Goal: Task Accomplishment & Management: Complete application form

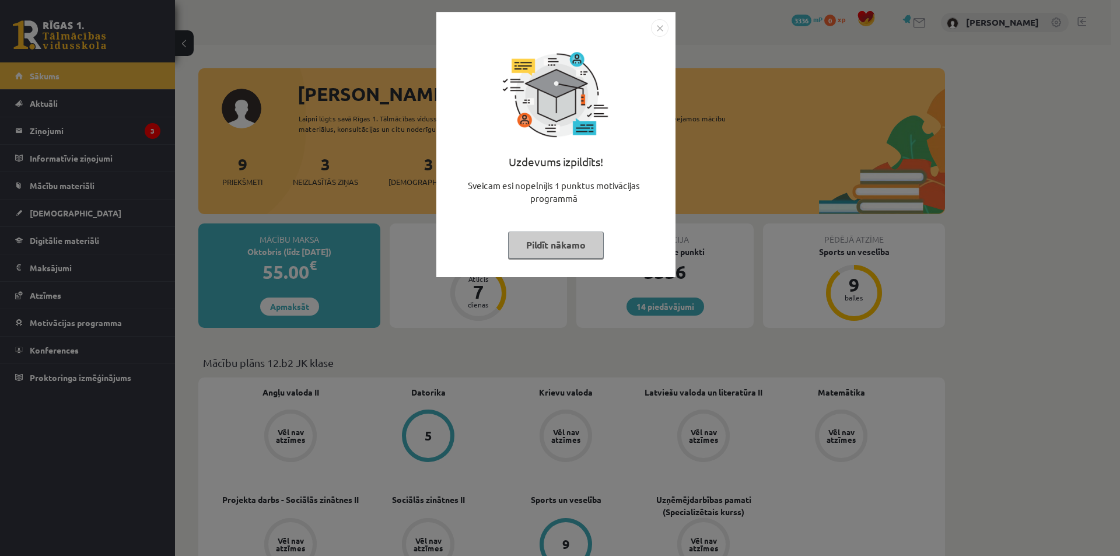
click at [563, 237] on button "Pildīt nākamo" at bounding box center [556, 244] width 96 height 27
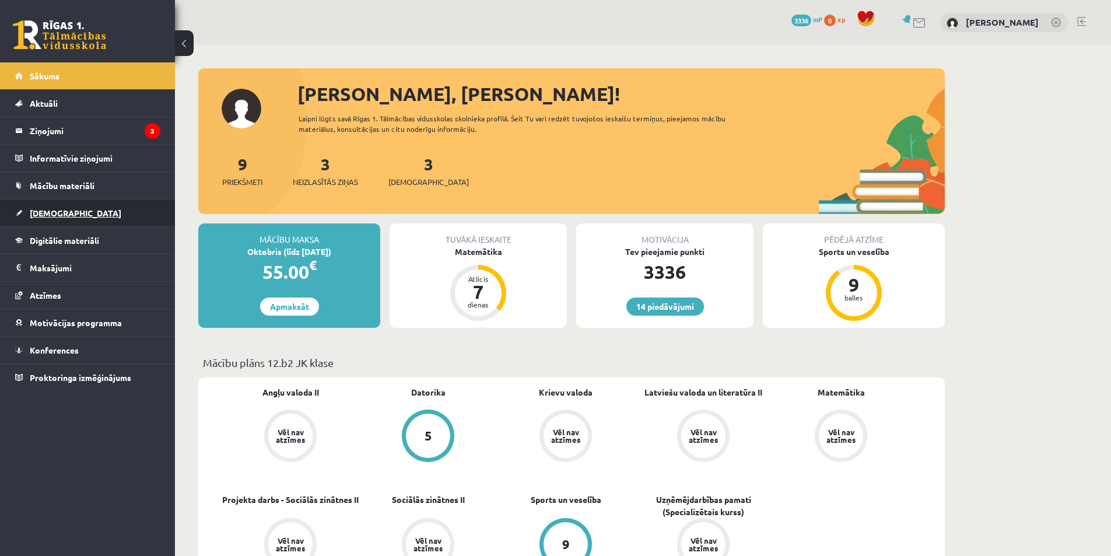
click at [116, 217] on link "[DEMOGRAPHIC_DATA]" at bounding box center [87, 212] width 145 height 27
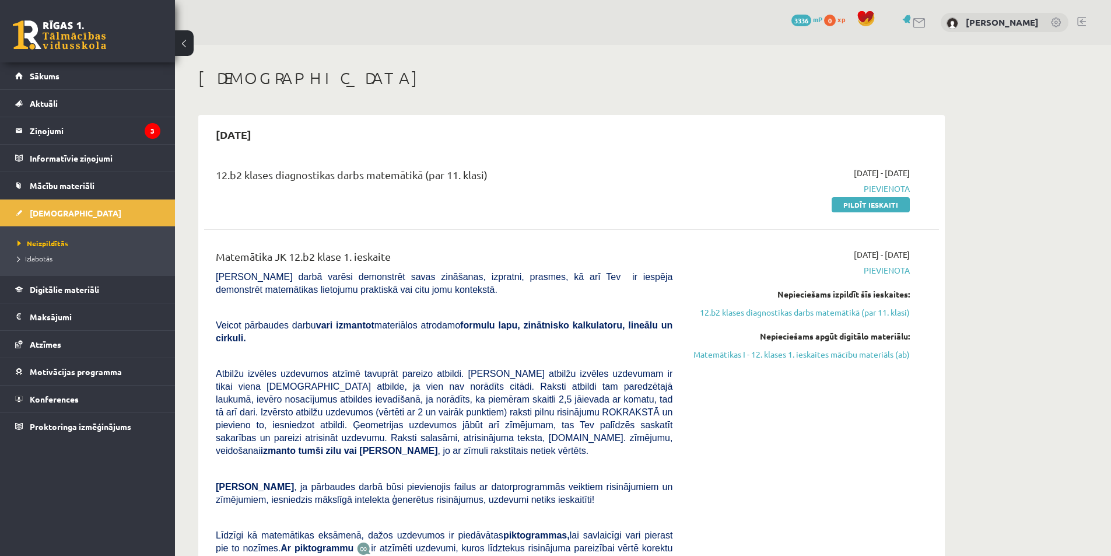
drag, startPoint x: 978, startPoint y: 361, endPoint x: 1068, endPoint y: 542, distance: 202.4
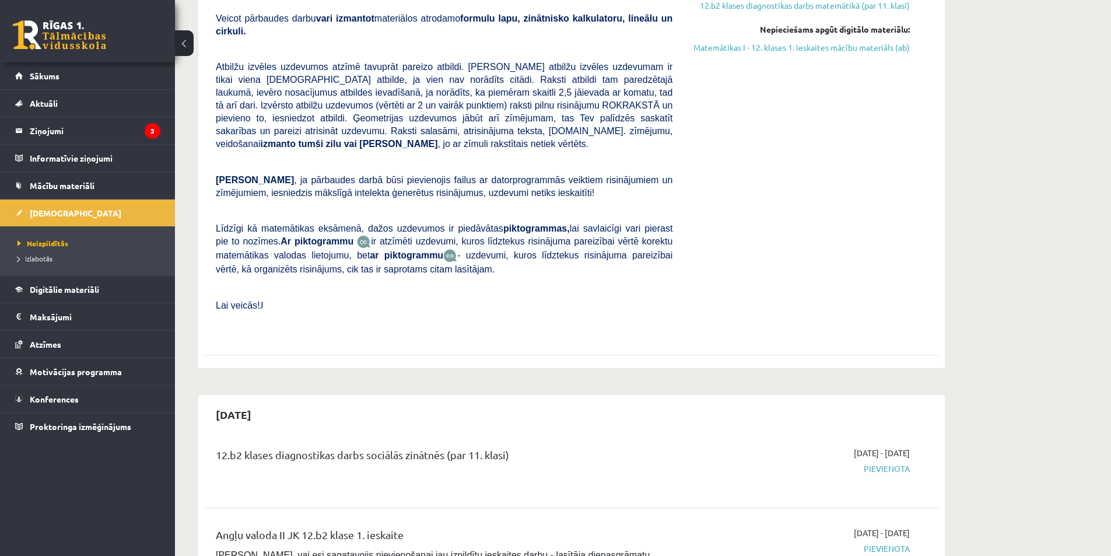
scroll to position [58, 0]
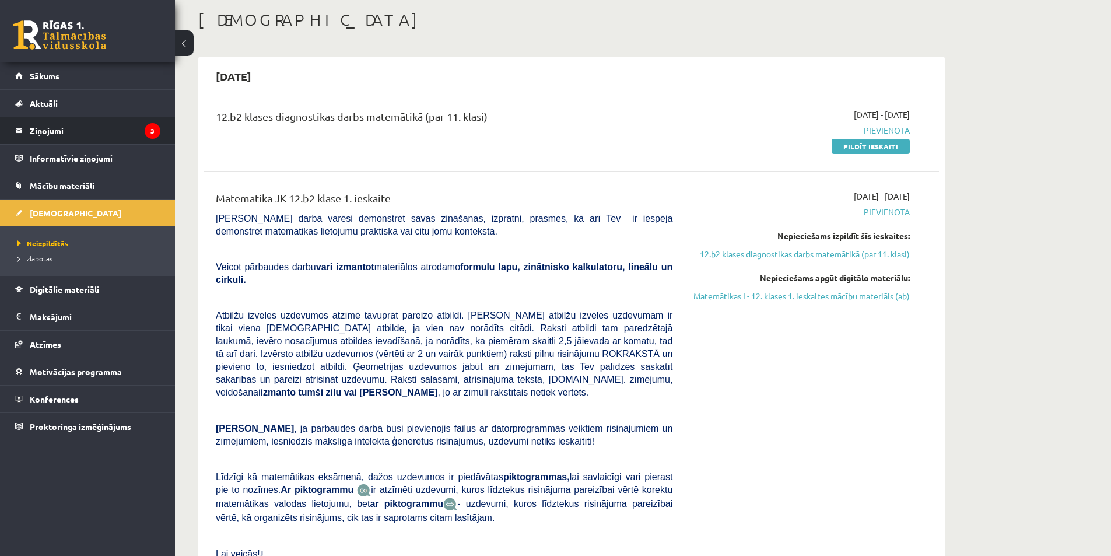
click at [73, 132] on legend "Ziņojumi 3" at bounding box center [95, 130] width 131 height 27
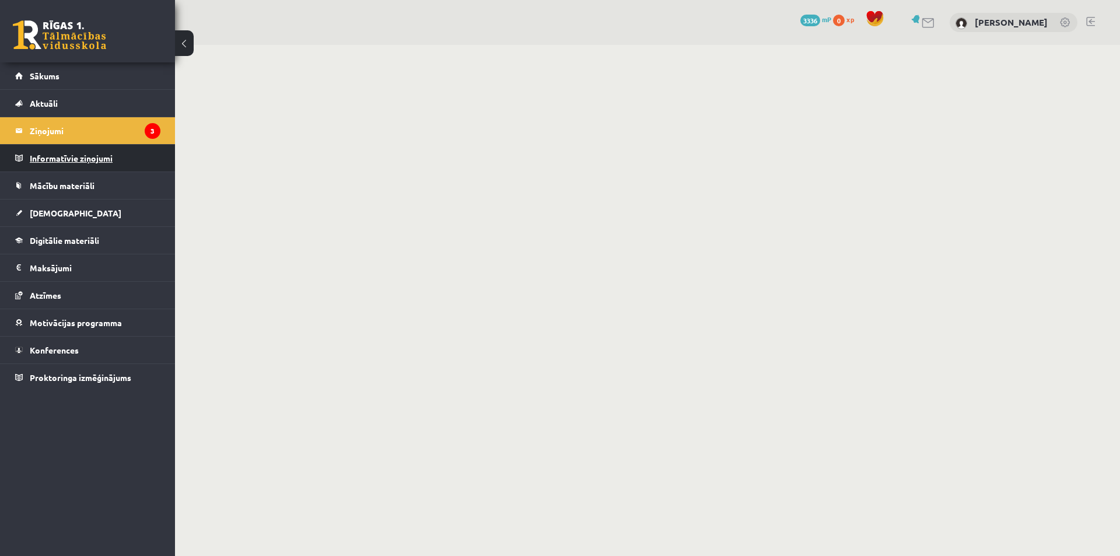
click at [62, 160] on legend "Informatīvie ziņojumi 0" at bounding box center [95, 158] width 131 height 27
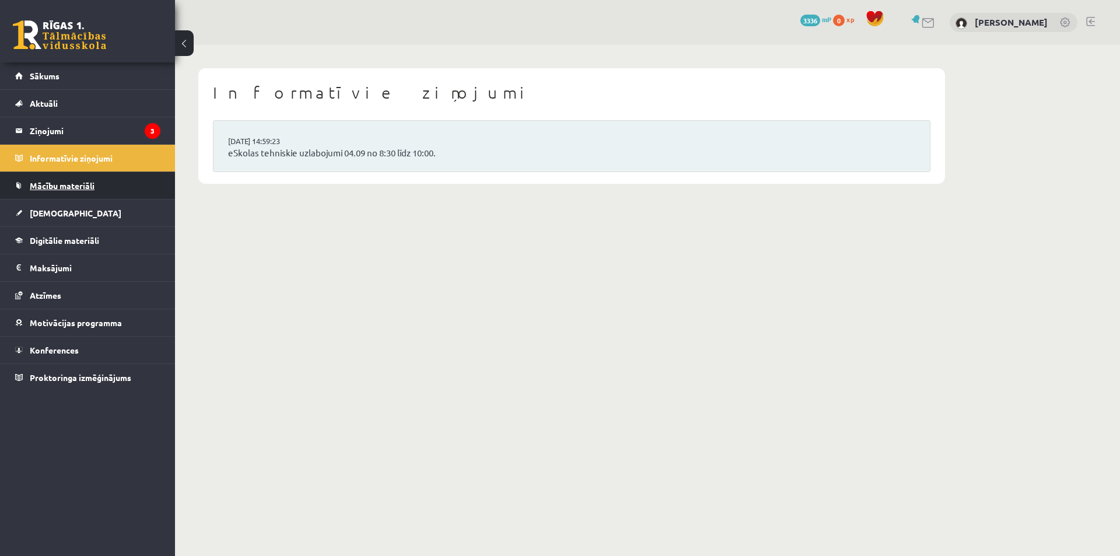
click at [66, 180] on link "Mācību materiāli" at bounding box center [87, 185] width 145 height 27
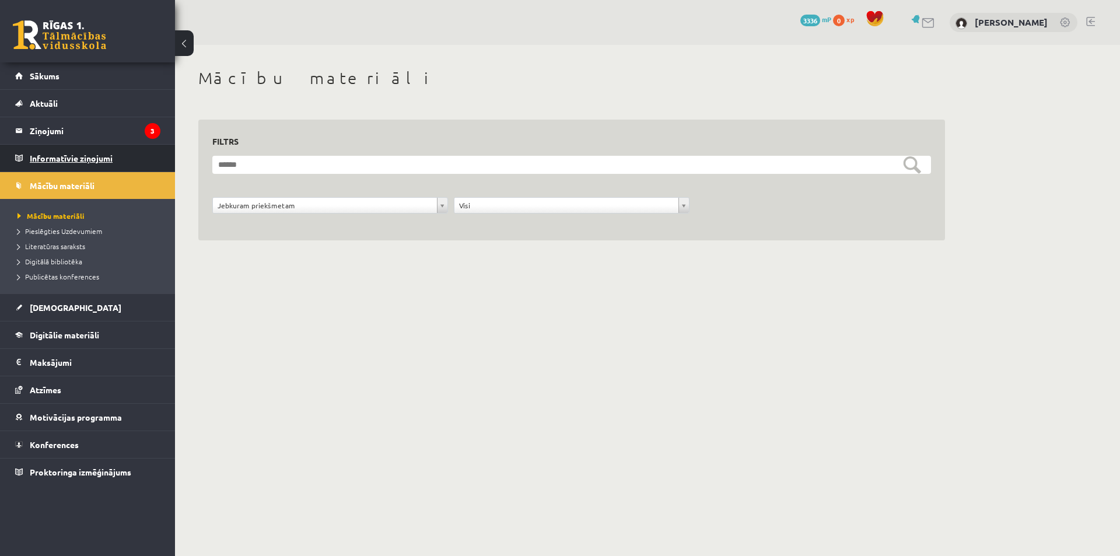
click at [73, 159] on legend "Informatīvie ziņojumi 0" at bounding box center [95, 158] width 131 height 27
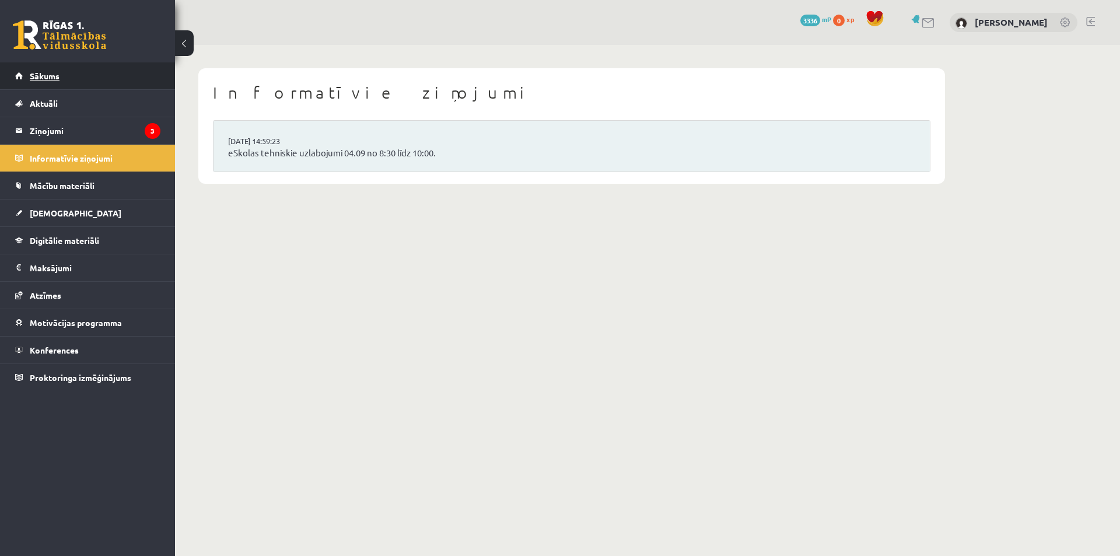
click at [72, 74] on link "Sākums" at bounding box center [87, 75] width 145 height 27
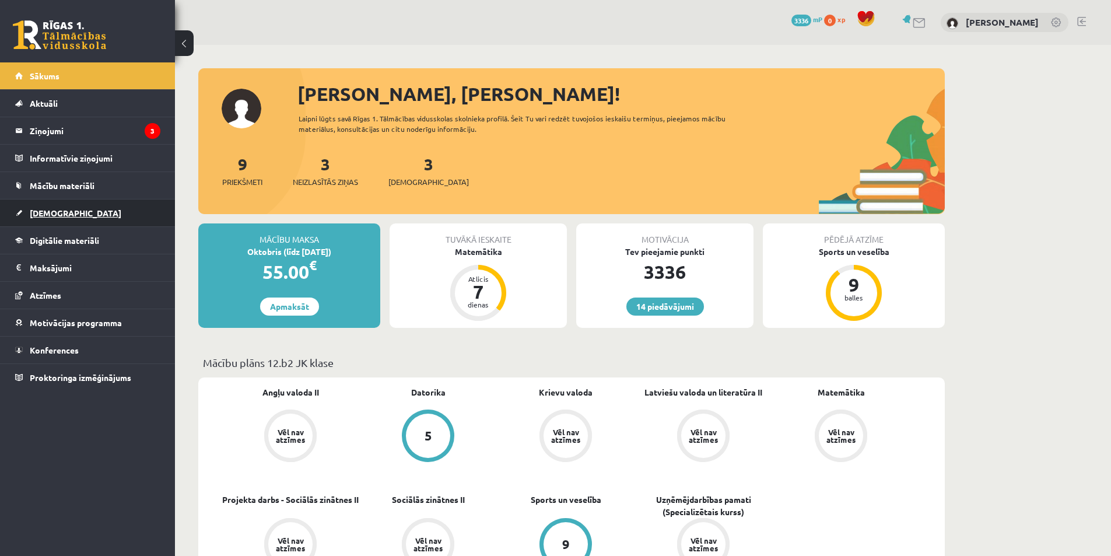
click at [62, 206] on link "[DEMOGRAPHIC_DATA]" at bounding box center [87, 212] width 145 height 27
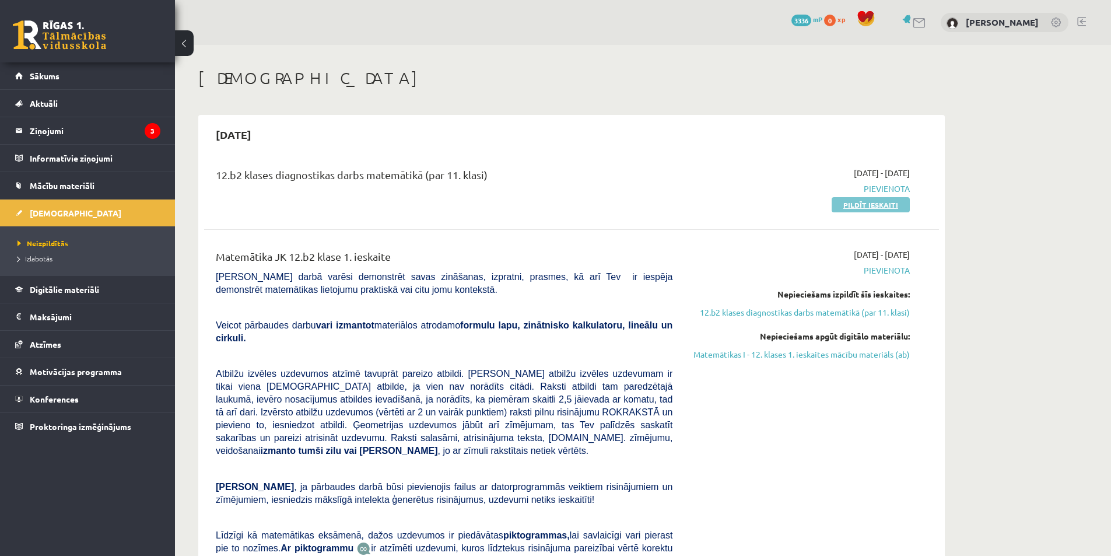
click at [869, 200] on link "Pildīt ieskaiti" at bounding box center [870, 204] width 78 height 15
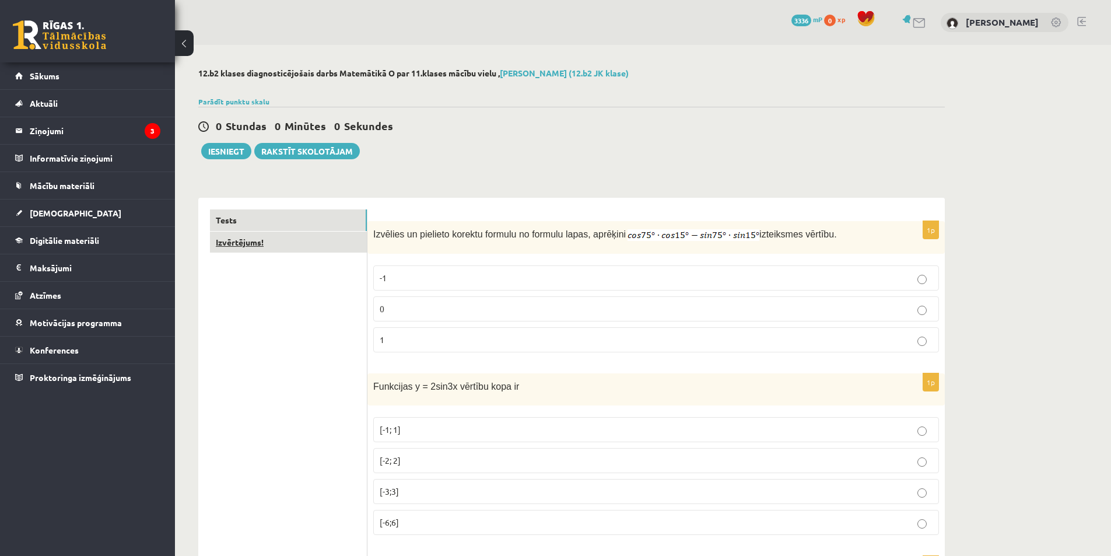
click at [321, 247] on link "Izvērtējums!" at bounding box center [288, 242] width 157 height 22
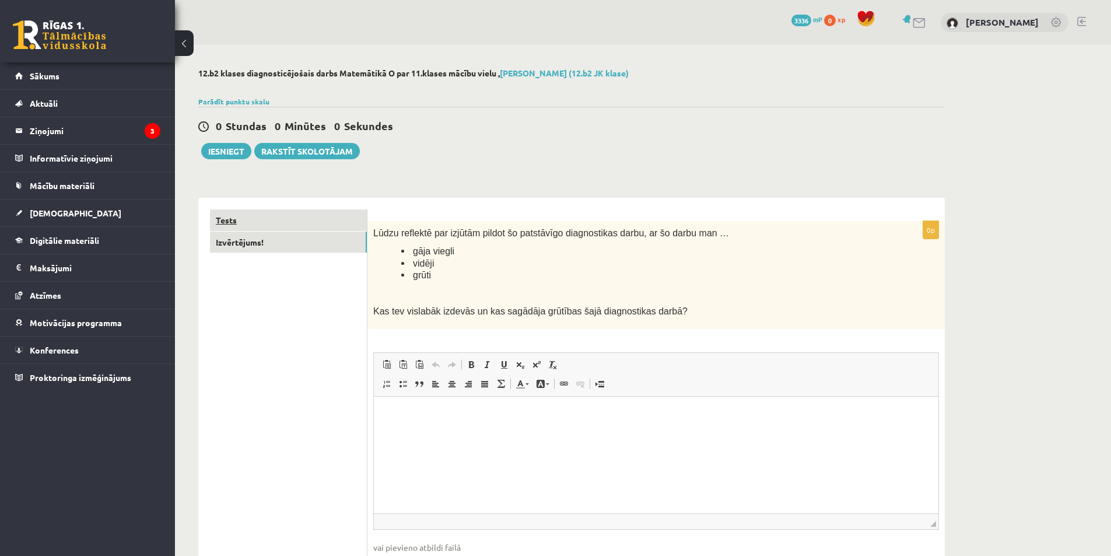
click at [302, 224] on link "Tests" at bounding box center [288, 220] width 157 height 22
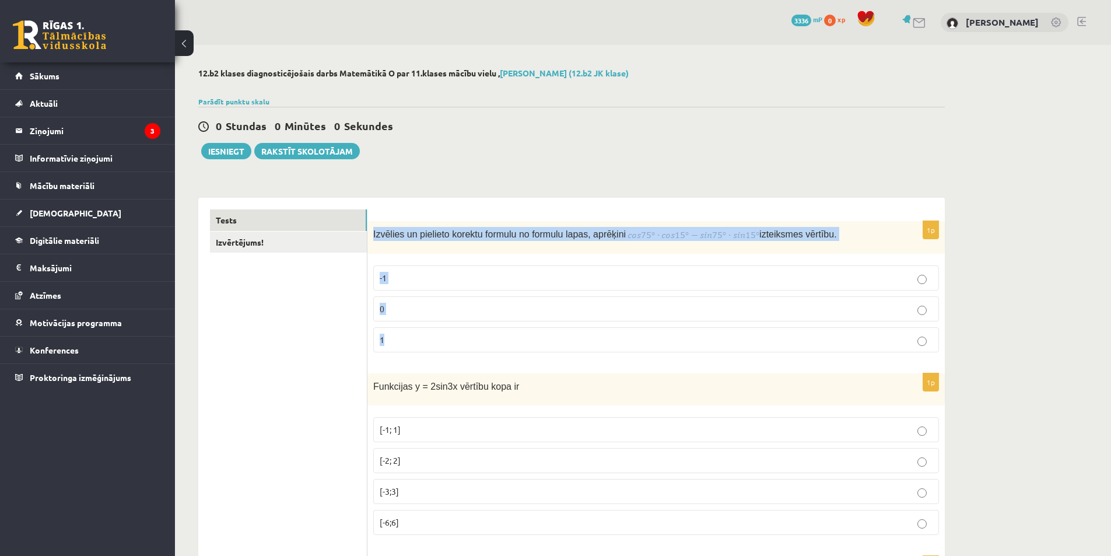
drag, startPoint x: 391, startPoint y: 236, endPoint x: 693, endPoint y: 332, distance: 316.3
click at [693, 332] on div "1p Izvēlies un pielieto korektu formulu no formulu lapas, aprēķini izteiksmes v…" at bounding box center [655, 291] width 577 height 141
copy div "Izvēlies un pielieto korektu formulu no formulu lapas, aprēķini izteiksmes vērt…"
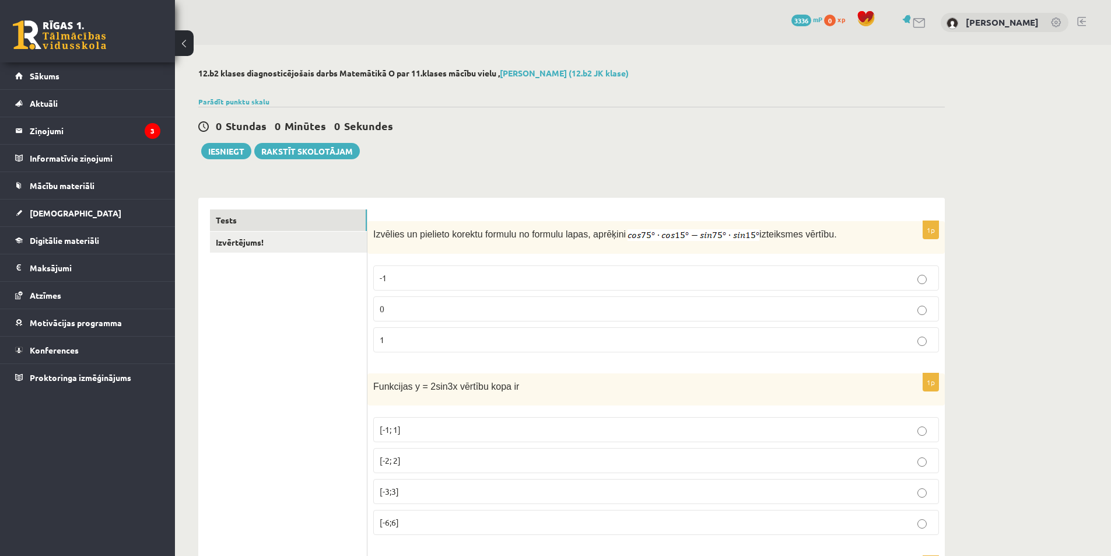
click at [398, 303] on p "0" at bounding box center [656, 309] width 553 height 12
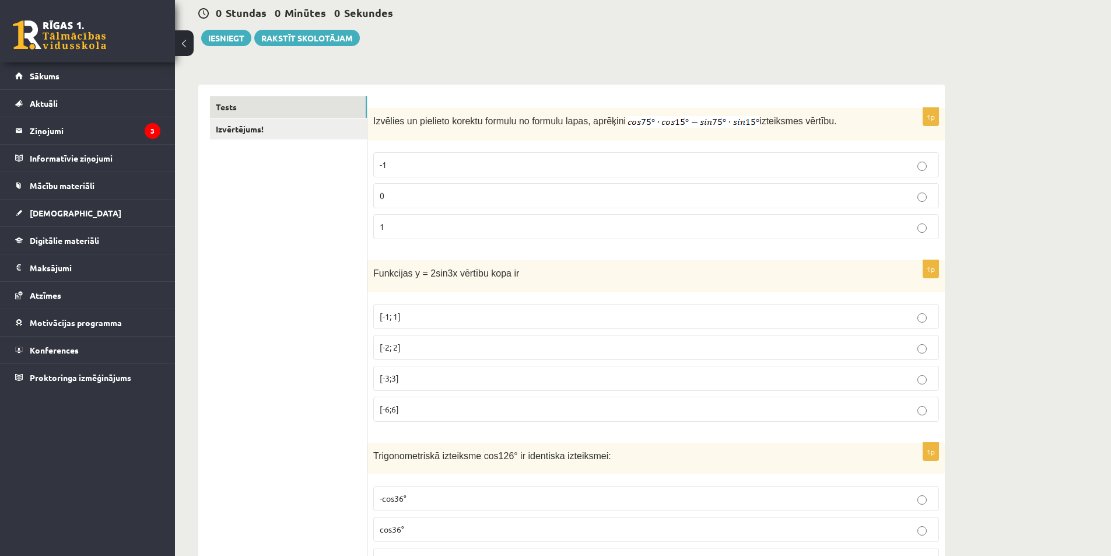
scroll to position [117, 0]
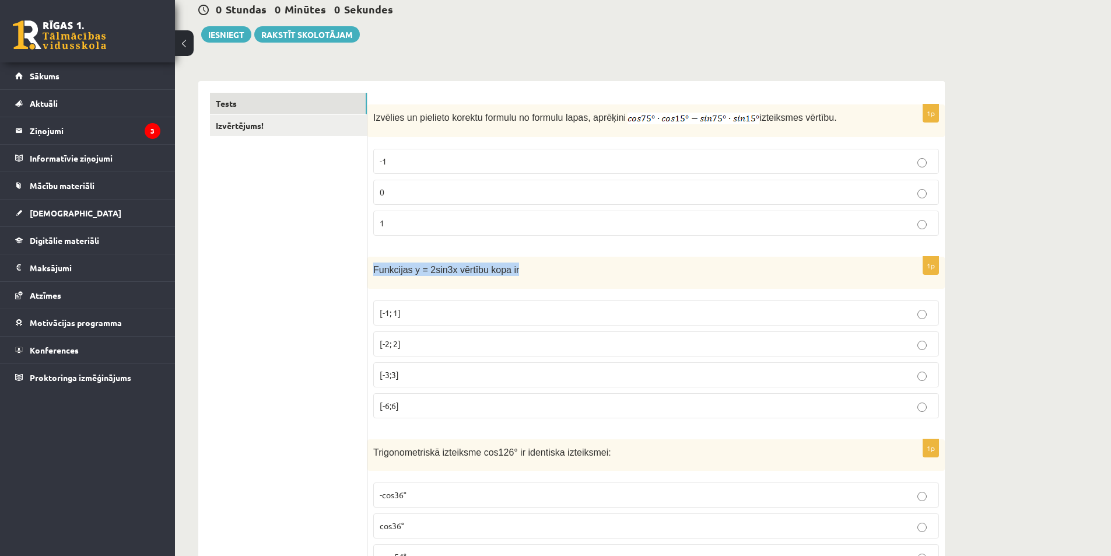
drag, startPoint x: 369, startPoint y: 269, endPoint x: 528, endPoint y: 271, distance: 159.8
click at [528, 275] on div "Funkcijas y = 2sin3x vērtību kopa ir" at bounding box center [655, 273] width 577 height 32
click at [530, 267] on p "Funkcijas y = 2sin3x vērtību kopa ir" at bounding box center [626, 268] width 507 height 13
click at [408, 348] on p "[-2; 2]" at bounding box center [656, 344] width 553 height 12
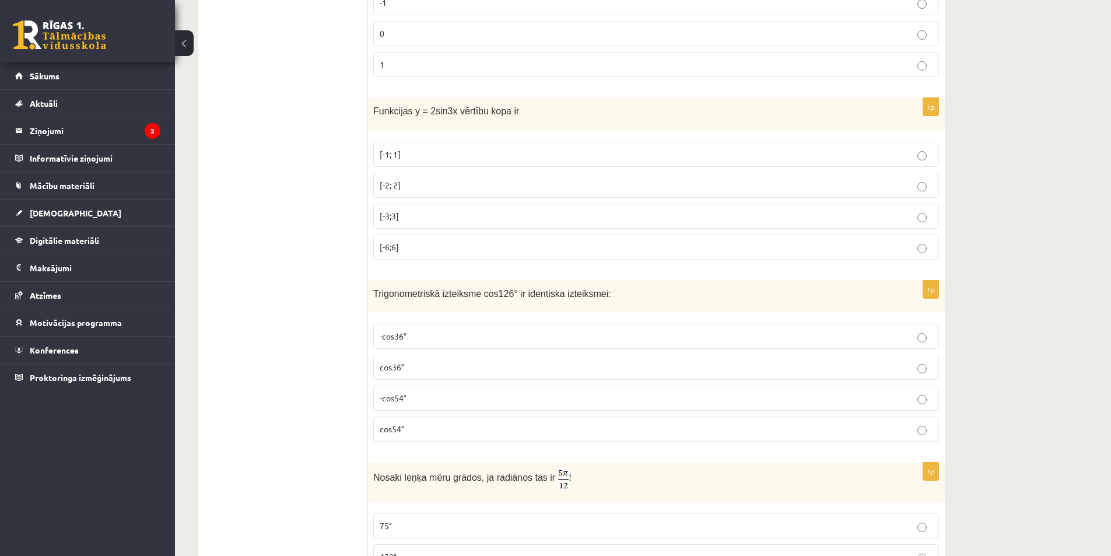
scroll to position [292, 0]
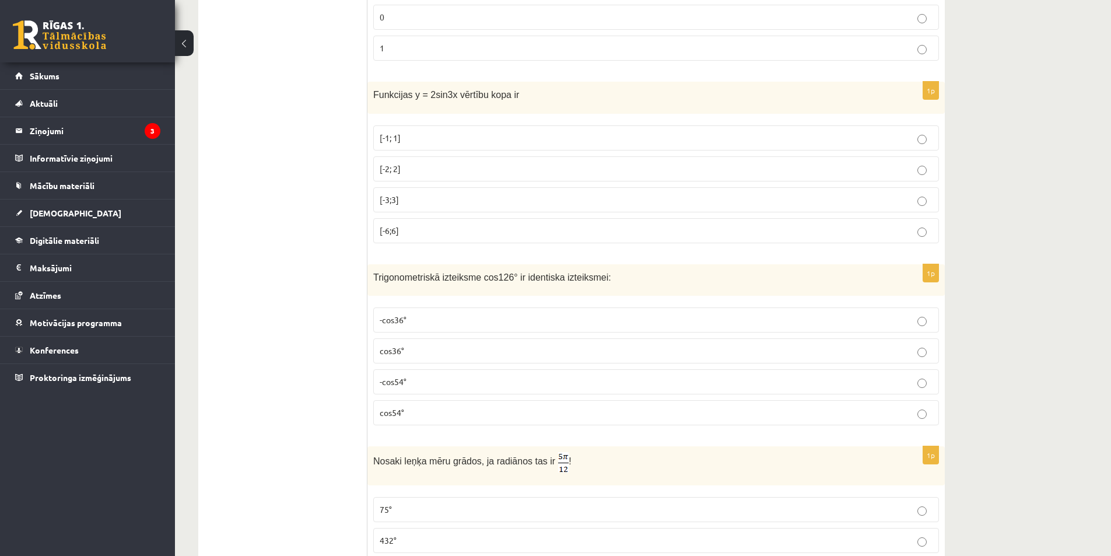
click at [413, 383] on p "-cos54°" at bounding box center [656, 382] width 553 height 12
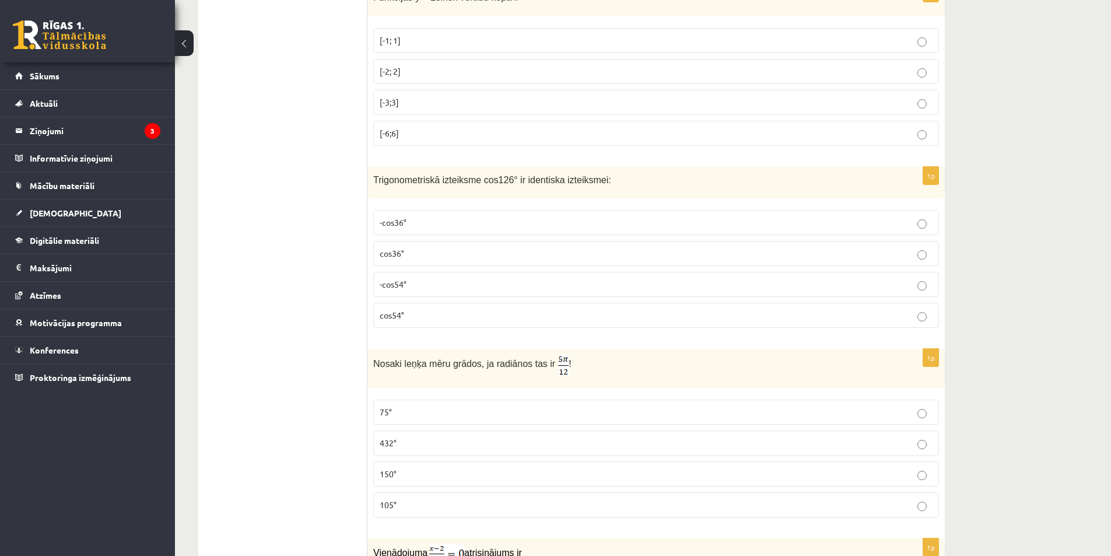
scroll to position [408, 0]
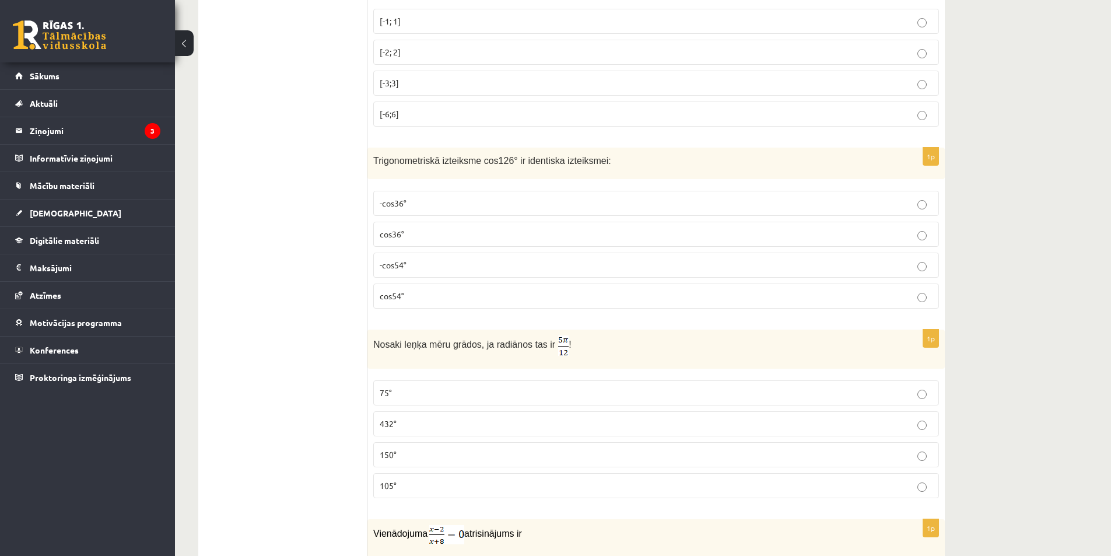
click at [387, 392] on span "75°" at bounding box center [386, 392] width 12 height 10
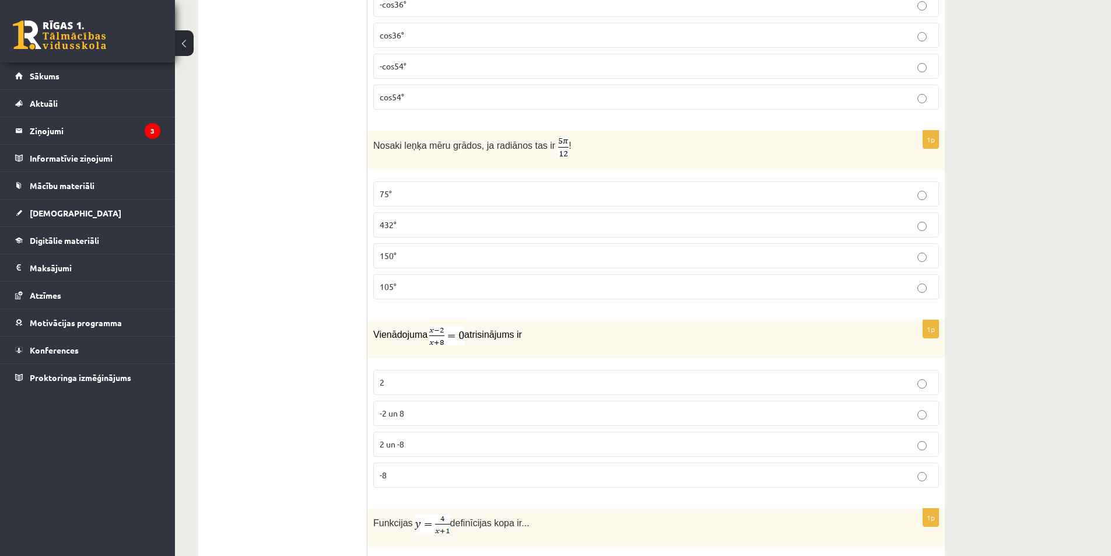
scroll to position [700, 0]
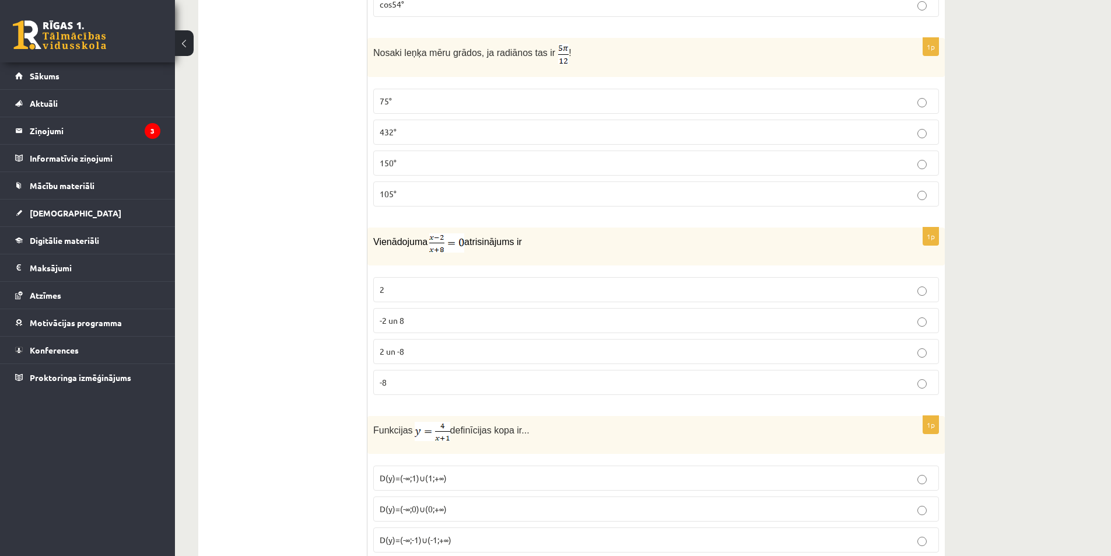
click at [410, 293] on p "2" at bounding box center [656, 289] width 553 height 12
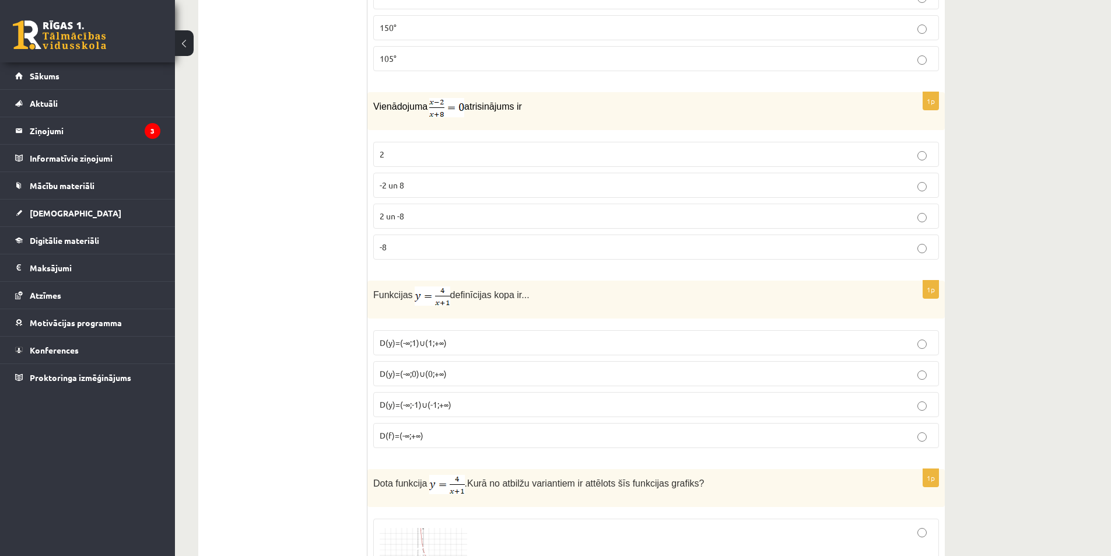
scroll to position [875, 0]
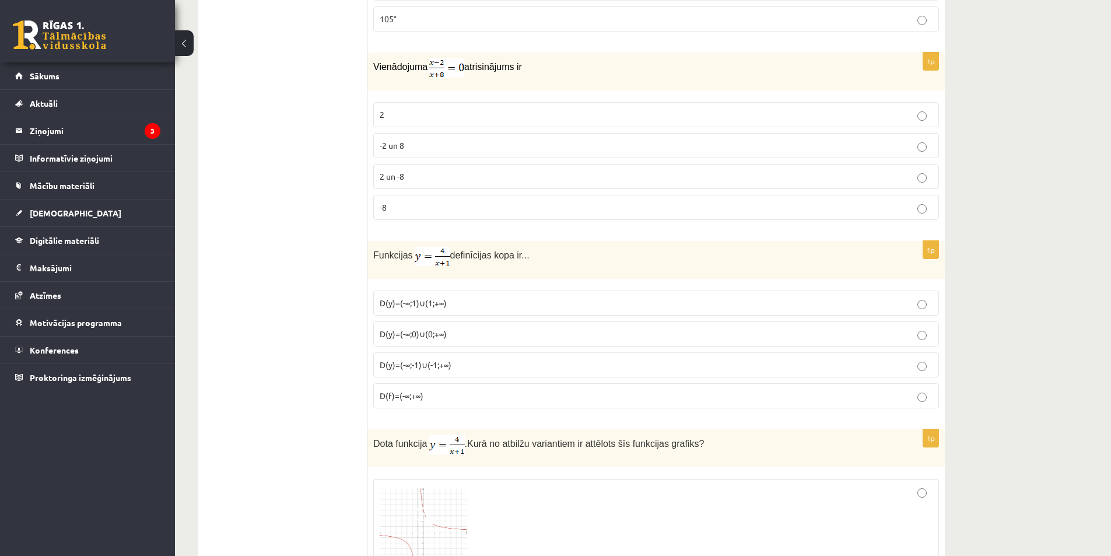
click at [434, 368] on span "D(y)=(-∞;-1)∪(-1;+∞)" at bounding box center [416, 364] width 72 height 10
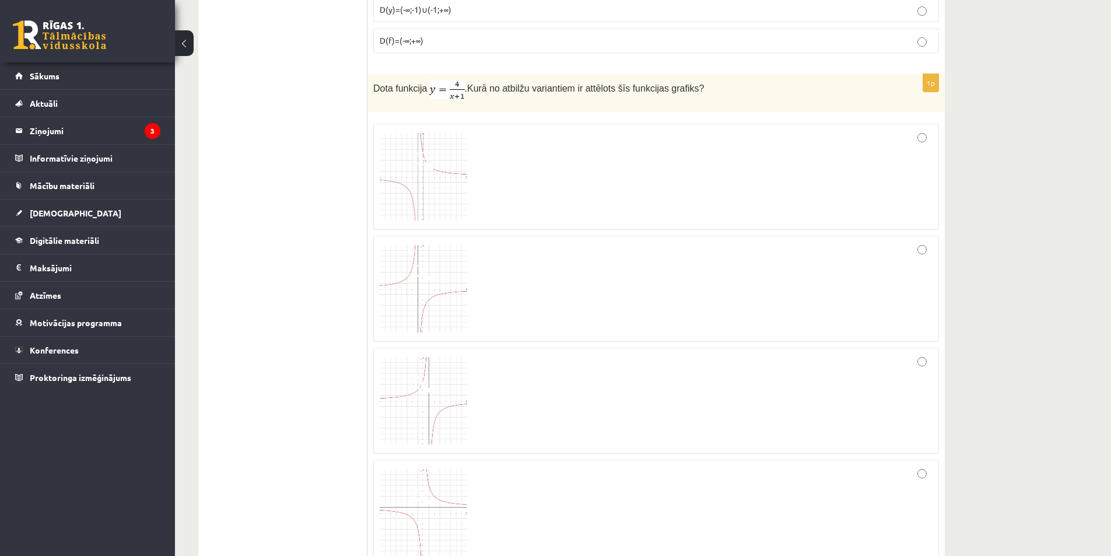
scroll to position [1224, 0]
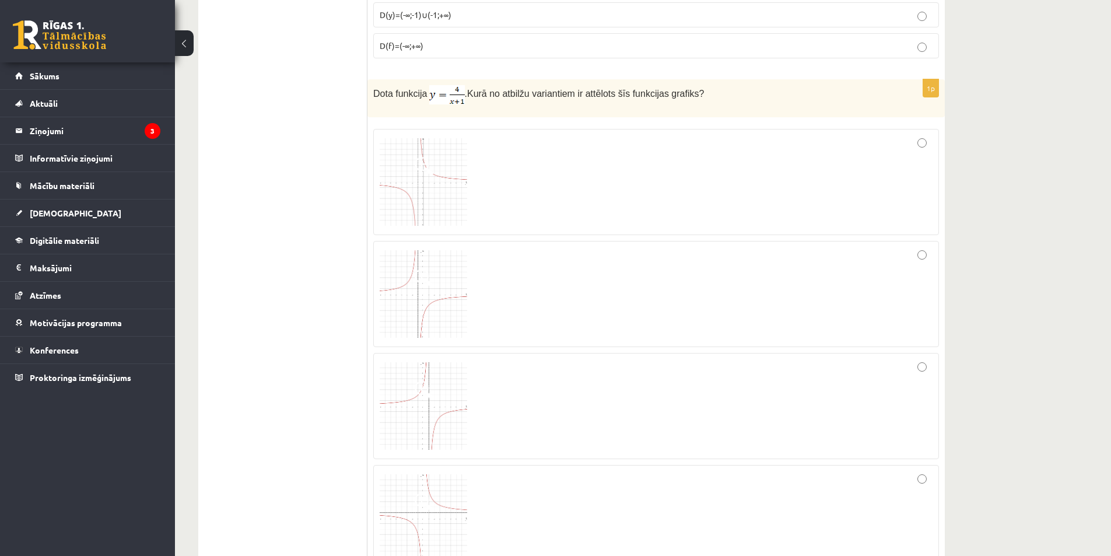
drag, startPoint x: 1109, startPoint y: 167, endPoint x: 1107, endPoint y: 174, distance: 7.2
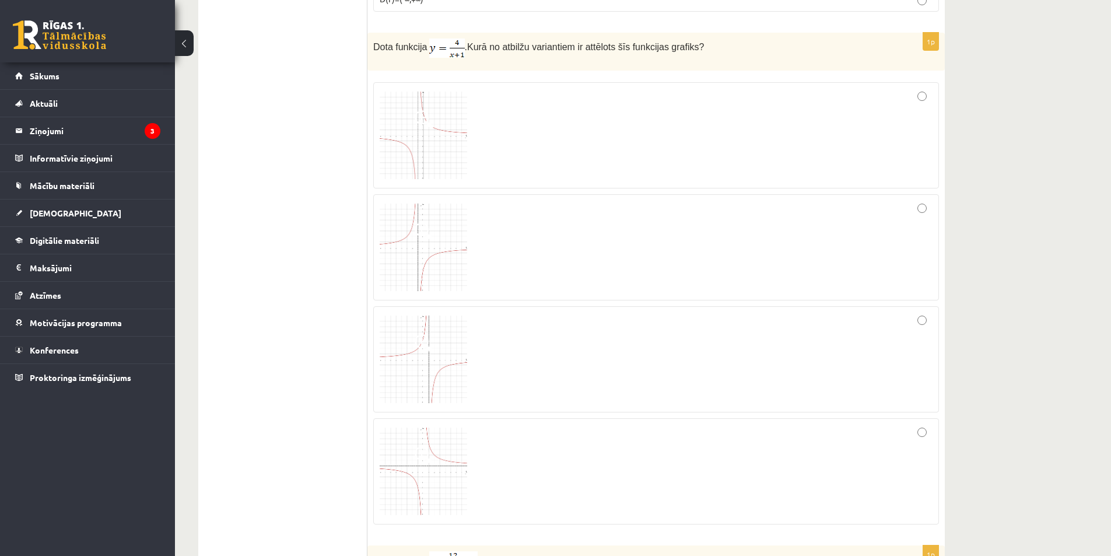
scroll to position [1251, 0]
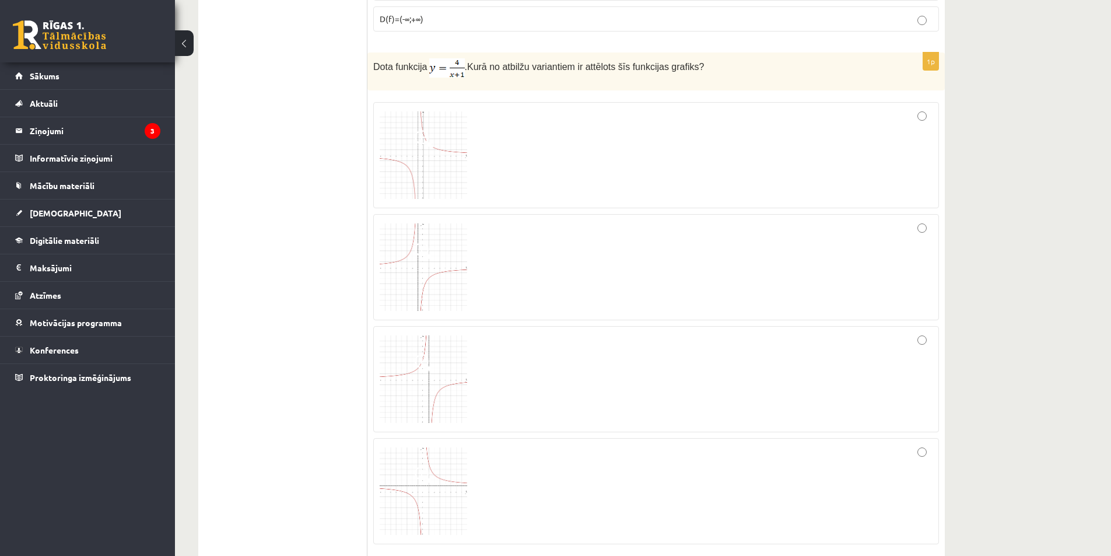
click at [426, 269] on img at bounding box center [423, 266] width 87 height 87
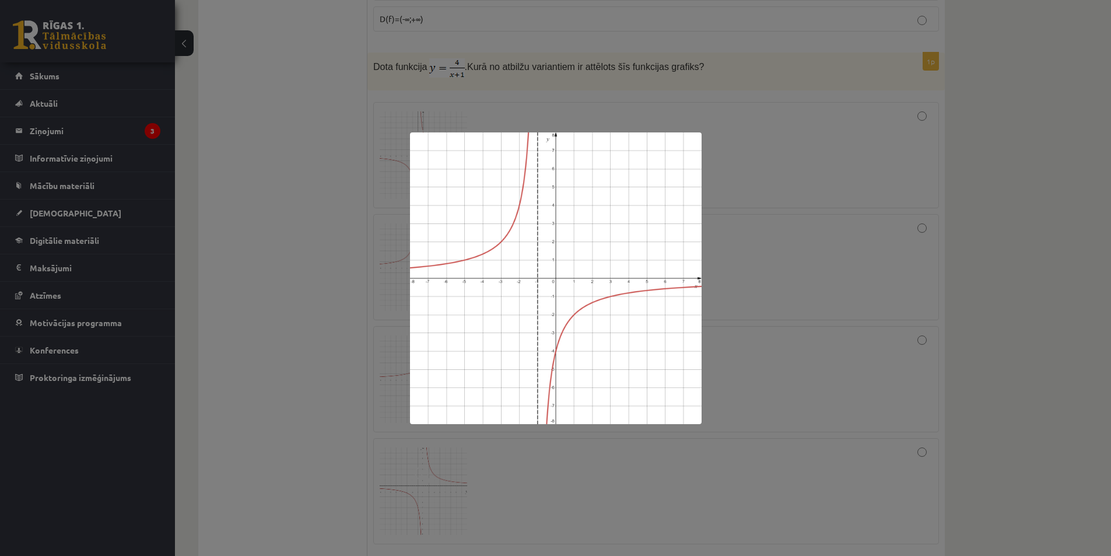
click at [763, 244] on div at bounding box center [555, 278] width 1111 height 556
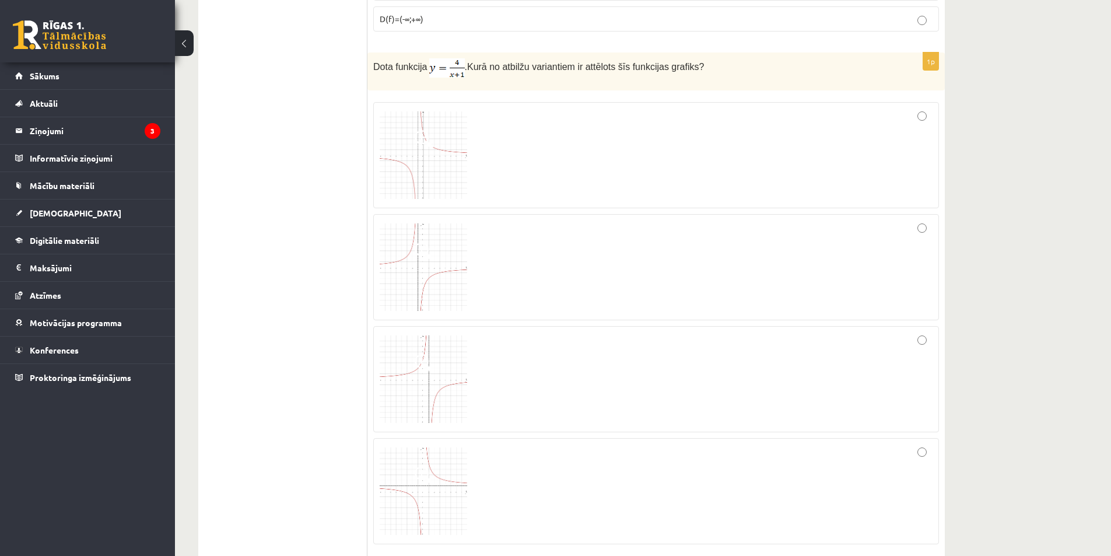
click at [430, 118] on img at bounding box center [423, 154] width 87 height 87
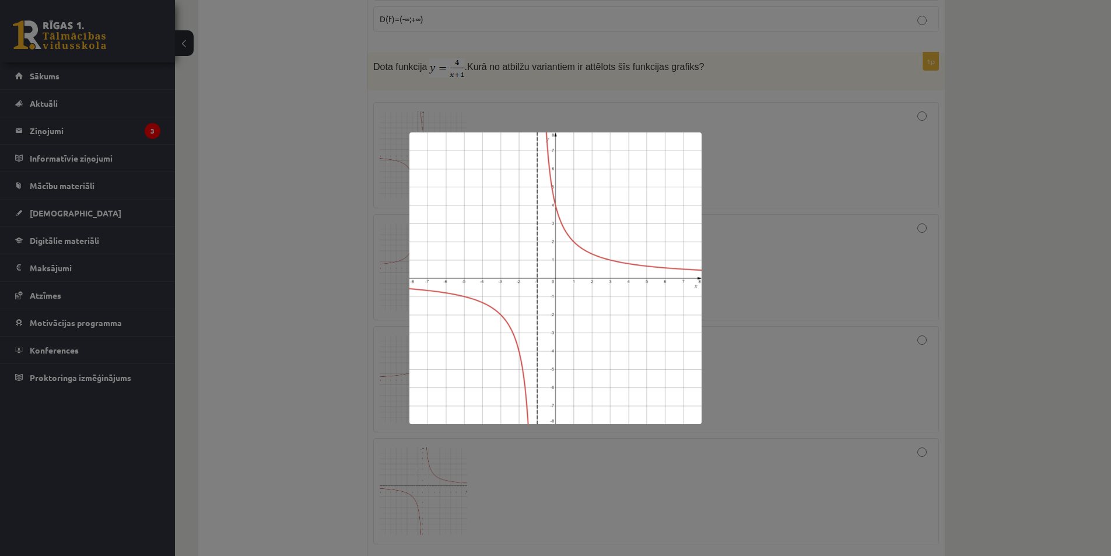
click at [829, 257] on div at bounding box center [555, 278] width 1111 height 556
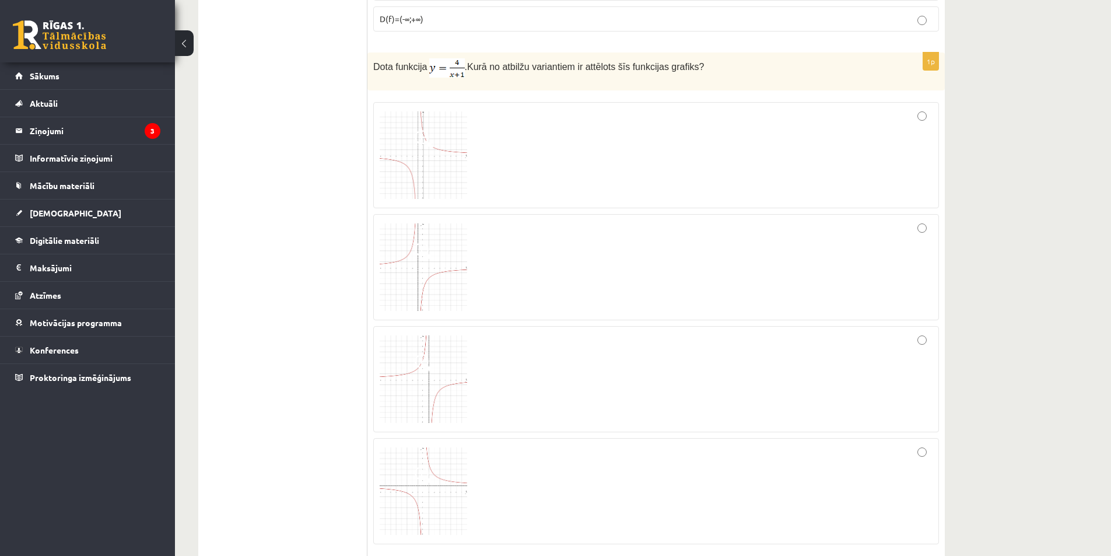
click at [464, 135] on img at bounding box center [423, 154] width 87 height 87
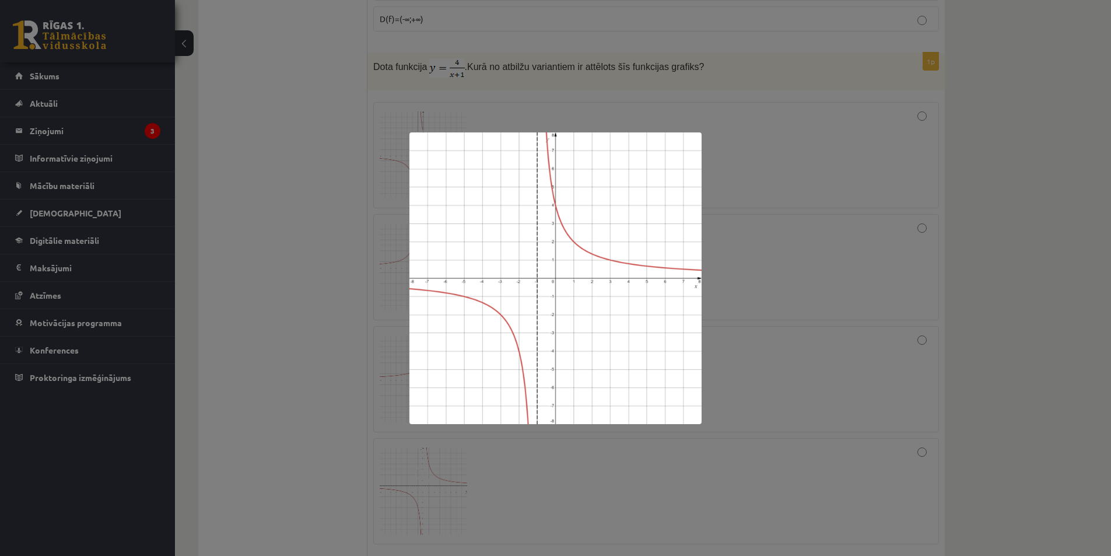
click at [900, 166] on div at bounding box center [555, 278] width 1111 height 556
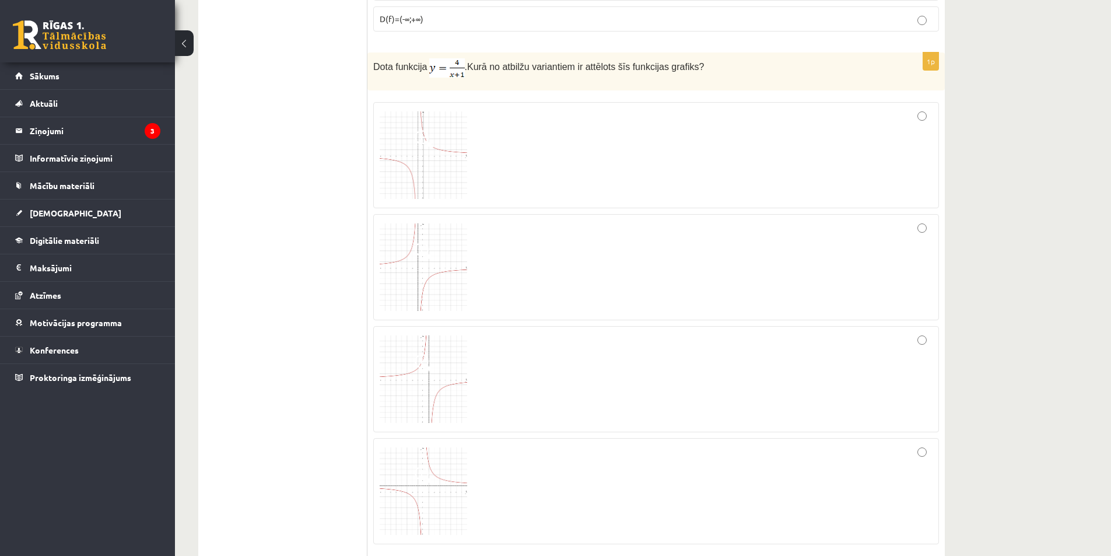
click at [896, 130] on div at bounding box center [656, 154] width 553 height 93
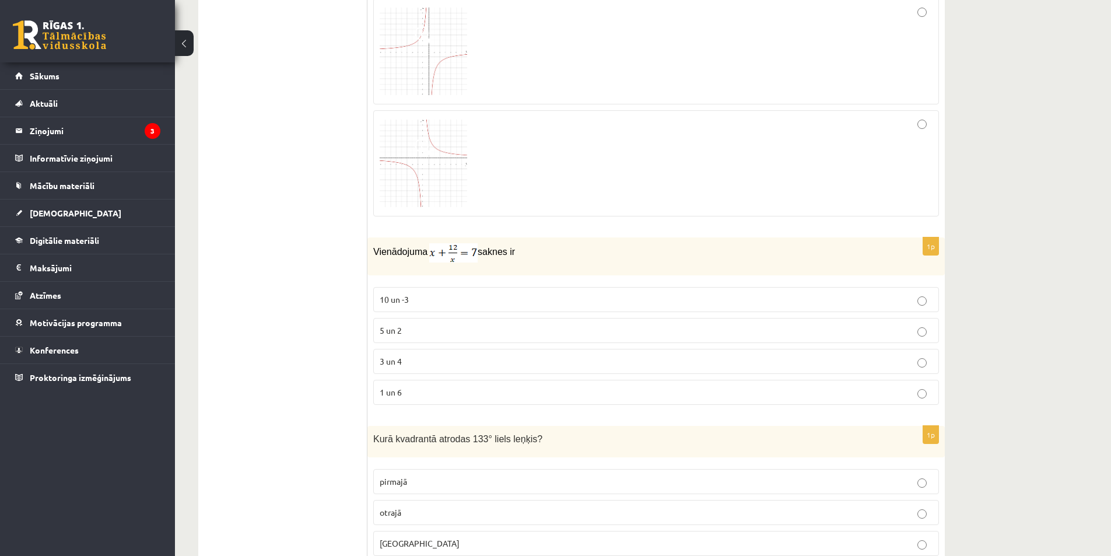
scroll to position [1601, 0]
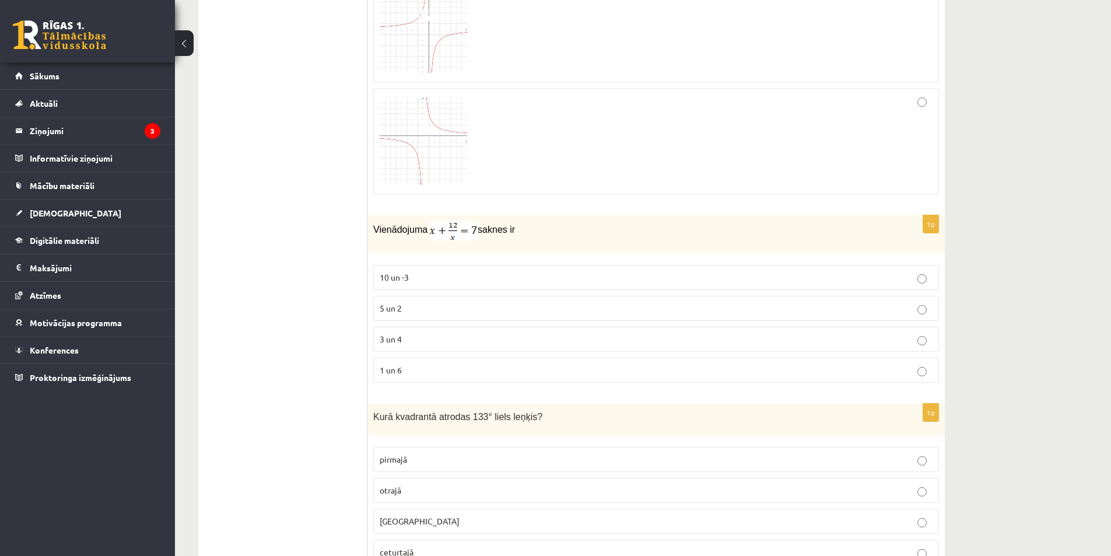
click at [423, 337] on p "3 un 4" at bounding box center [656, 339] width 553 height 12
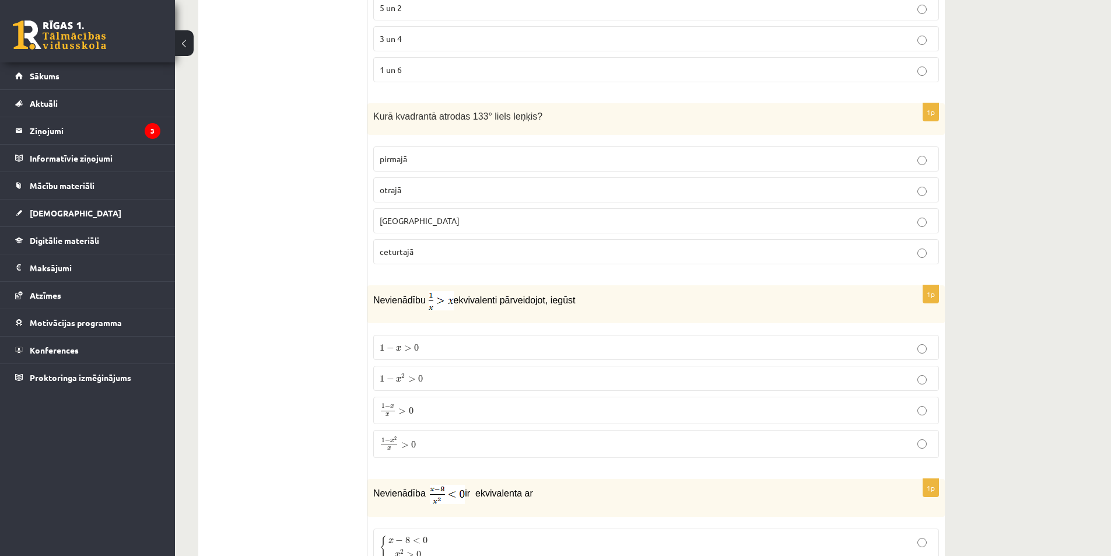
scroll to position [1893, 0]
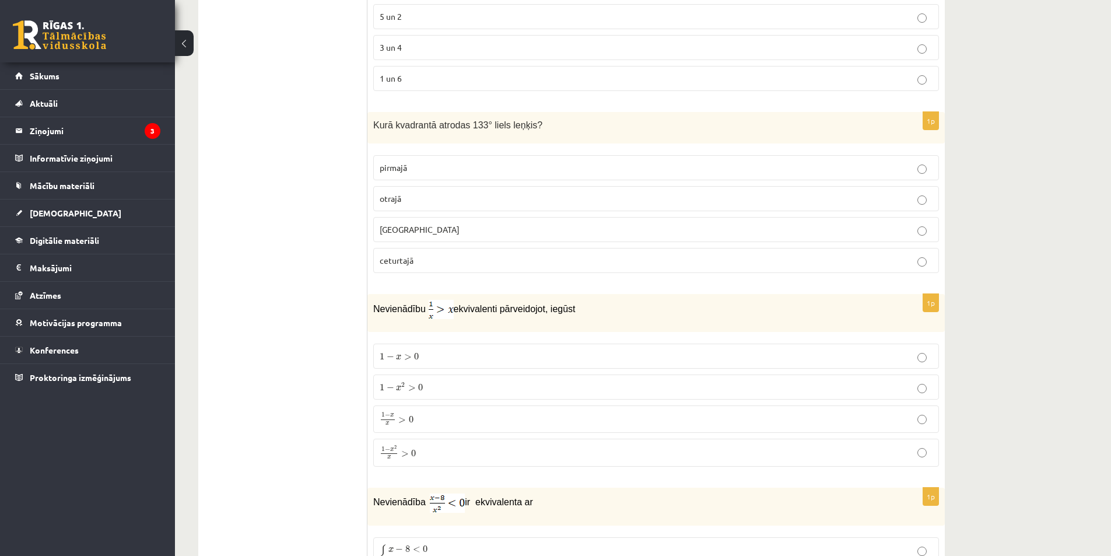
click at [423, 195] on p "otrajā" at bounding box center [656, 198] width 553 height 12
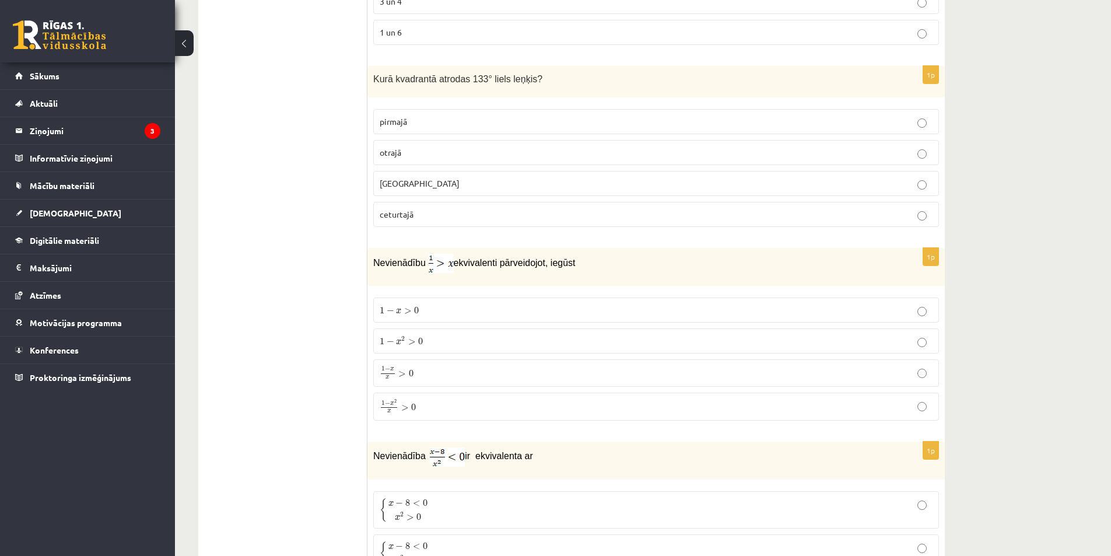
scroll to position [2009, 0]
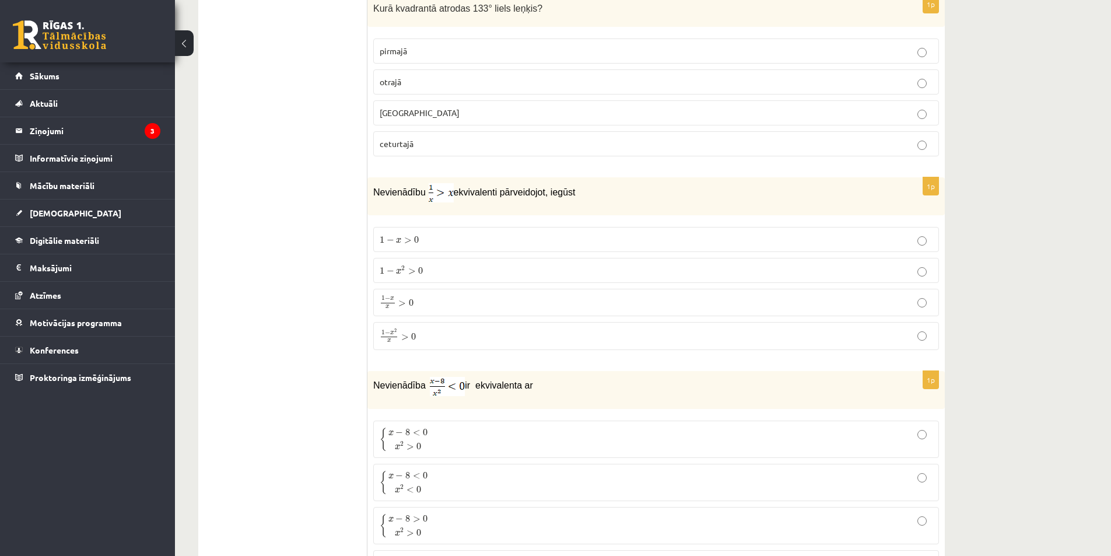
click at [409, 335] on span "1 − x 2 x > 0" at bounding box center [398, 336] width 36 height 14
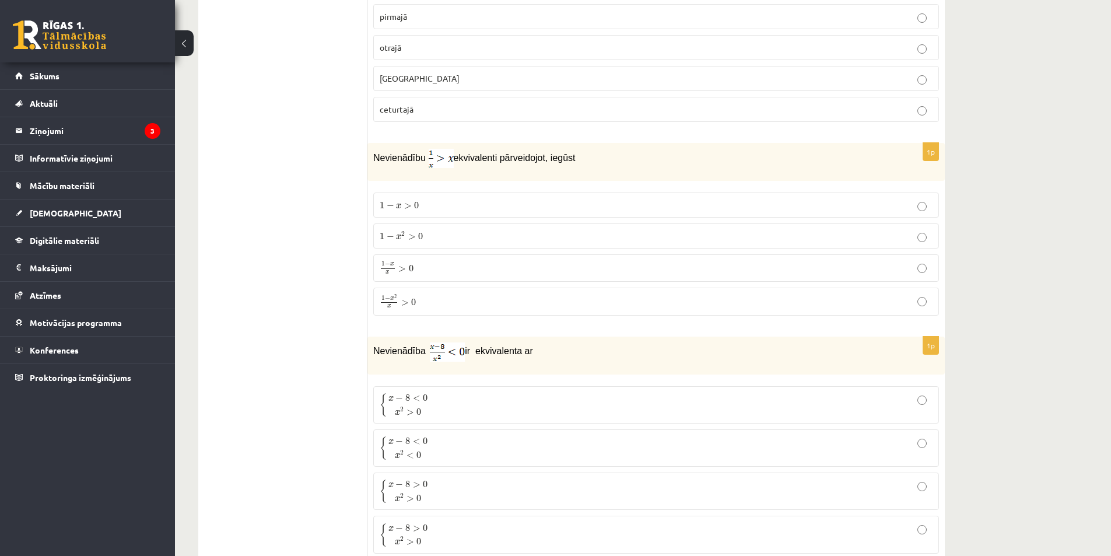
scroll to position [2184, 0]
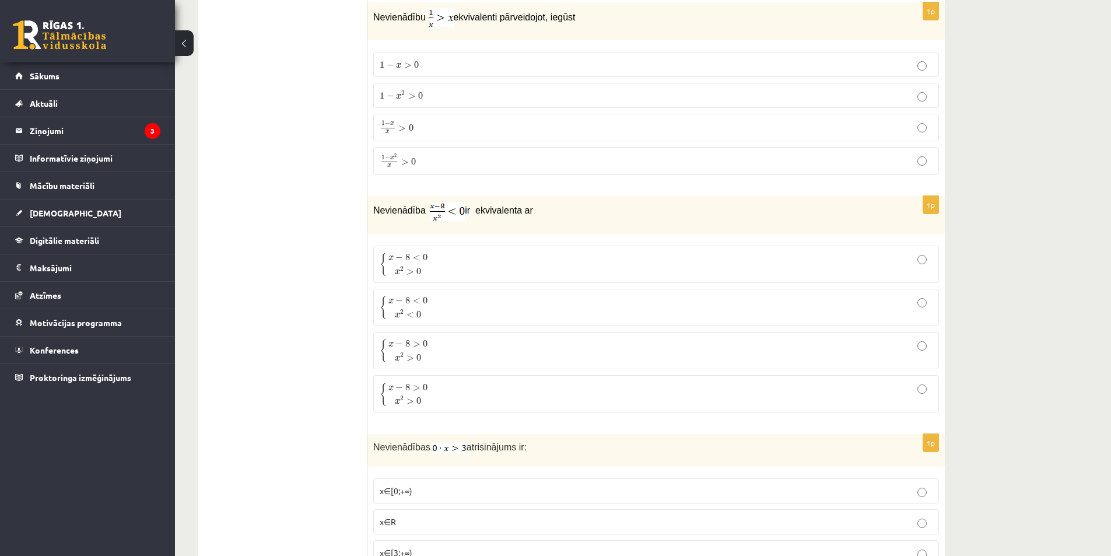
click at [473, 260] on p "{ x − 8 < 0 x 2 > 0 { x − 8 < 0 x 2 > 0" at bounding box center [656, 264] width 553 height 24
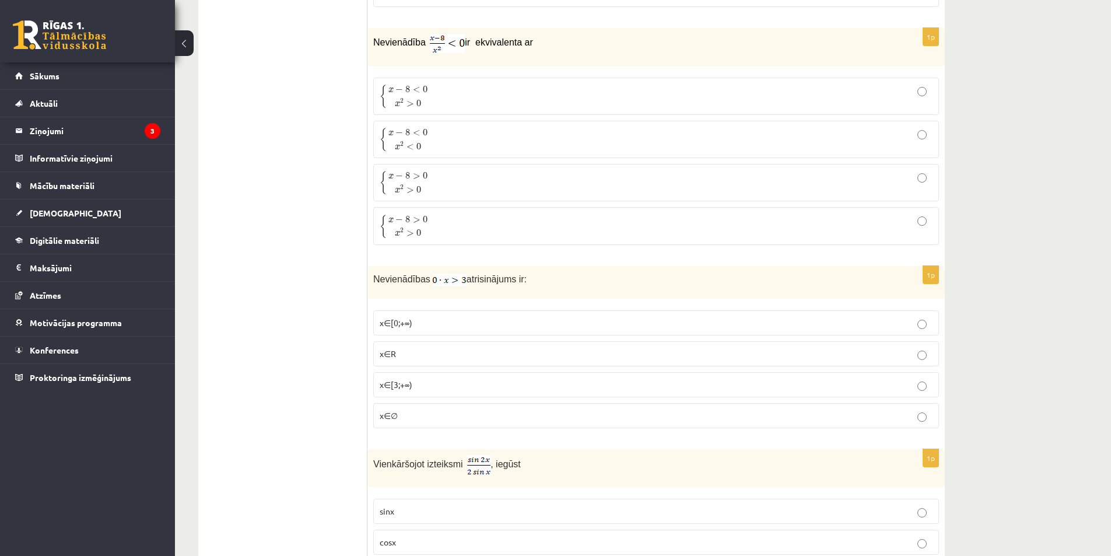
scroll to position [2359, 0]
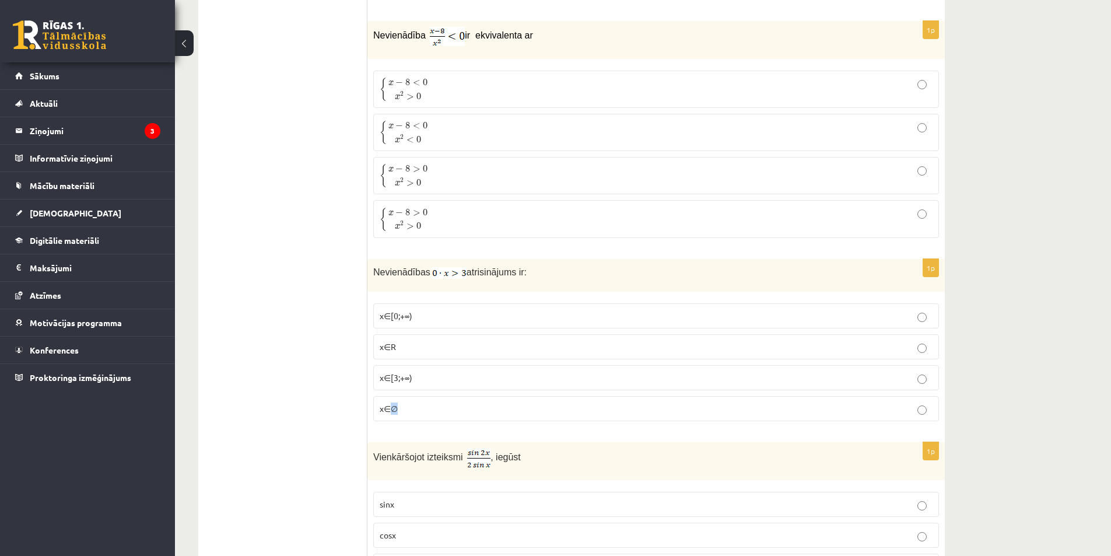
click at [392, 411] on span "x∈∅" at bounding box center [389, 408] width 18 height 10
click at [910, 403] on p "x∈∅" at bounding box center [656, 408] width 553 height 12
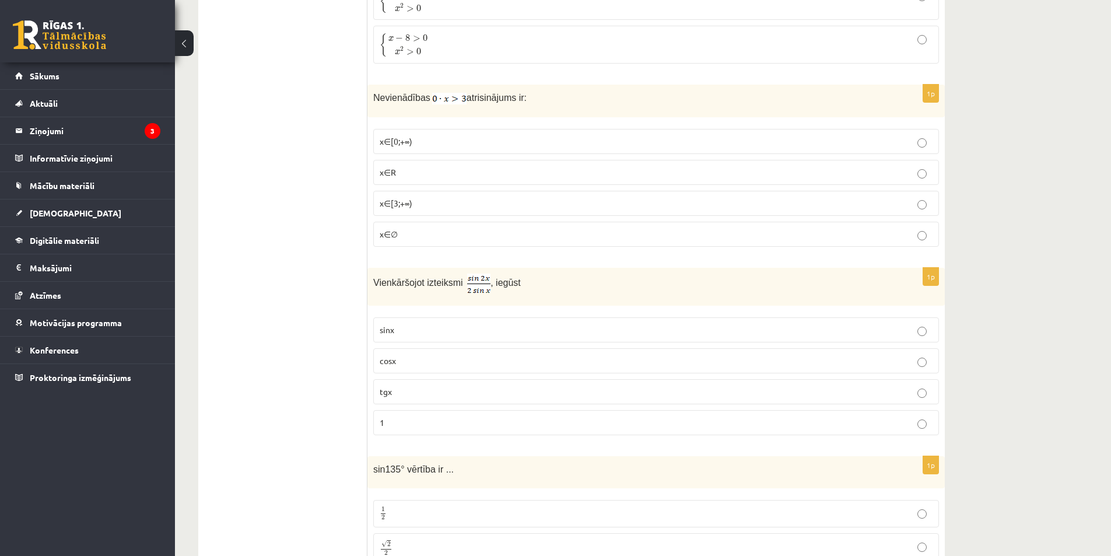
scroll to position [2534, 0]
click at [387, 362] on span "cosx" at bounding box center [388, 360] width 16 height 10
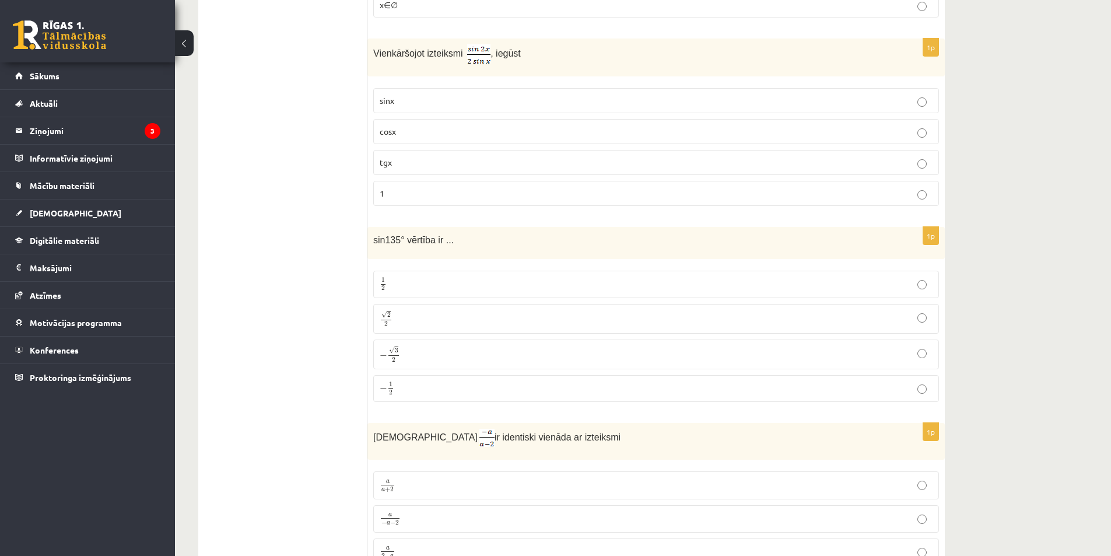
scroll to position [2767, 0]
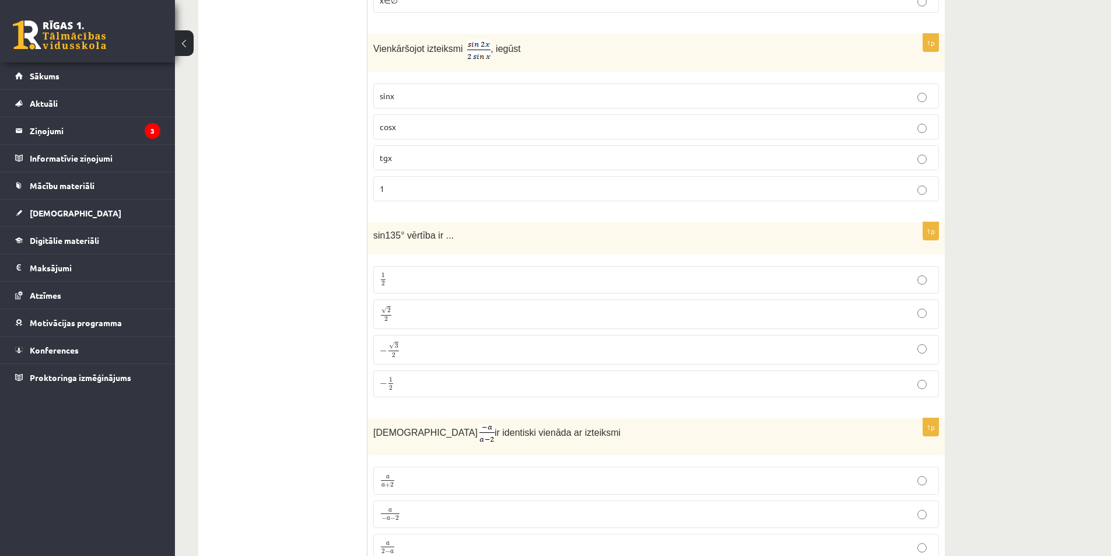
click at [433, 315] on p "√ 2 2 2 2" at bounding box center [656, 314] width 553 height 17
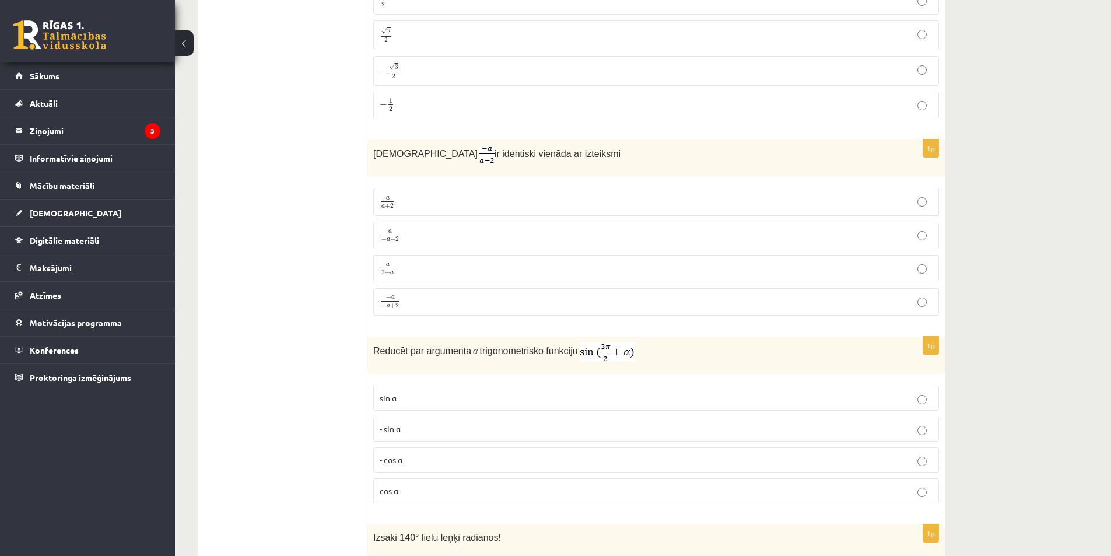
scroll to position [3059, 0]
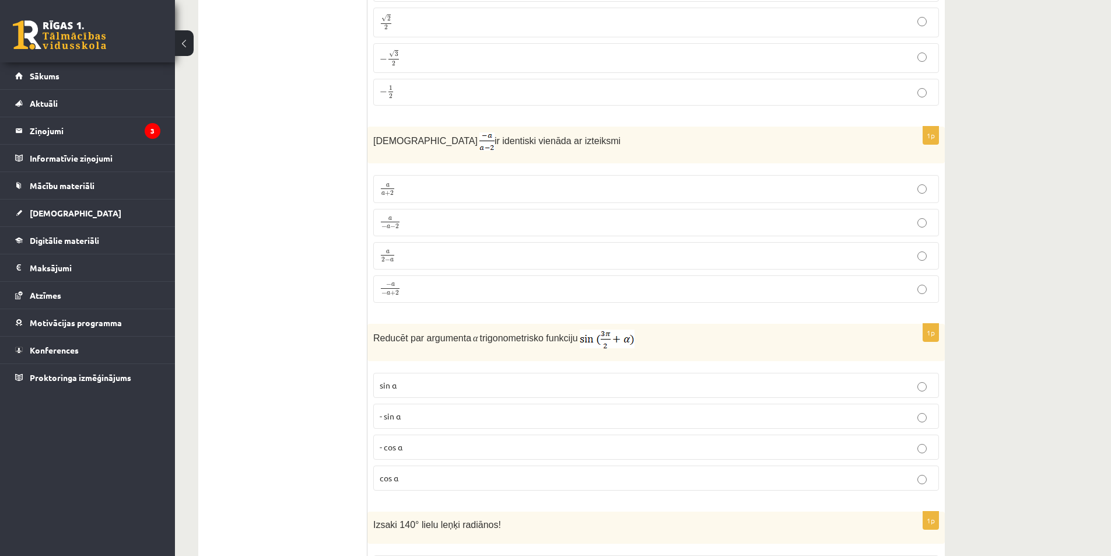
click at [420, 252] on p "a 2 − a a 2 − a" at bounding box center [656, 255] width 553 height 15
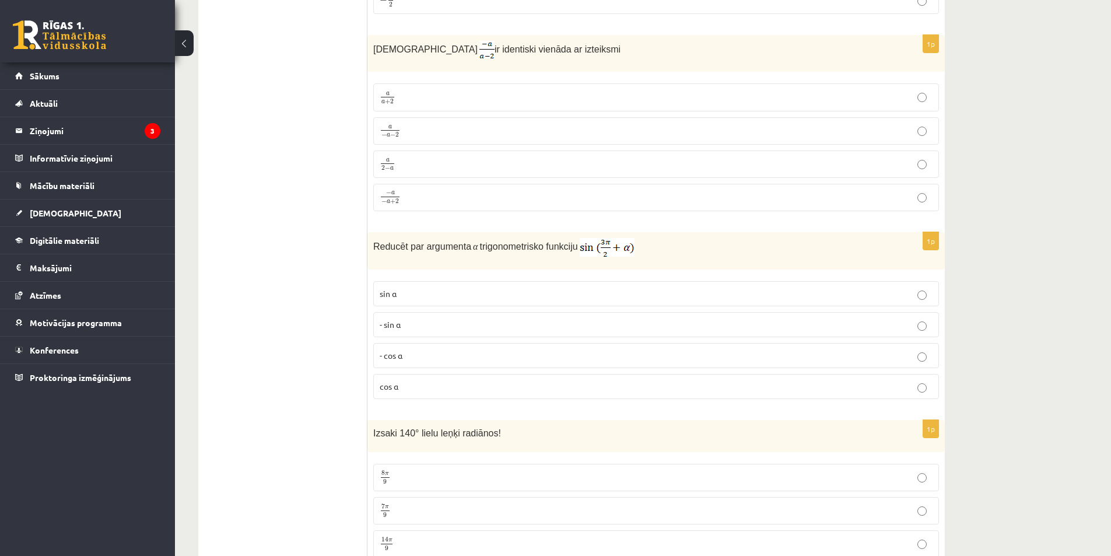
scroll to position [3175, 0]
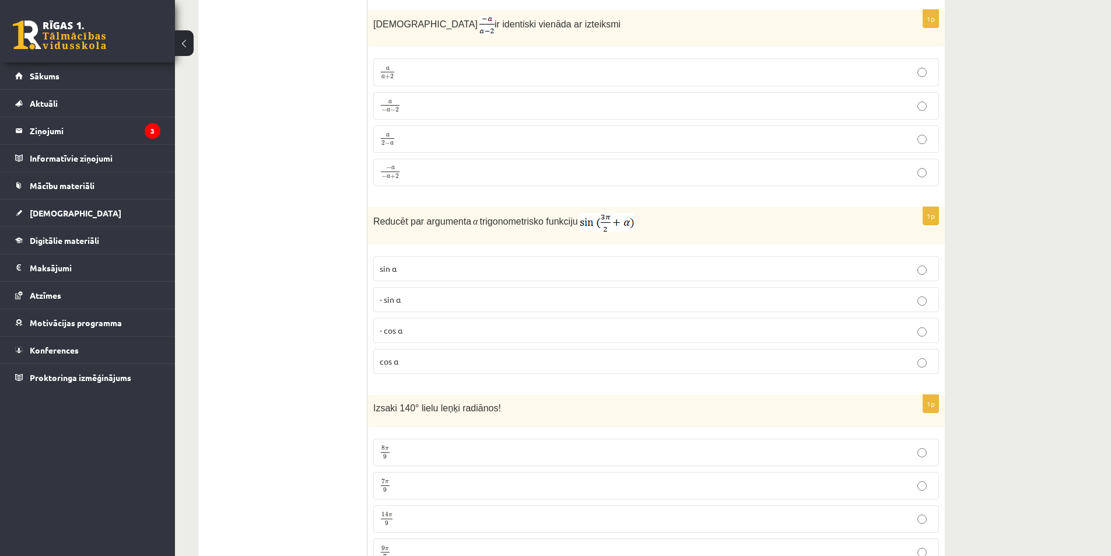
click at [402, 329] on span "- cos ⁡α" at bounding box center [391, 330] width 23 height 10
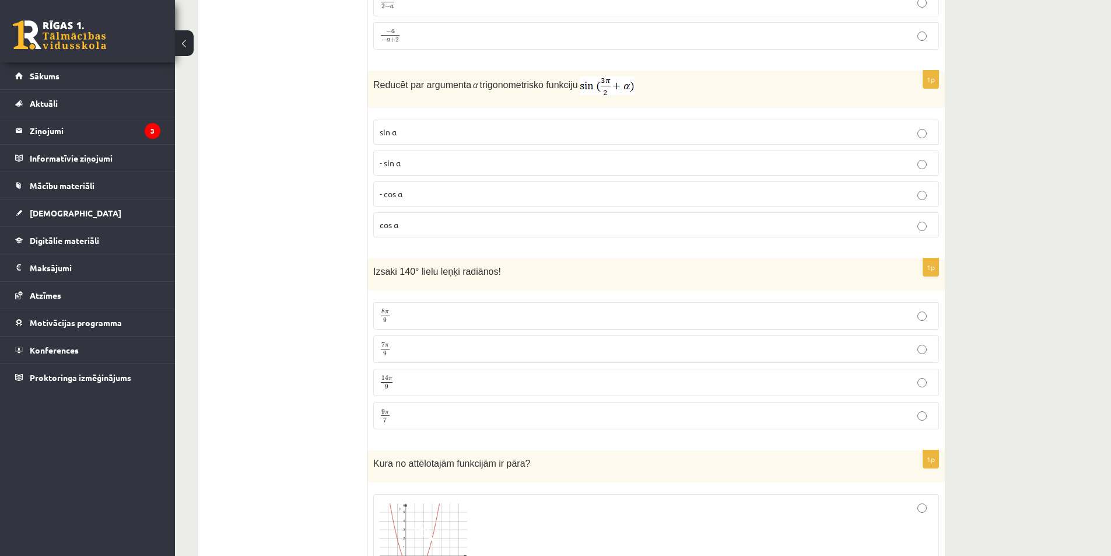
scroll to position [3350, 0]
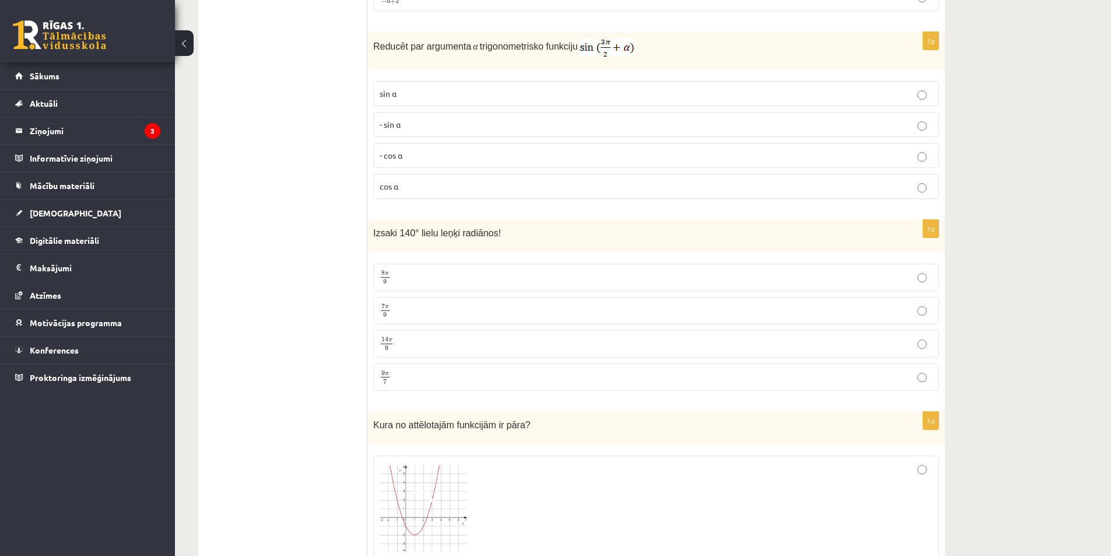
click at [399, 305] on p "7 π 9 7 π 9" at bounding box center [656, 310] width 553 height 15
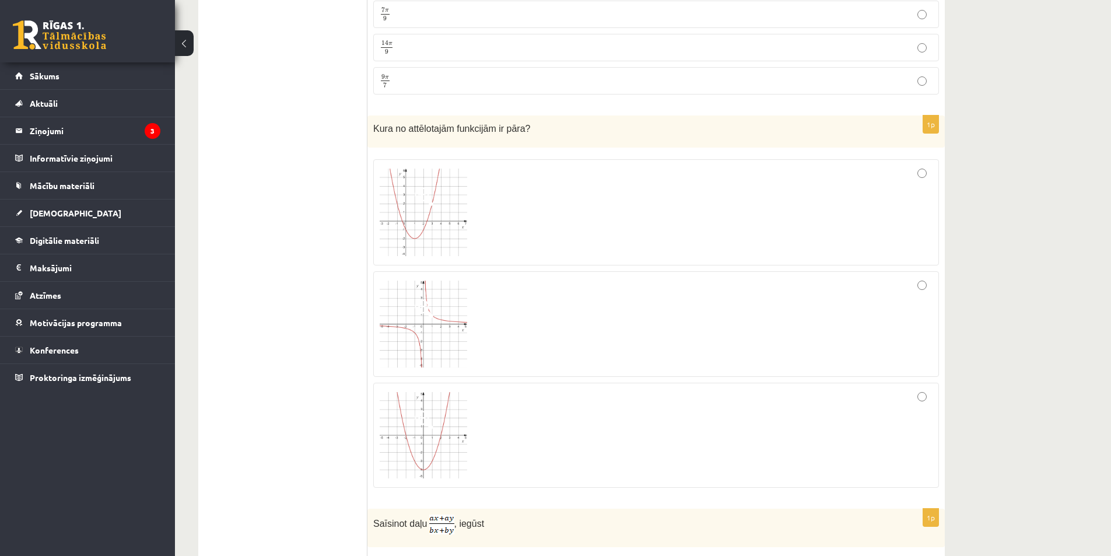
scroll to position [3642, 0]
click at [436, 422] on img at bounding box center [423, 439] width 87 height 86
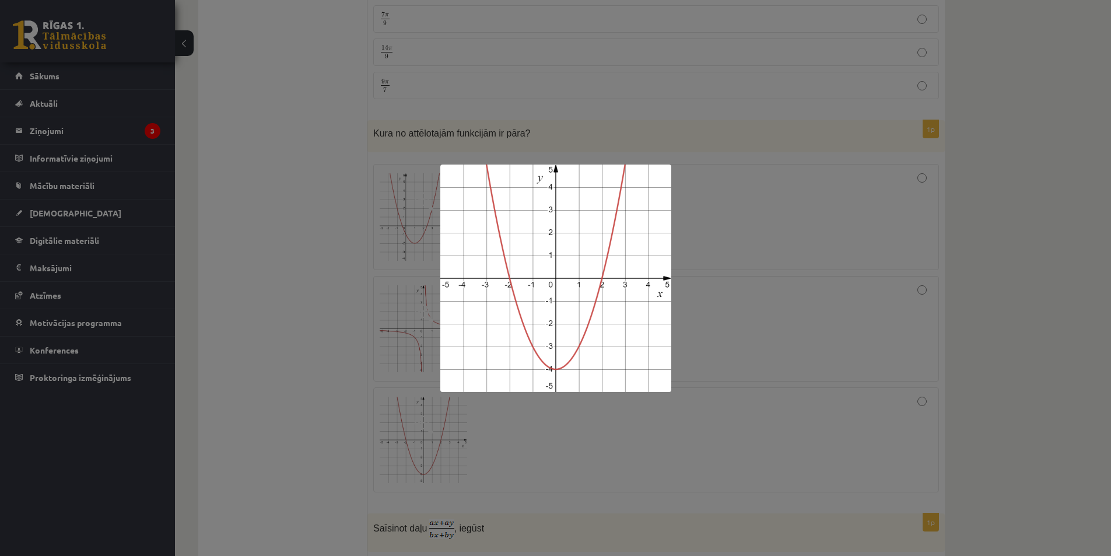
click at [710, 451] on div at bounding box center [555, 278] width 1111 height 556
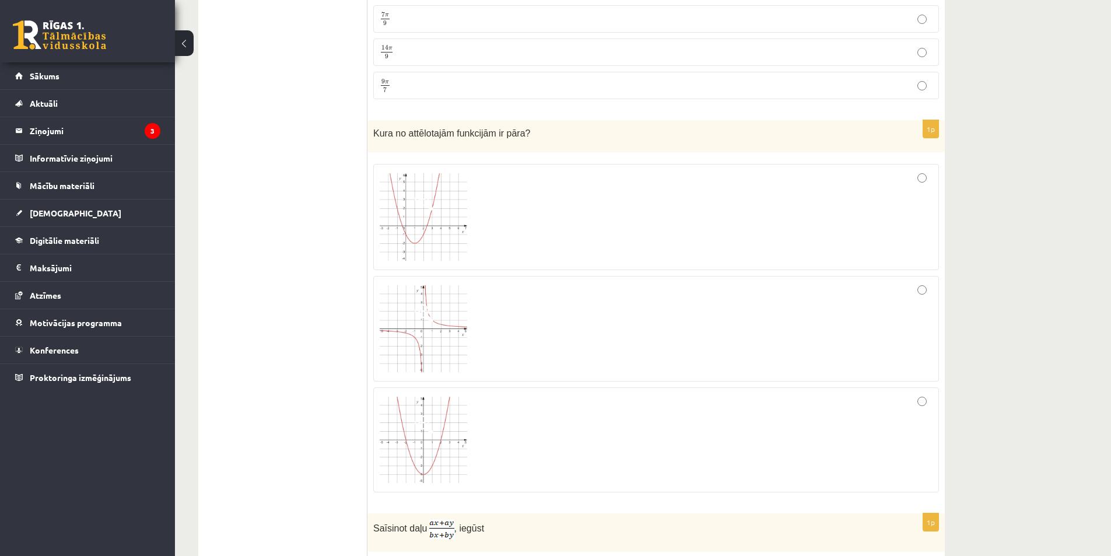
click at [595, 437] on div at bounding box center [656, 440] width 553 height 92
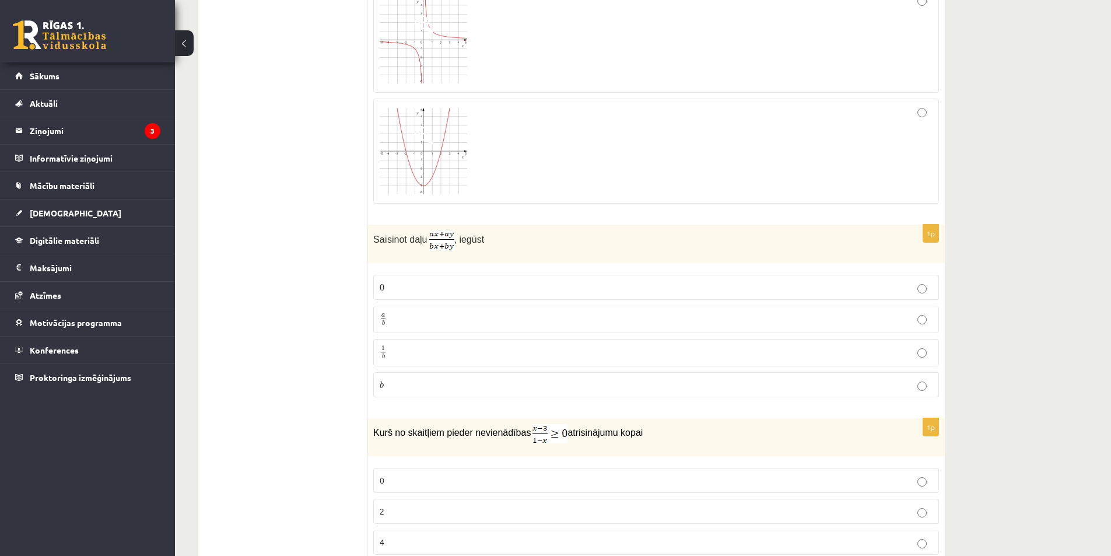
scroll to position [3933, 0]
click at [406, 315] on p "a b a b" at bounding box center [656, 316] width 553 height 15
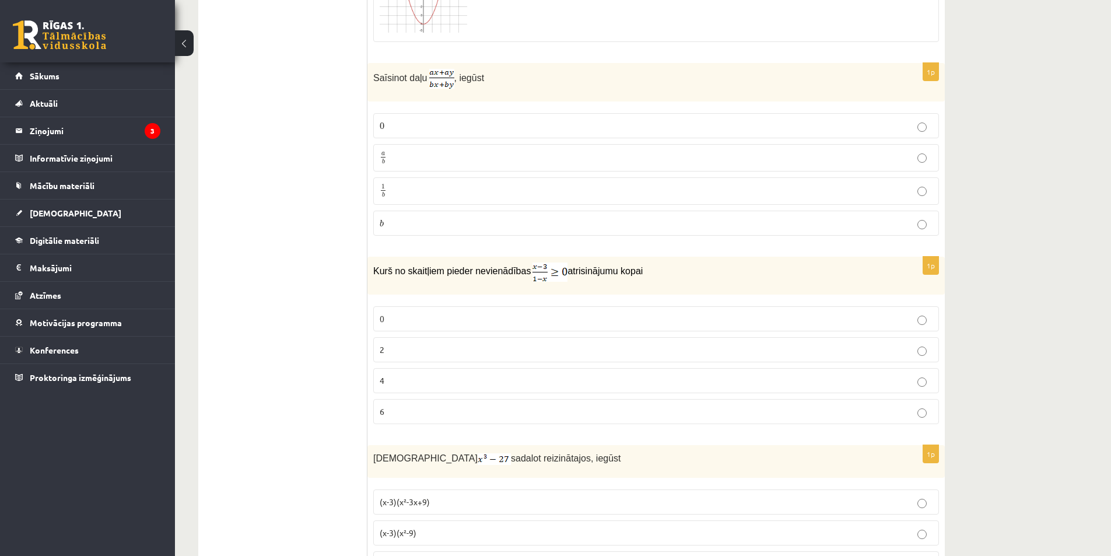
scroll to position [4108, 0]
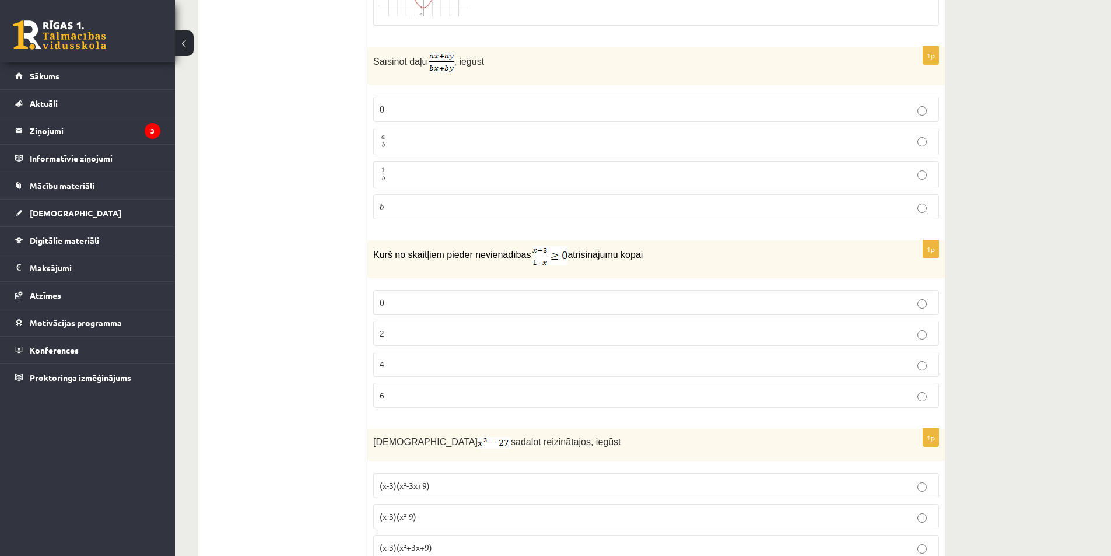
click at [410, 323] on label "2" at bounding box center [656, 333] width 566 height 25
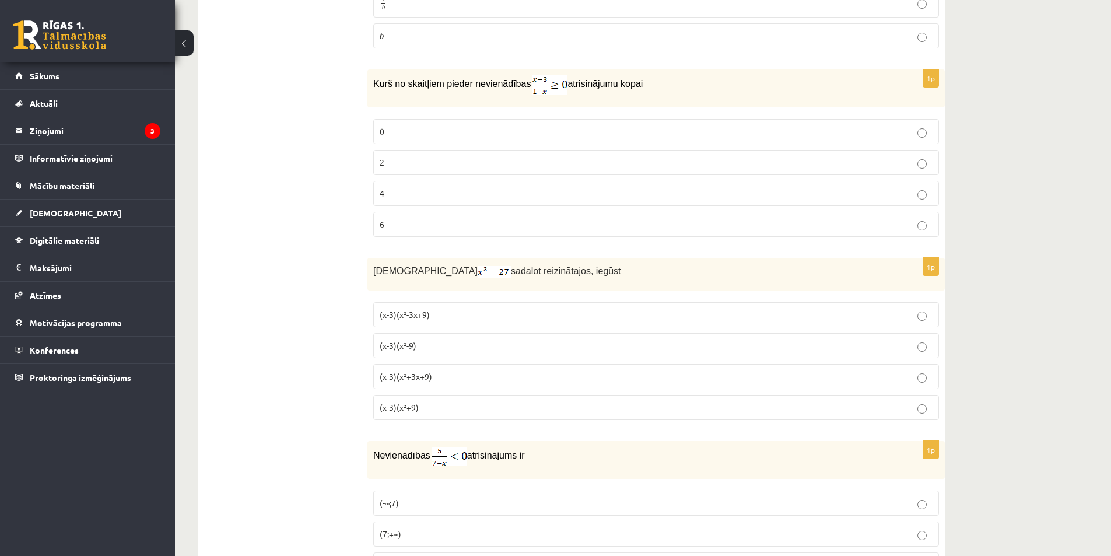
scroll to position [4283, 0]
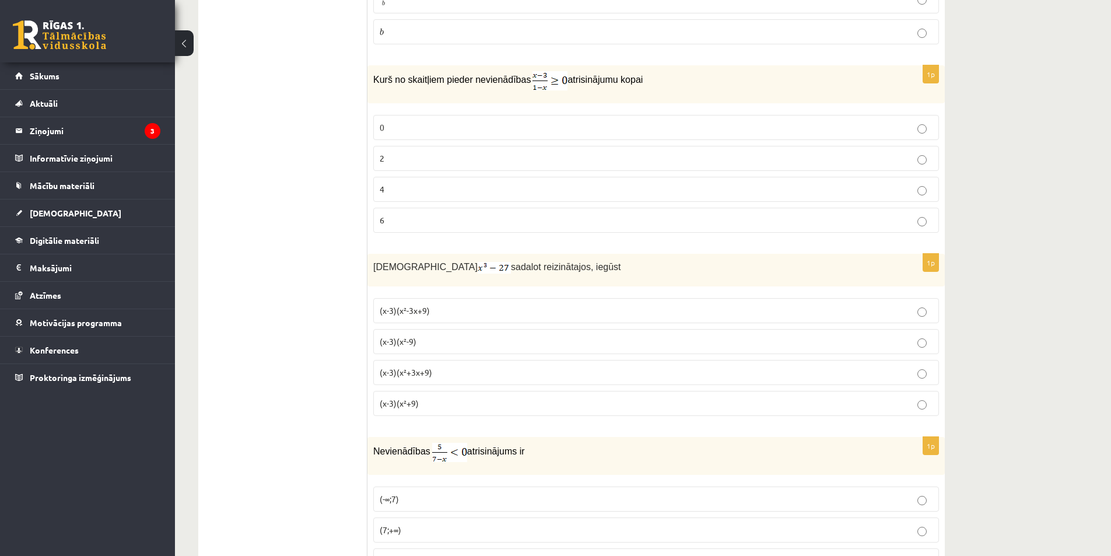
click at [452, 369] on p "(x-3)(x²+3x+9)" at bounding box center [656, 372] width 553 height 12
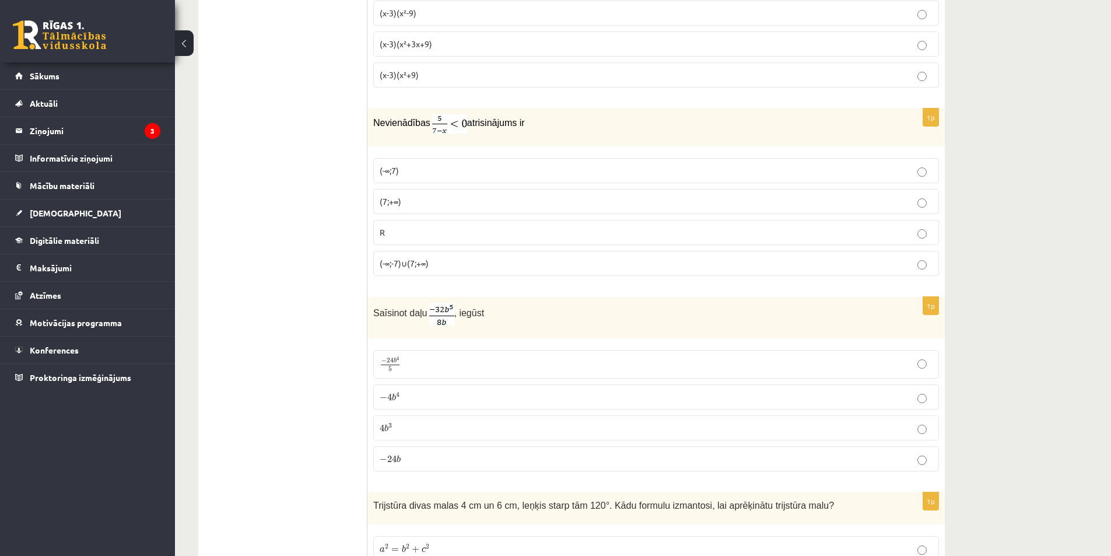
scroll to position [4633, 0]
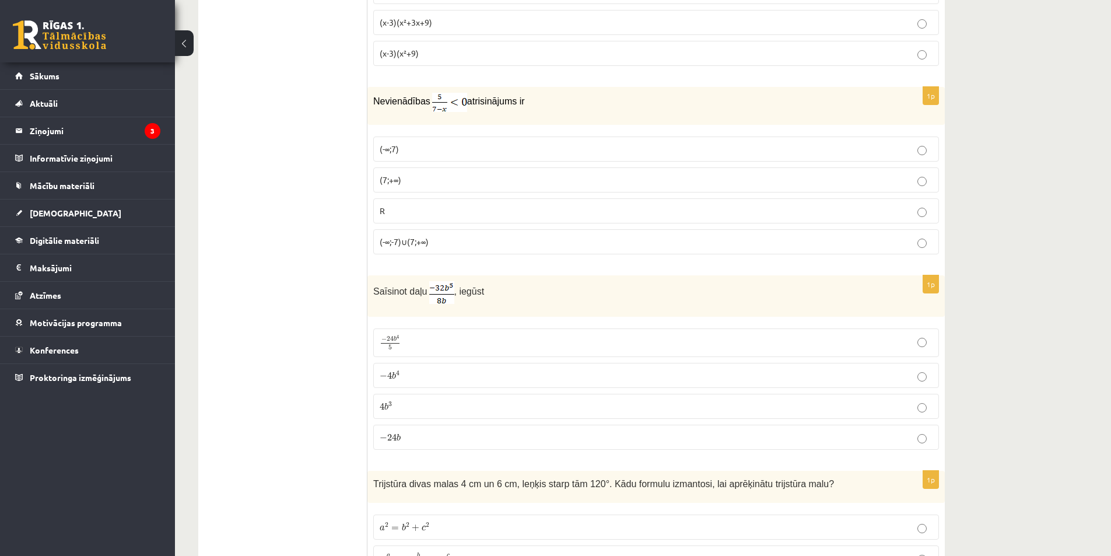
click at [395, 177] on span "(7;+∞)" at bounding box center [391, 179] width 22 height 10
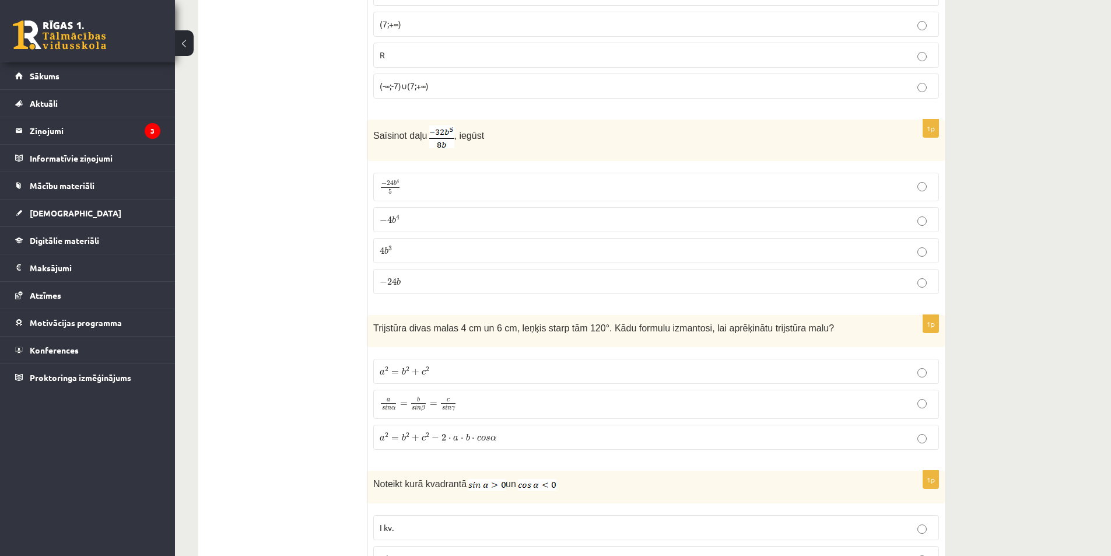
scroll to position [4750, 0]
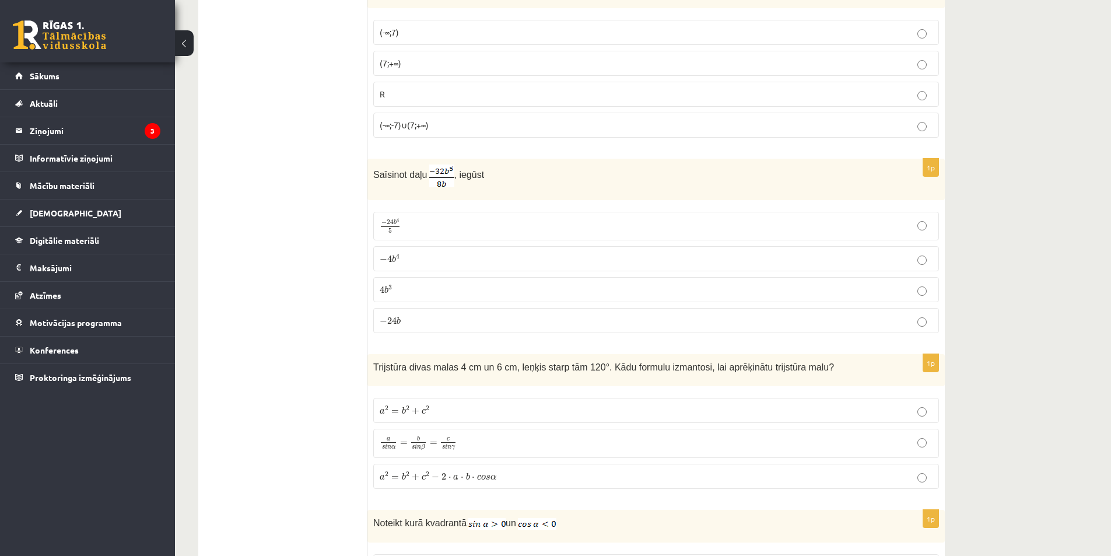
click at [394, 254] on span "b 4" at bounding box center [396, 258] width 8 height 8
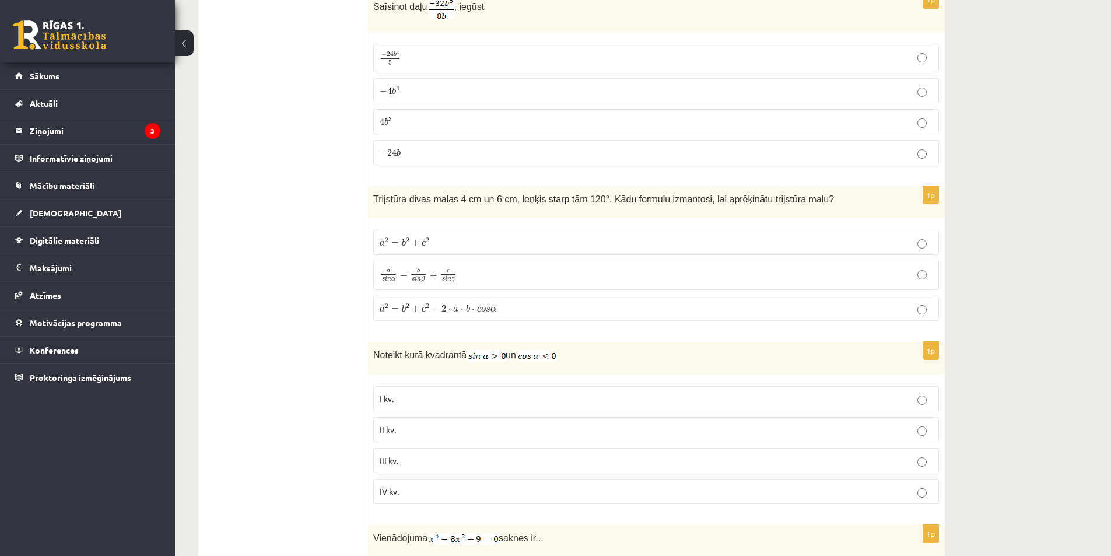
scroll to position [4925, 0]
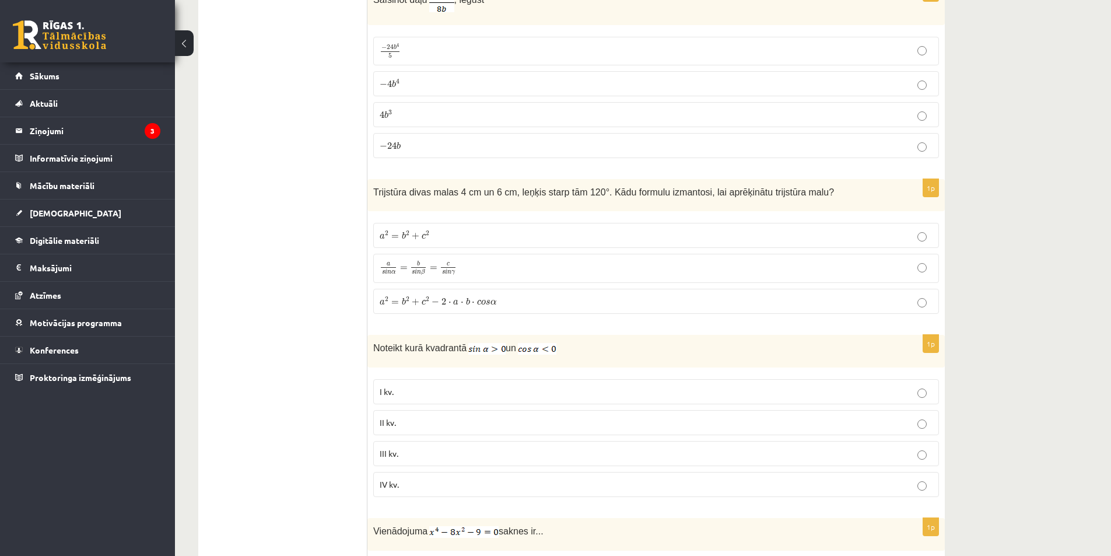
click at [392, 301] on span "=" at bounding box center [395, 302] width 8 height 3
click at [394, 419] on span "II kv." at bounding box center [388, 422] width 16 height 10
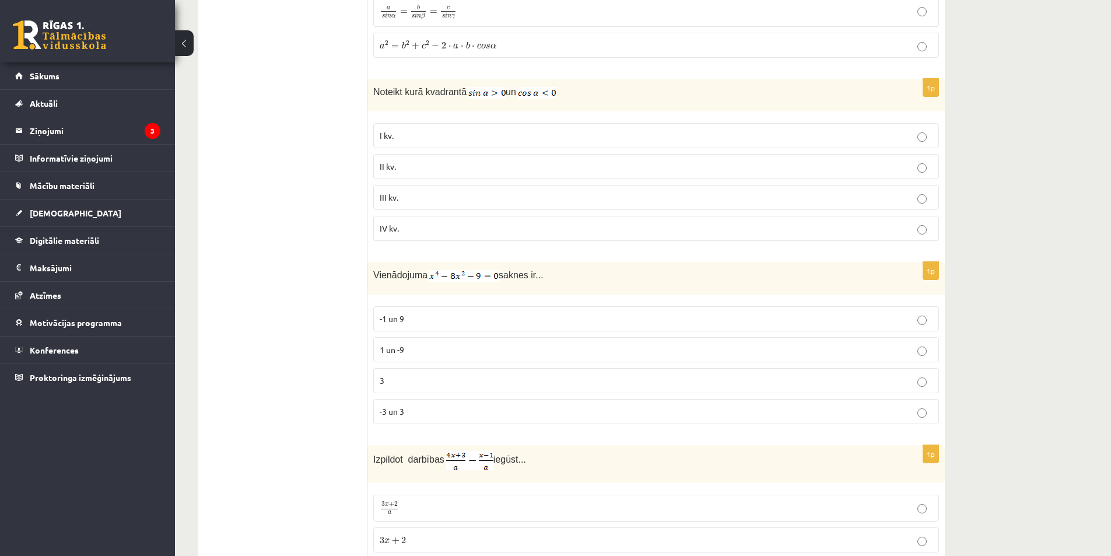
scroll to position [5216, 0]
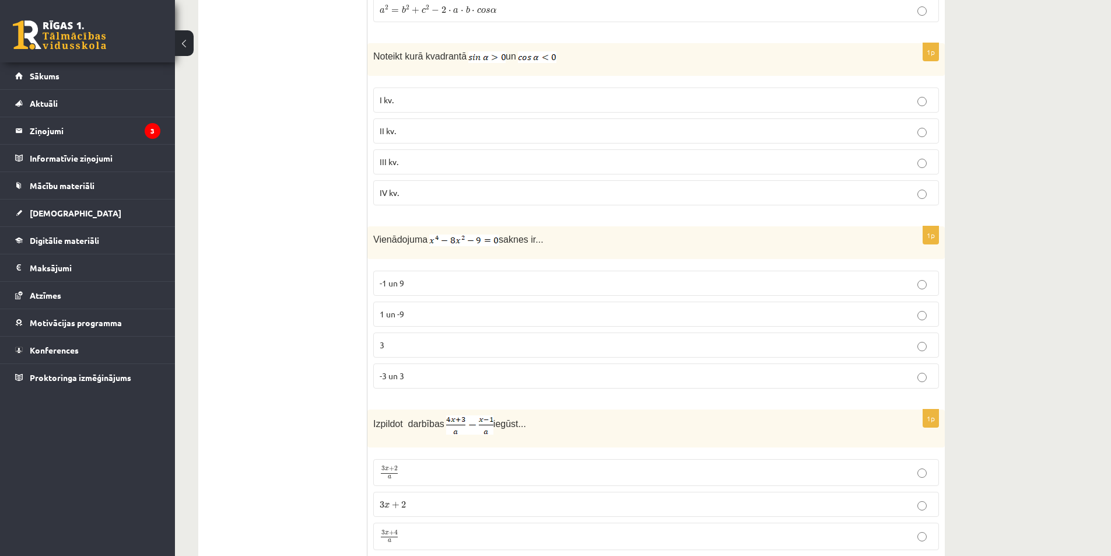
click at [405, 378] on p "-3 un 3" at bounding box center [656, 376] width 553 height 12
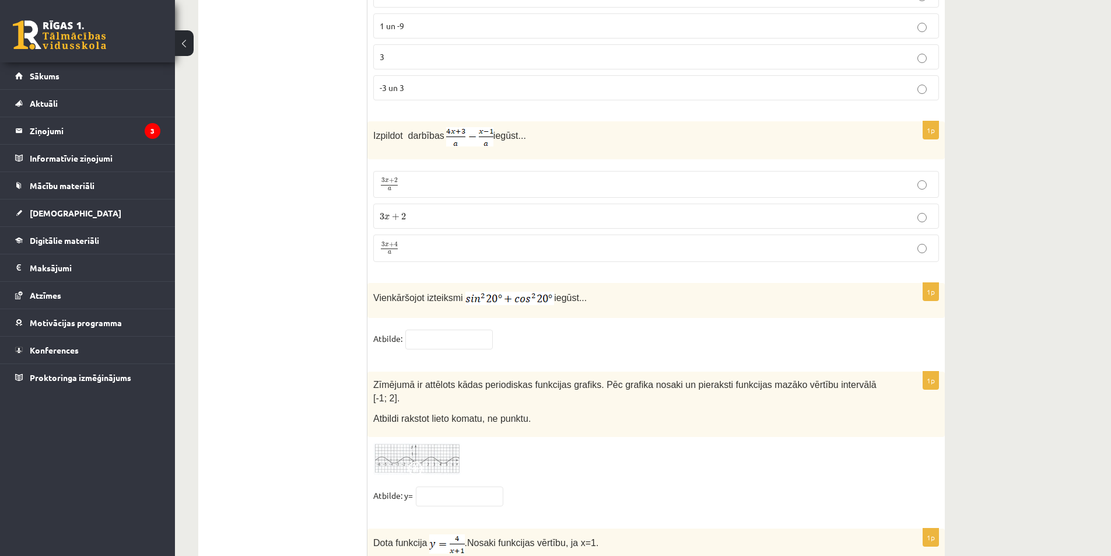
scroll to position [5508, 0]
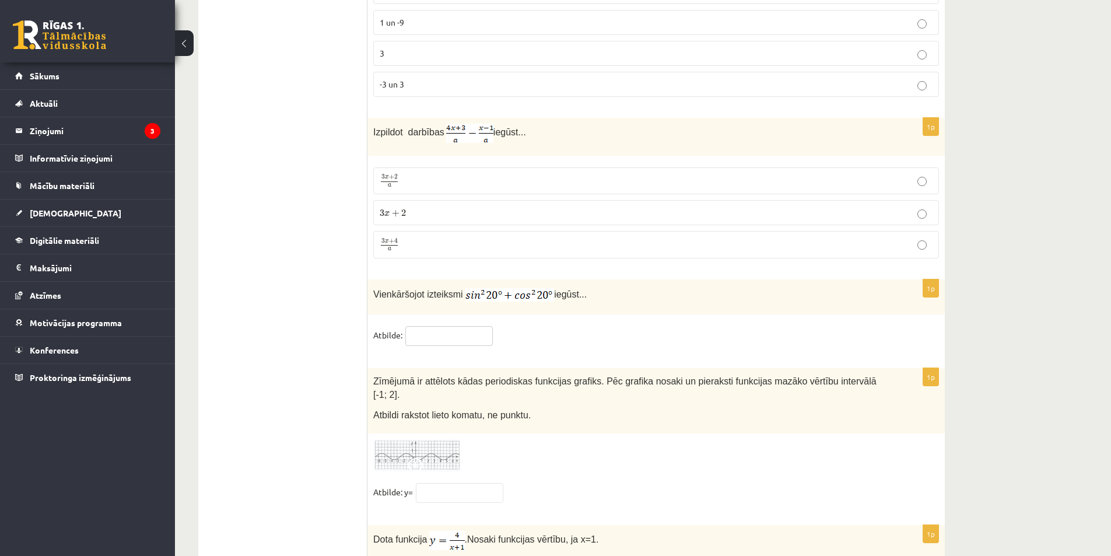
click at [455, 332] on input "text" at bounding box center [448, 336] width 87 height 20
click at [546, 326] on fieldset "Atbilde:" at bounding box center [656, 338] width 566 height 24
click at [409, 240] on p "3 x + 4 a 3 x + 4 a" at bounding box center [656, 244] width 553 height 15
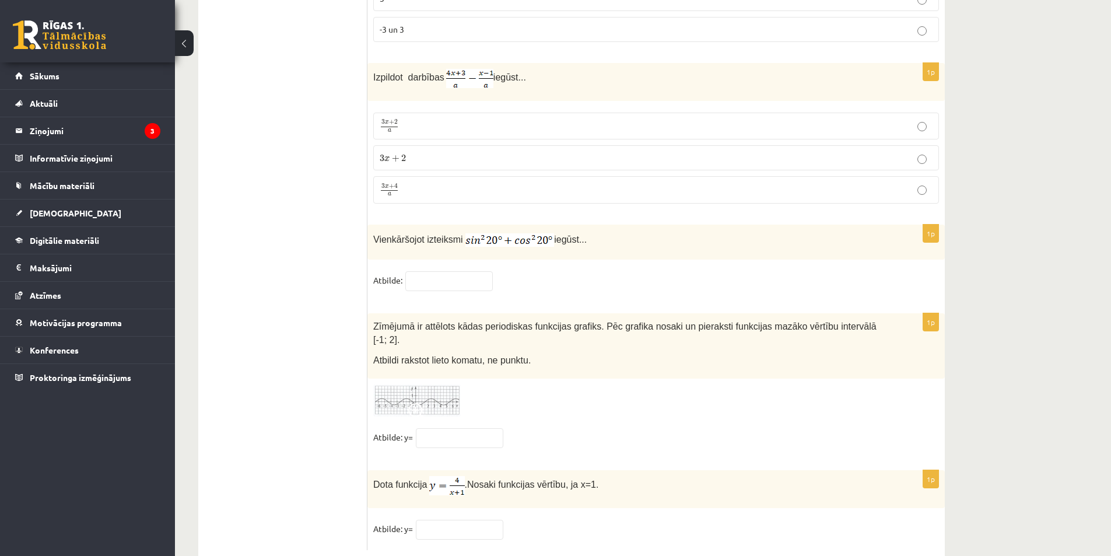
scroll to position [5578, 0]
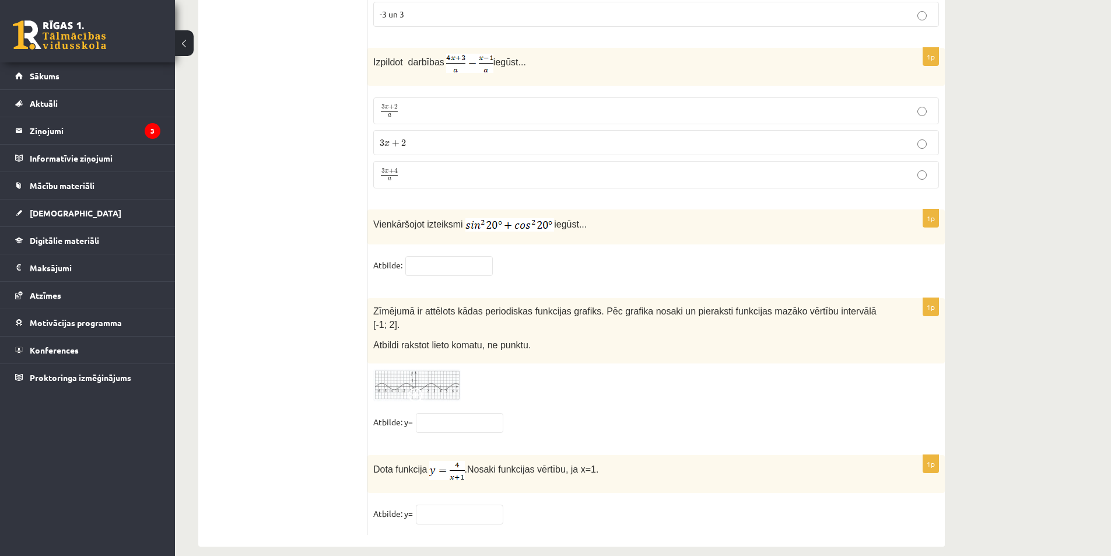
click at [569, 259] on fieldset "Atbilde:" at bounding box center [656, 268] width 566 height 24
click at [553, 247] on div "1p Vienkāršojot izteiksmi iegūst... Atbilde:" at bounding box center [655, 248] width 577 height 78
click at [448, 257] on input "text" at bounding box center [448, 266] width 87 height 20
type input "*"
click at [566, 249] on div "1p Vienkāršojot izteiksmi iegūst... Atbilde: *" at bounding box center [655, 248] width 577 height 78
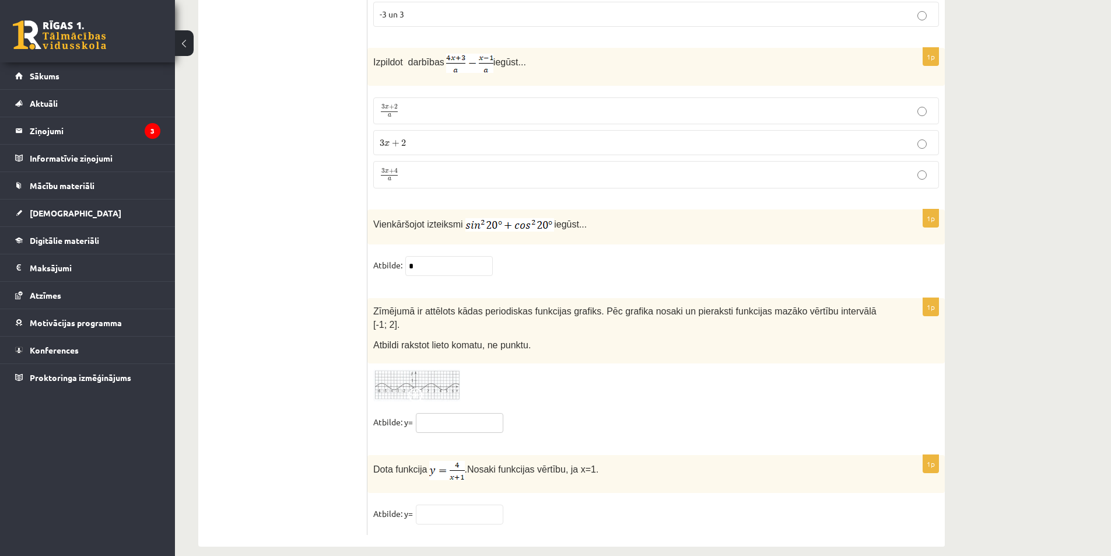
click at [433, 413] on input "text" at bounding box center [459, 423] width 87 height 20
click at [442, 413] on input "text" at bounding box center [459, 423] width 87 height 20
type input "*"
type input "**"
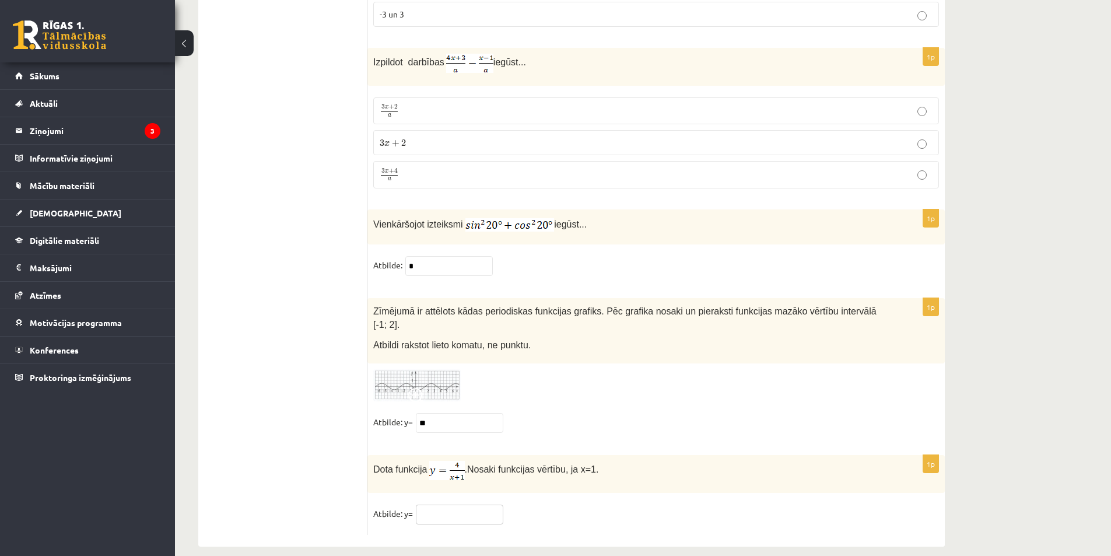
click at [458, 504] on input "text" at bounding box center [459, 514] width 87 height 20
type input "*"
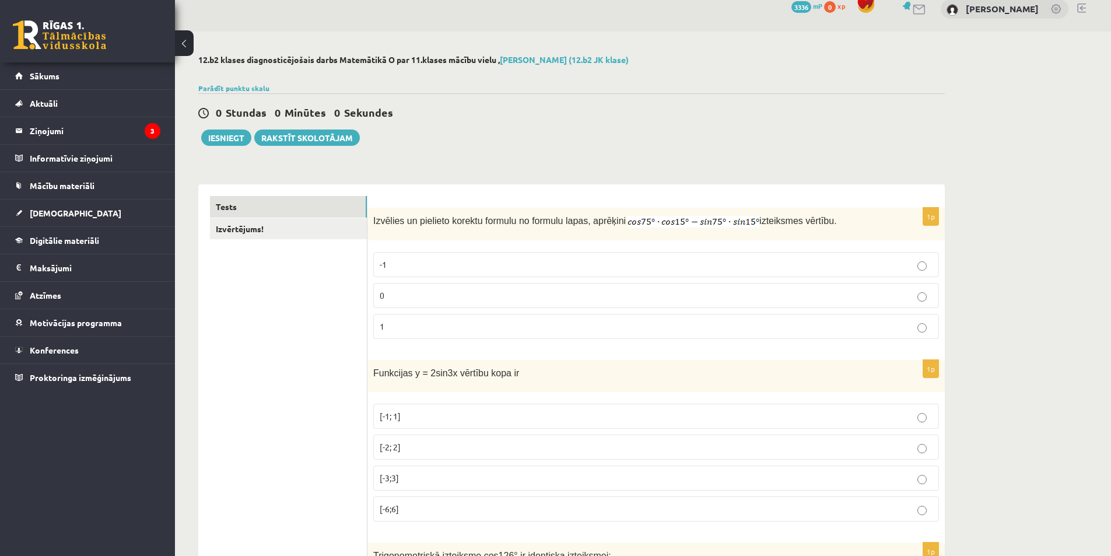
scroll to position [0, 0]
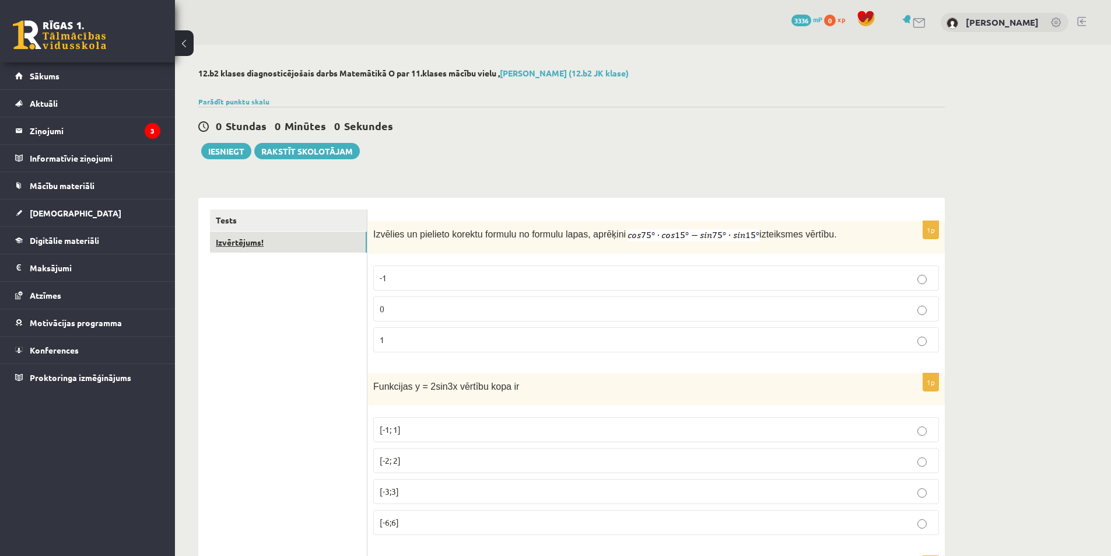
click at [275, 240] on link "Izvērtējums!" at bounding box center [288, 242] width 157 height 22
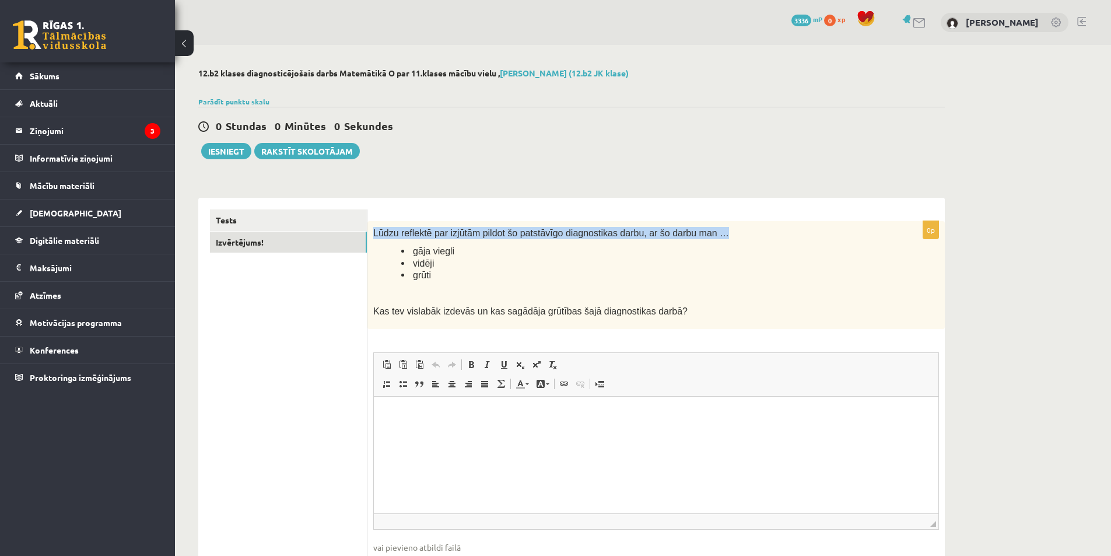
drag, startPoint x: 369, startPoint y: 233, endPoint x: 703, endPoint y: 234, distance: 334.1
click at [703, 234] on div "Lūdzu reflektē par izjūtām pildot šo patstāvīgo diagnostikas darbu, ar šo darbu…" at bounding box center [655, 275] width 577 height 108
click at [647, 189] on div "**********" at bounding box center [571, 396] width 746 height 420
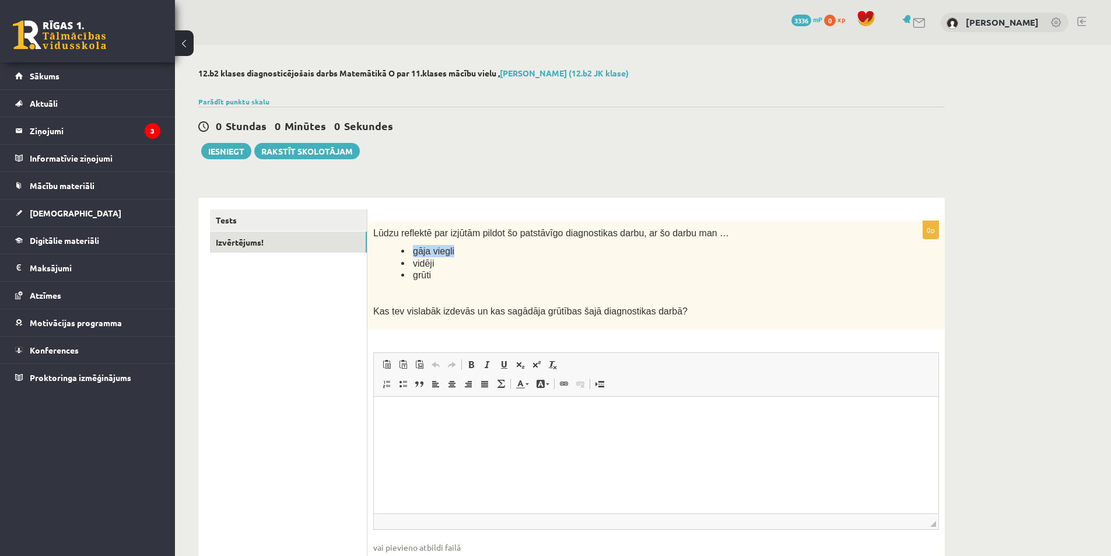
drag, startPoint x: 454, startPoint y: 252, endPoint x: 408, endPoint y: 255, distance: 46.7
click at [408, 255] on li "gāja viegli" at bounding box center [640, 251] width 479 height 12
click at [407, 266] on li "vidēji" at bounding box center [640, 263] width 479 height 12
drag, startPoint x: 444, startPoint y: 271, endPoint x: 405, endPoint y: 278, distance: 39.7
click at [405, 278] on li "grūti" at bounding box center [640, 275] width 479 height 12
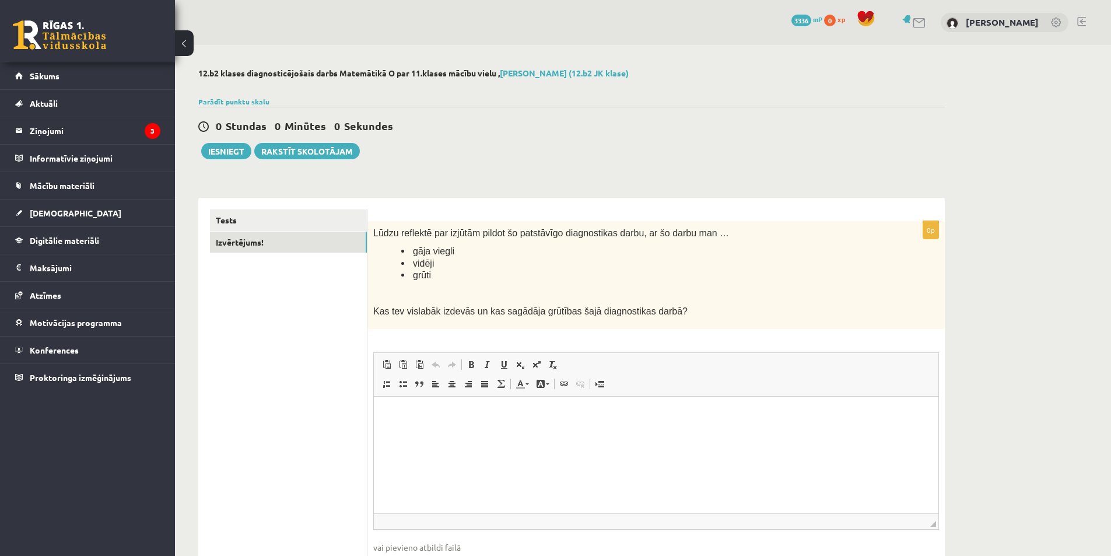
click at [471, 268] on li "vidēji" at bounding box center [640, 263] width 479 height 12
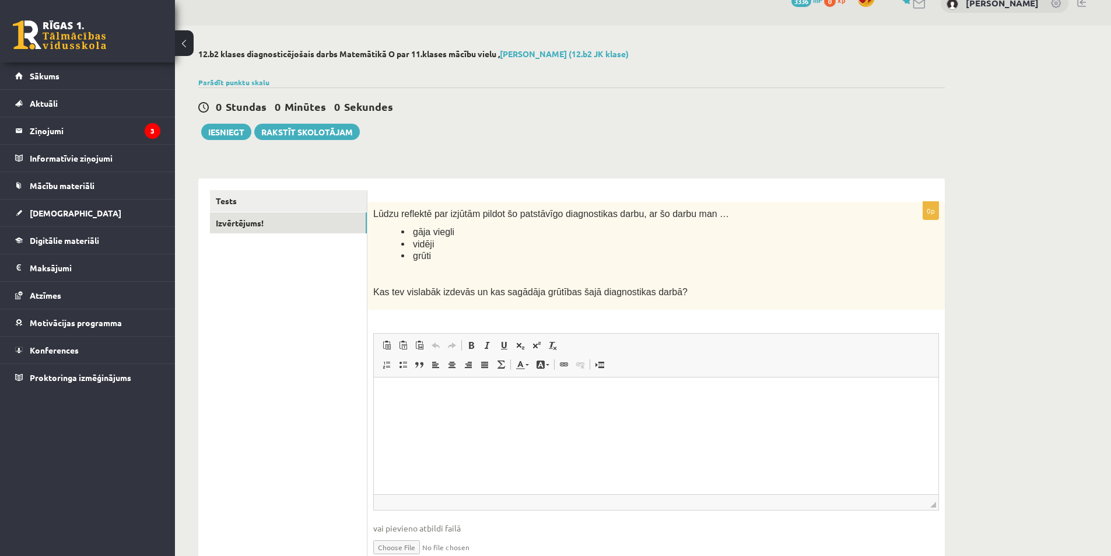
scroll to position [75, 0]
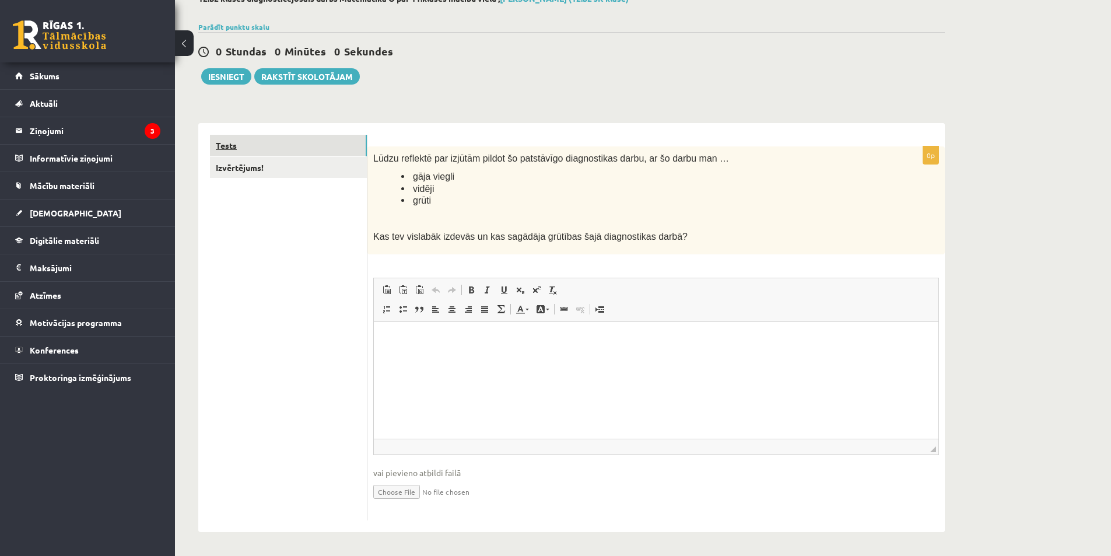
click at [230, 142] on link "Tests" at bounding box center [288, 146] width 157 height 22
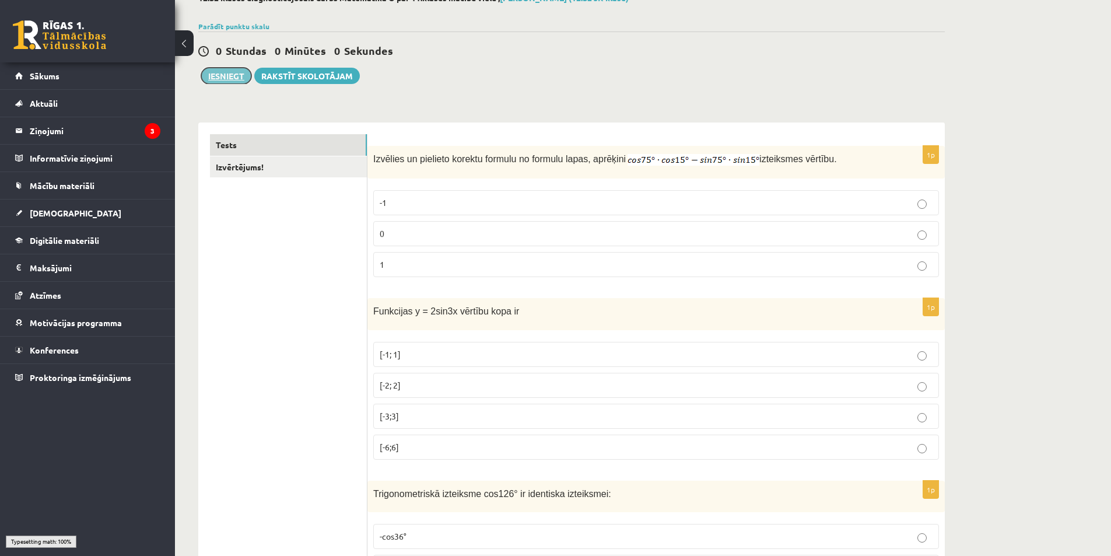
click at [226, 72] on button "Iesniegt" at bounding box center [226, 76] width 50 height 16
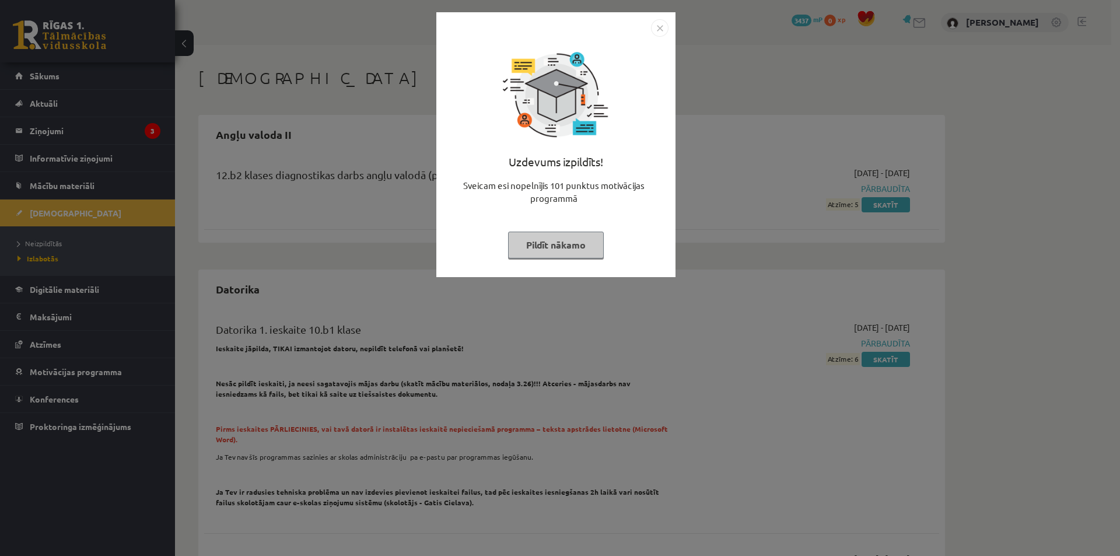
click at [578, 246] on button "Pildīt nākamo" at bounding box center [556, 244] width 96 height 27
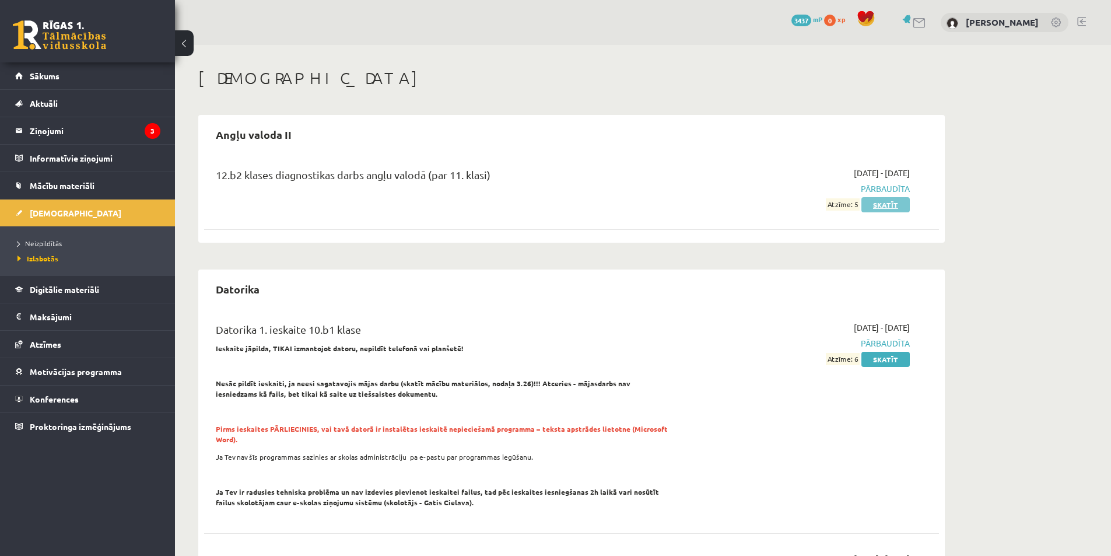
click at [893, 206] on link "Skatīt" at bounding box center [885, 204] width 48 height 15
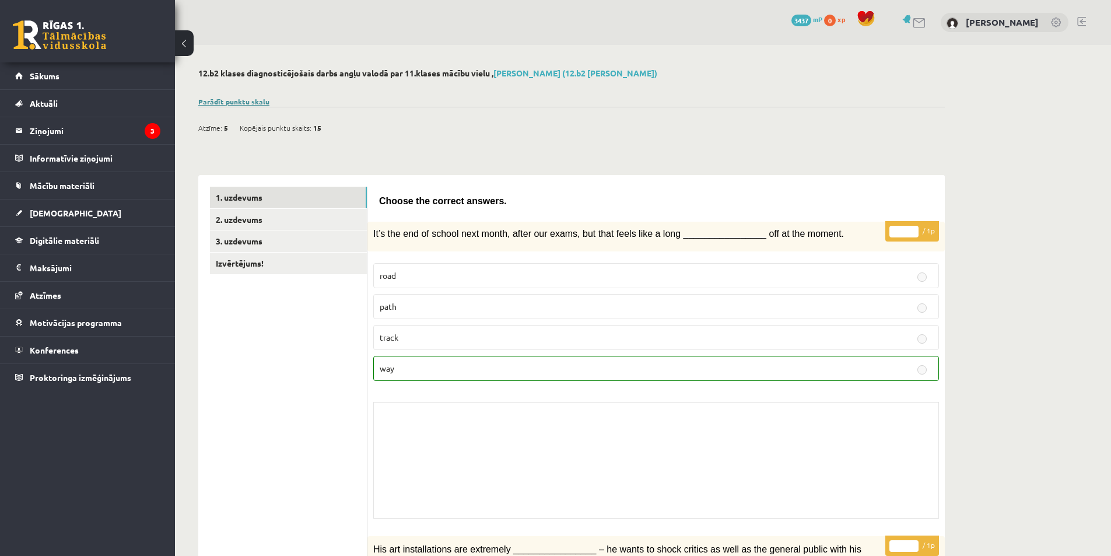
click at [240, 103] on link "Parādīt punktu skalu" at bounding box center [233, 101] width 71 height 9
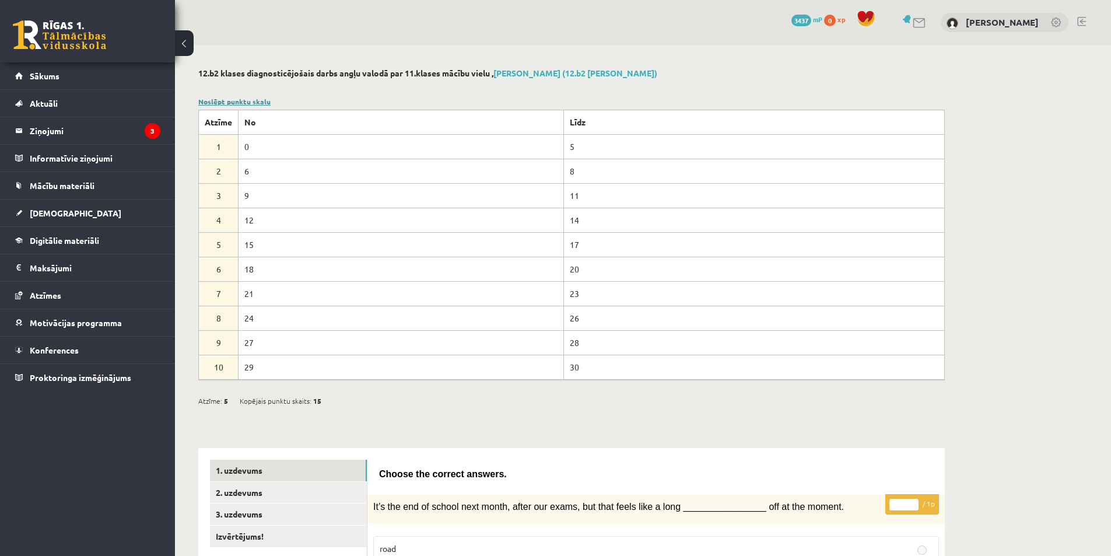
click at [240, 102] on link "Noslēpt punktu skalu" at bounding box center [234, 101] width 72 height 9
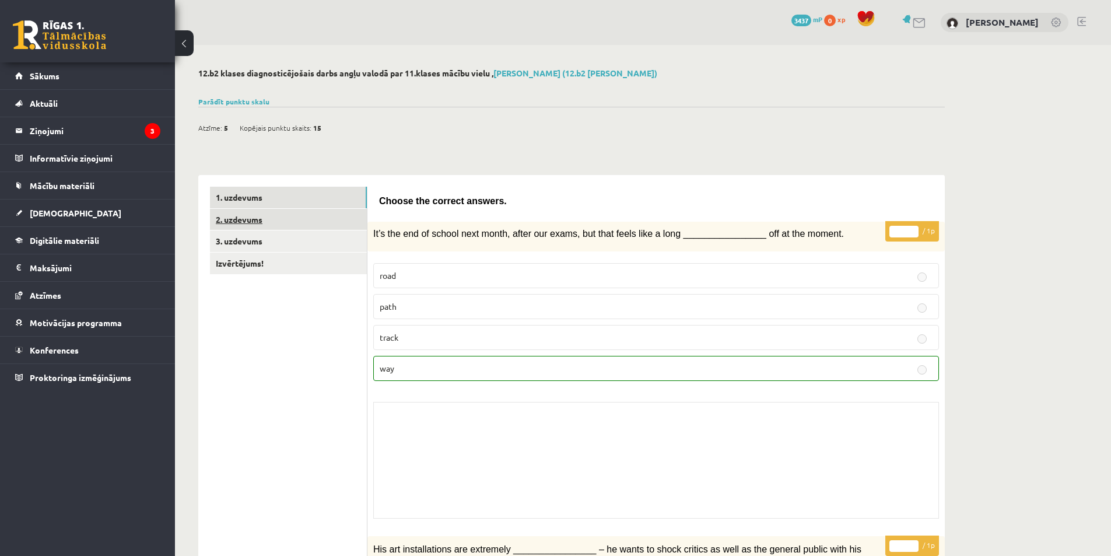
click at [245, 215] on link "2. uzdevums" at bounding box center [288, 220] width 157 height 22
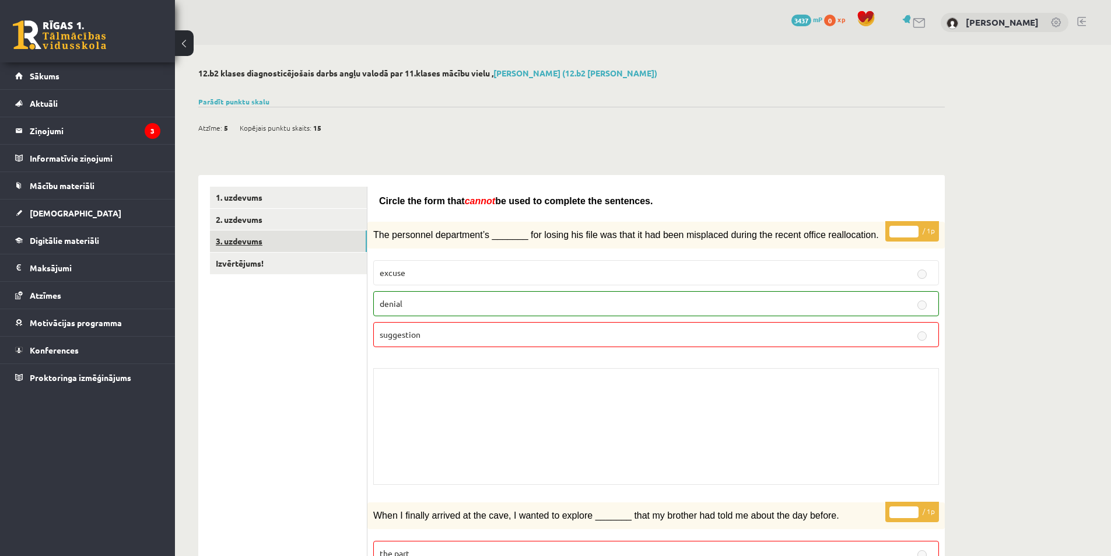
click at [273, 252] on link "3. uzdevums" at bounding box center [288, 241] width 157 height 22
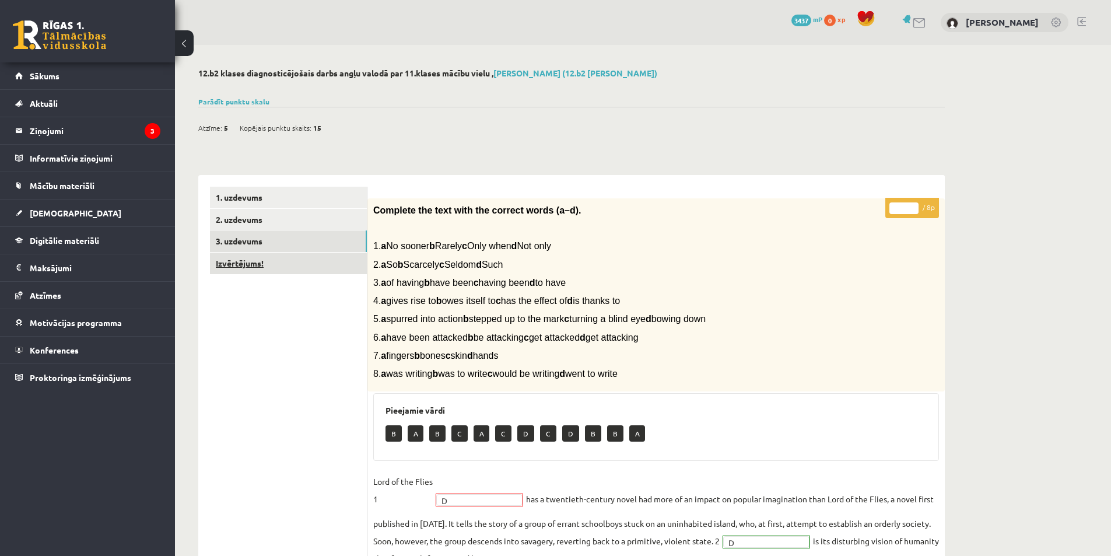
click at [342, 268] on link "Izvērtējums!" at bounding box center [288, 263] width 157 height 22
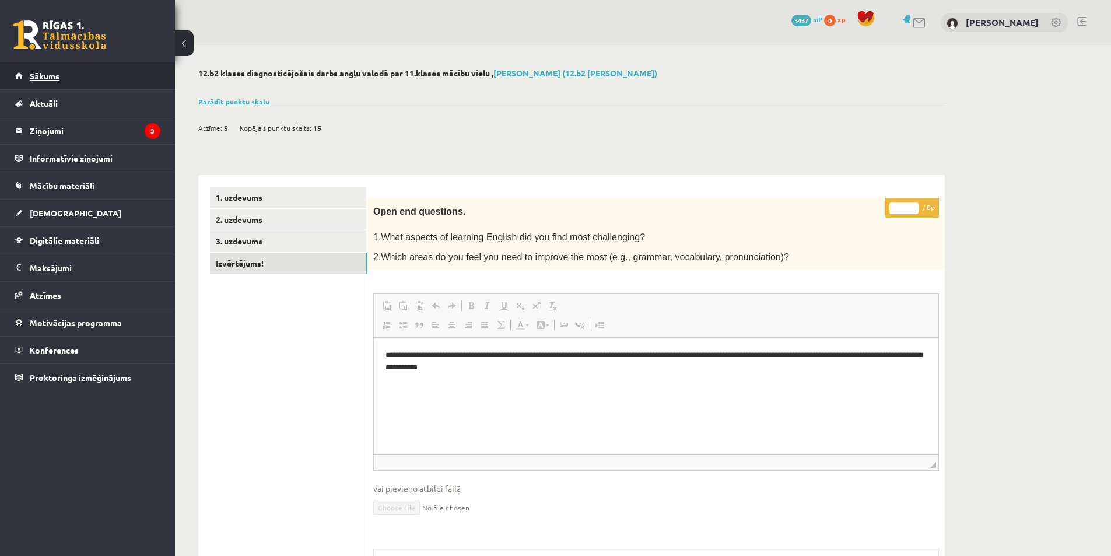
click at [78, 79] on link "Sākums" at bounding box center [87, 75] width 145 height 27
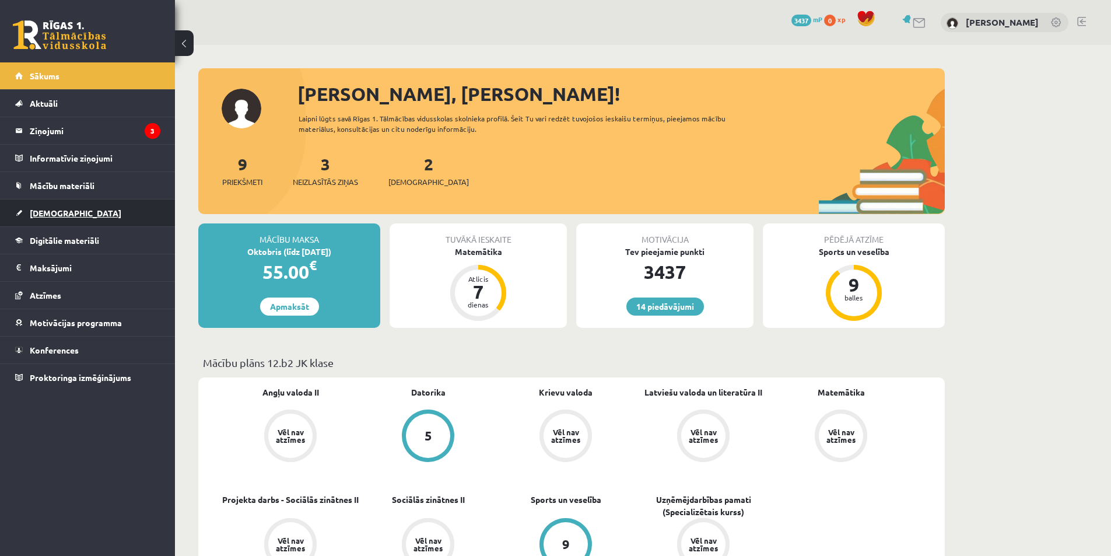
click at [59, 210] on span "[DEMOGRAPHIC_DATA]" at bounding box center [76, 213] width 92 height 10
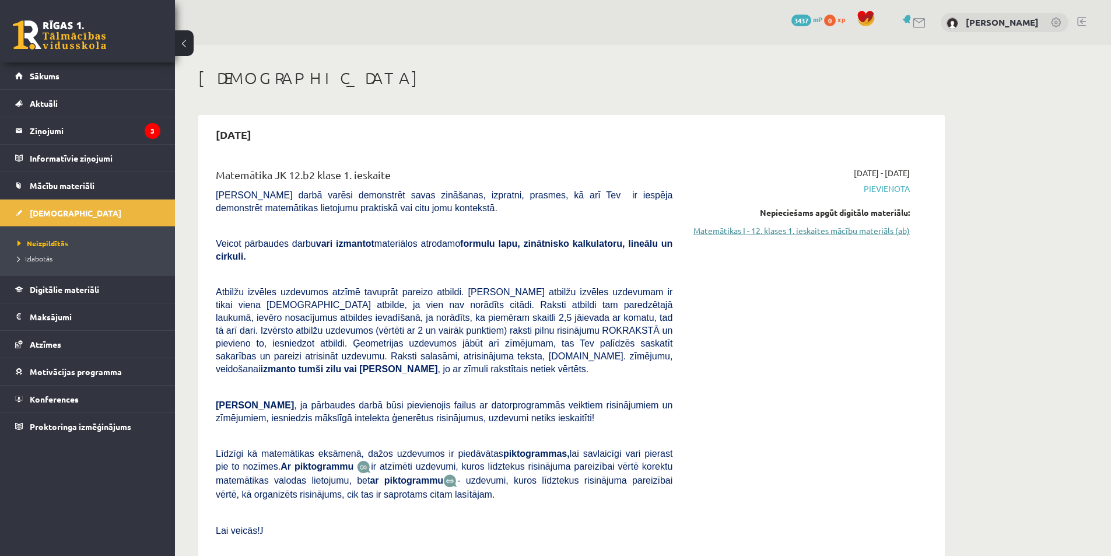
click at [745, 230] on link "Matemātikas I - 12. klases 1. ieskaites mācību materiāls (ab)" at bounding box center [800, 230] width 220 height 12
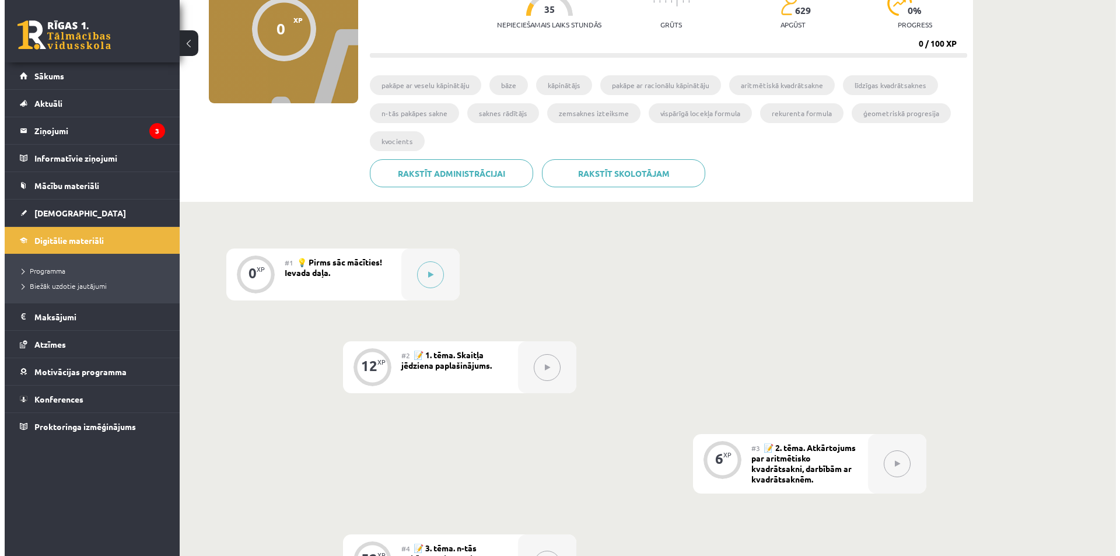
scroll to position [131, 0]
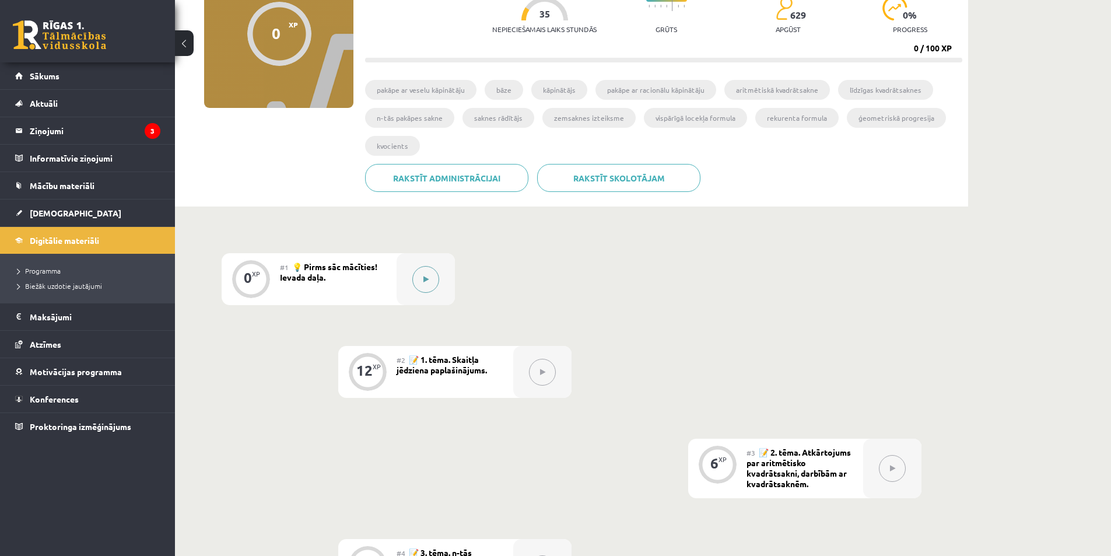
click at [441, 283] on div at bounding box center [425, 279] width 58 height 52
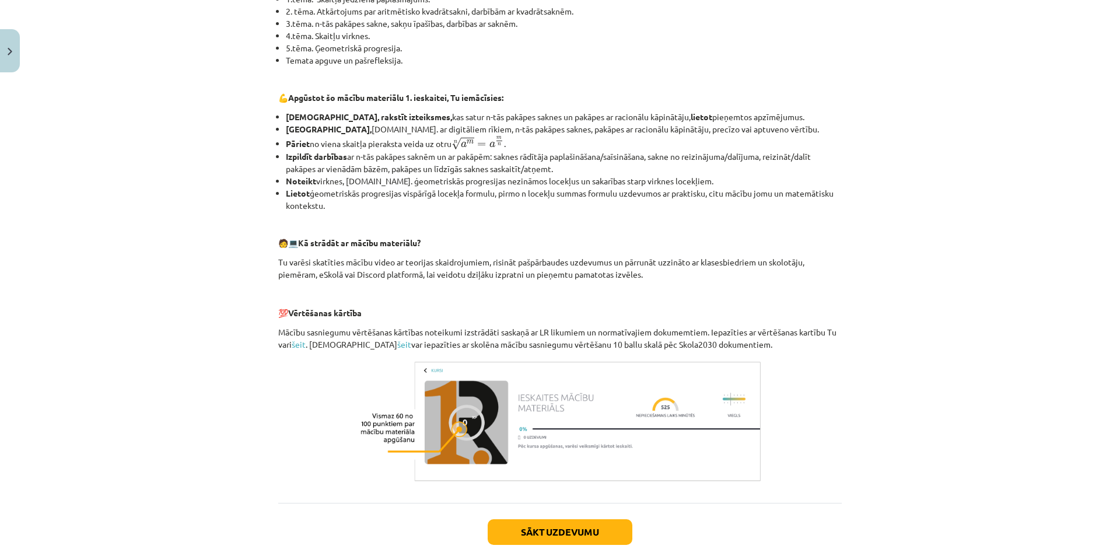
scroll to position [382, 0]
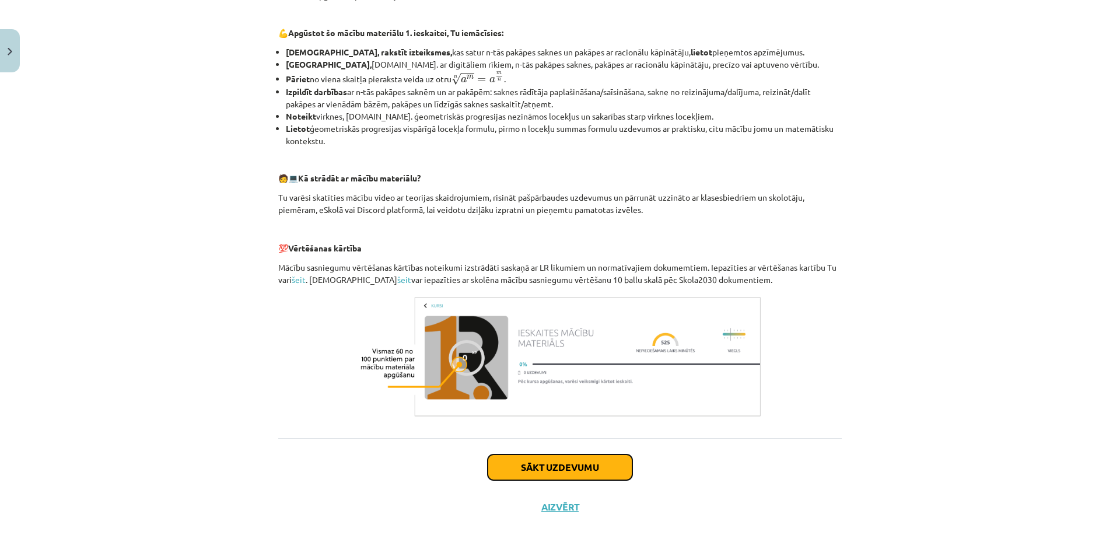
click at [578, 460] on button "Sākt uzdevumu" at bounding box center [559, 467] width 145 height 26
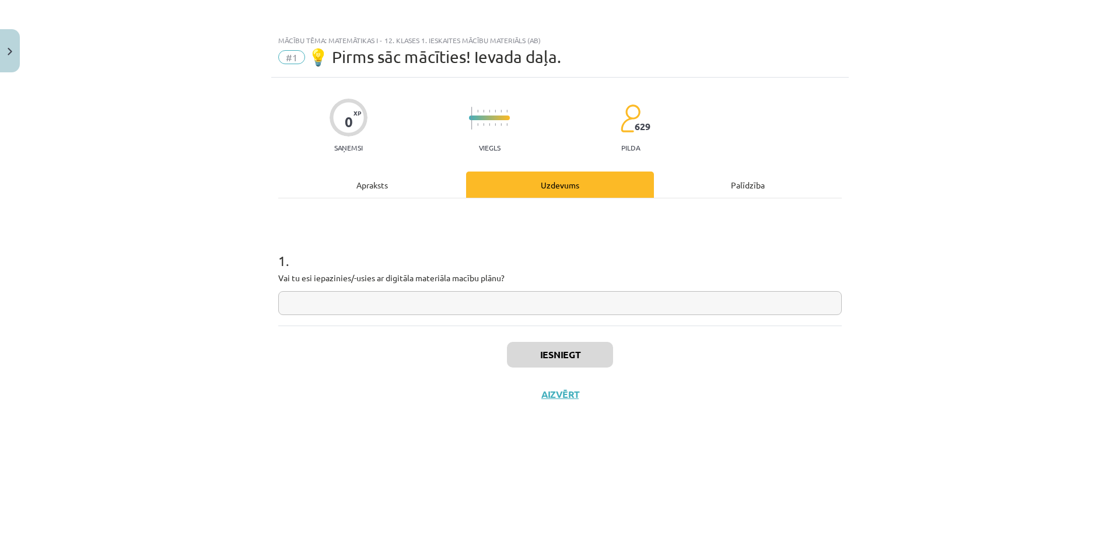
click at [421, 297] on input "text" at bounding box center [559, 303] width 563 height 24
type input "**"
click at [566, 362] on button "Iesniegt" at bounding box center [560, 355] width 106 height 26
click at [598, 412] on button "Nākamā nodarbība" at bounding box center [560, 401] width 114 height 27
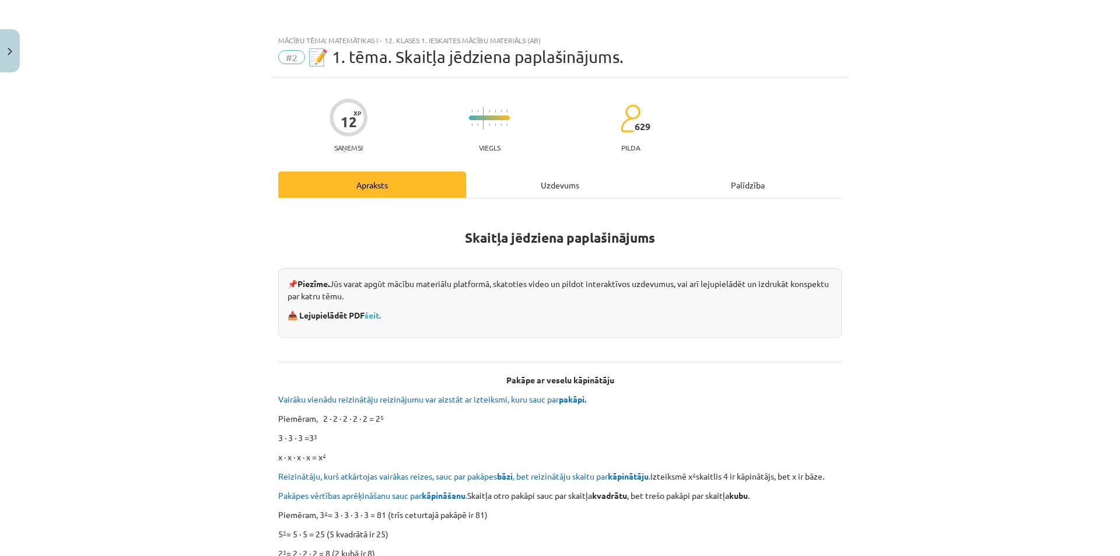
drag, startPoint x: 332, startPoint y: 287, endPoint x: 801, endPoint y: 289, distance: 468.8
click at [801, 289] on p "📌 Piezīme. Jūs varat apgūt mācību materiālu platformā, skatoties video un pildo…" at bounding box center [559, 290] width 545 height 24
click at [373, 312] on link "šeit." at bounding box center [372, 315] width 16 height 10
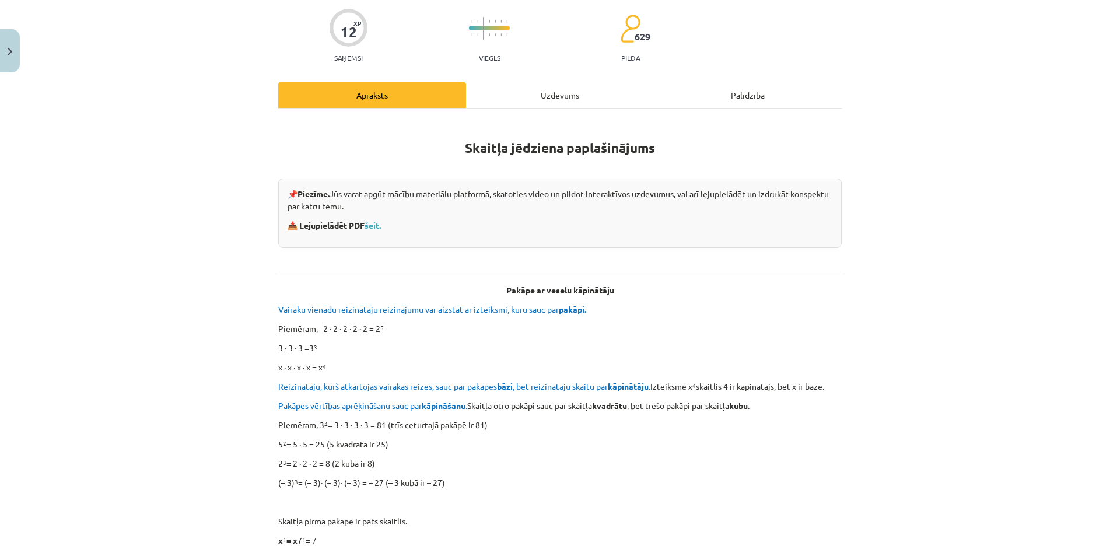
scroll to position [117, 0]
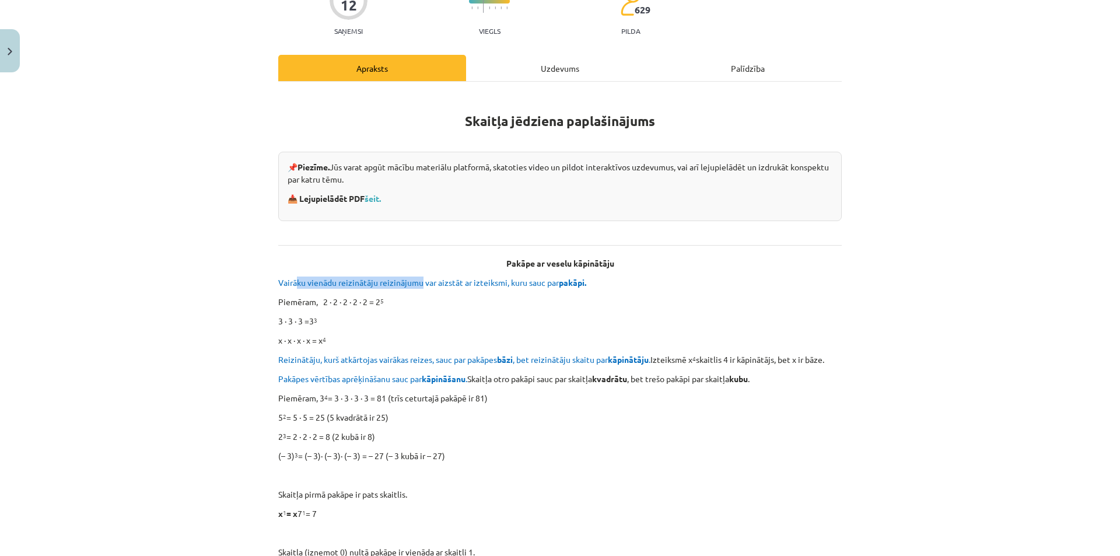
drag, startPoint x: 293, startPoint y: 285, endPoint x: 419, endPoint y: 285, distance: 125.4
click at [419, 285] on span "Vairāku vienādu reizinātāju reizinājumu var aizstāt ar izteiksmi, kuru sauc par…" at bounding box center [433, 282] width 310 height 10
drag, startPoint x: 504, startPoint y: 260, endPoint x: 612, endPoint y: 258, distance: 108.5
click at [612, 258] on p "Pakāpe ar veselu kāpinātāju" at bounding box center [559, 263] width 563 height 12
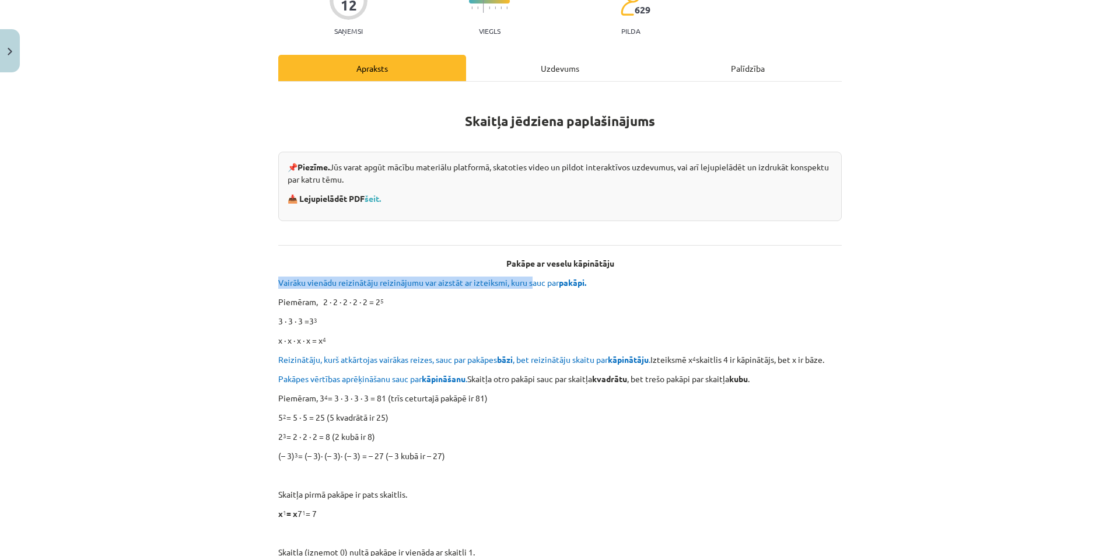
drag, startPoint x: 271, startPoint y: 278, endPoint x: 589, endPoint y: 296, distance: 319.5
click at [596, 297] on p "Piemēram, 2 ∙ 2 ∙ 2 ∙ 2 ∙ 2 = 2 5" at bounding box center [559, 302] width 563 height 12
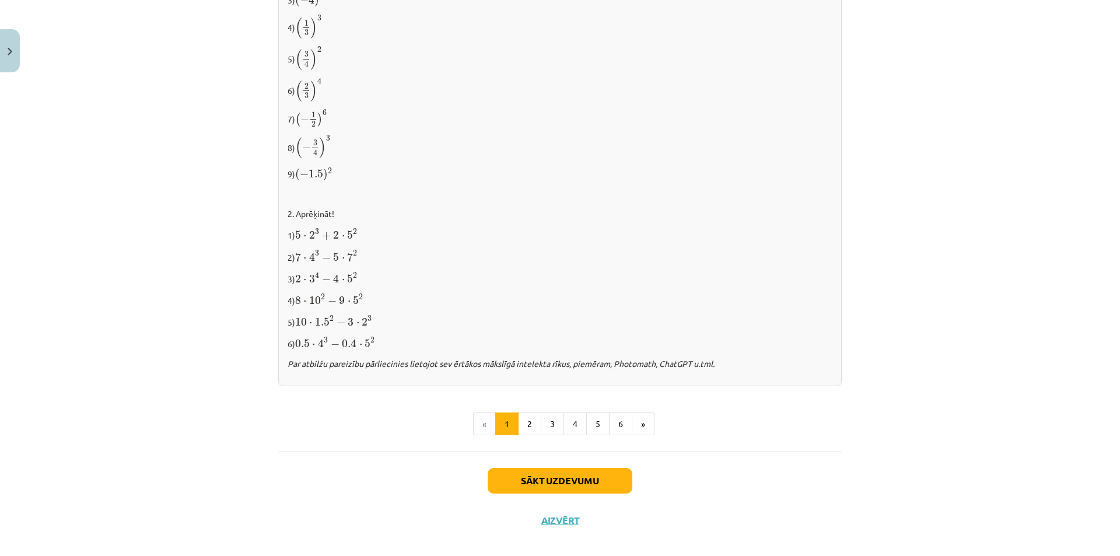
scroll to position [1101, 0]
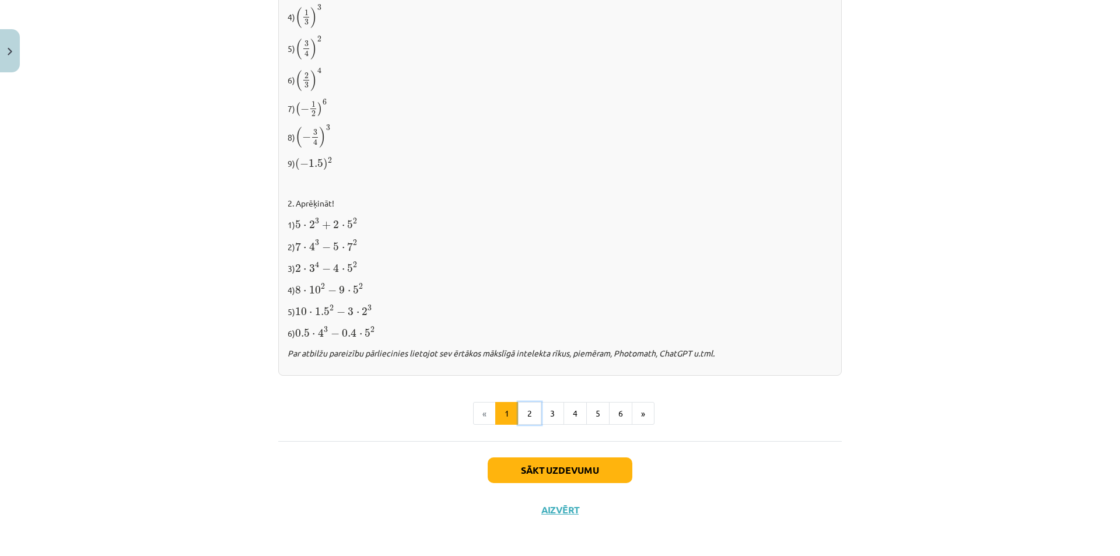
click at [529, 410] on button "2" at bounding box center [529, 413] width 23 height 23
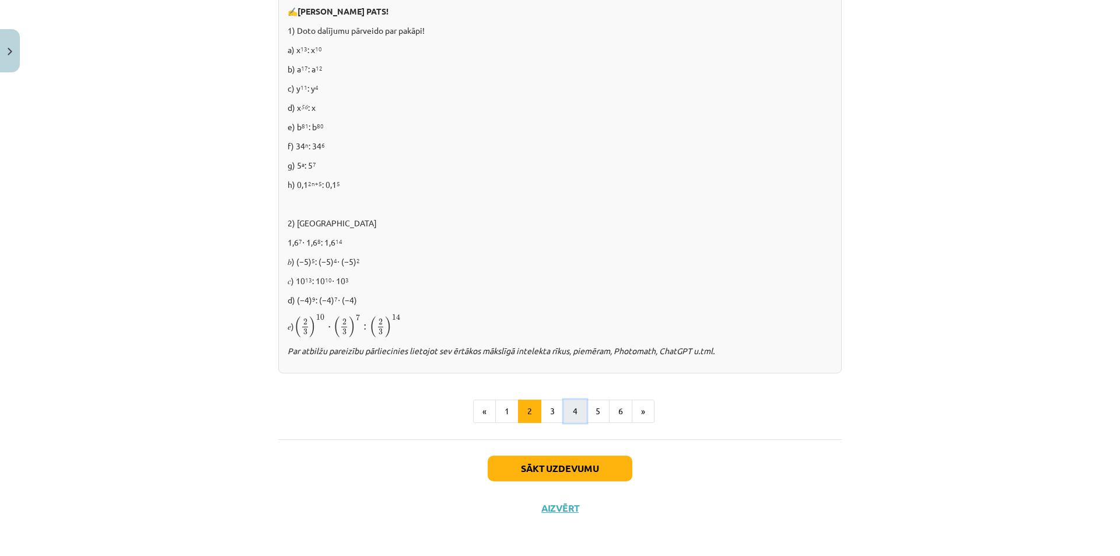
click at [574, 408] on button "4" at bounding box center [574, 410] width 23 height 23
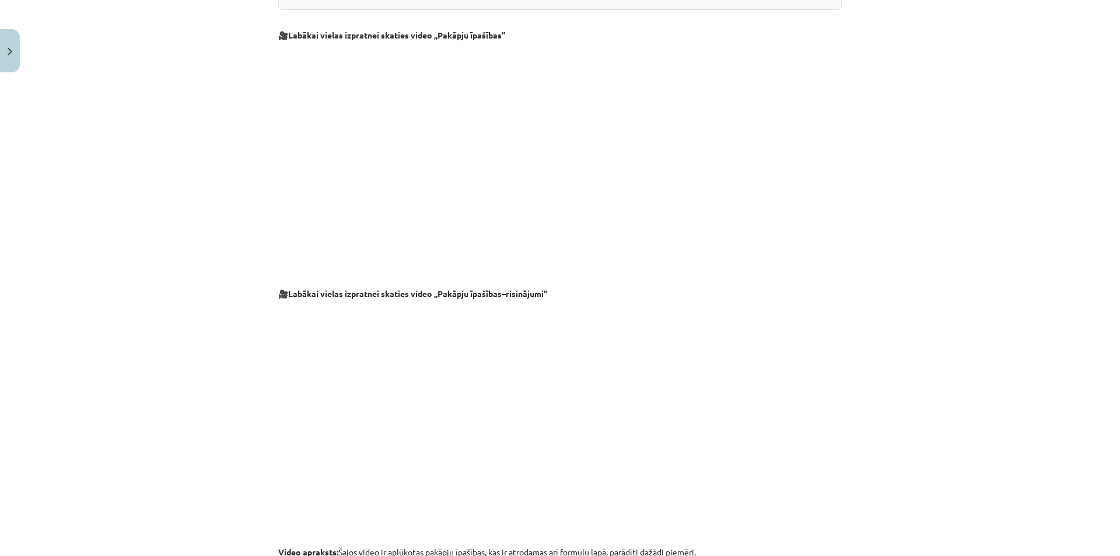
scroll to position [1025, 0]
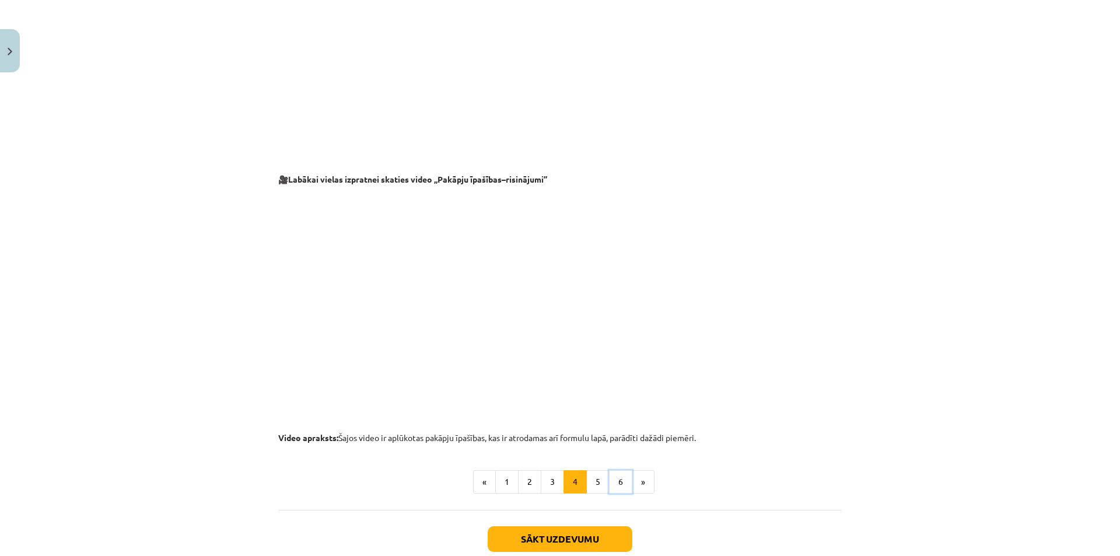
click at [615, 485] on button "6" at bounding box center [620, 481] width 23 height 23
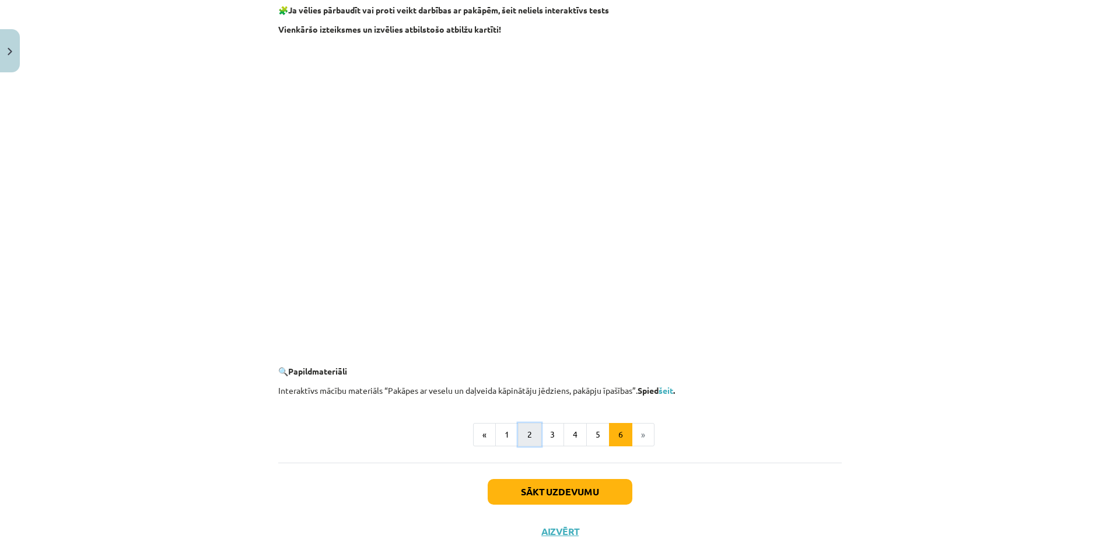
click at [524, 432] on button "2" at bounding box center [529, 434] width 23 height 23
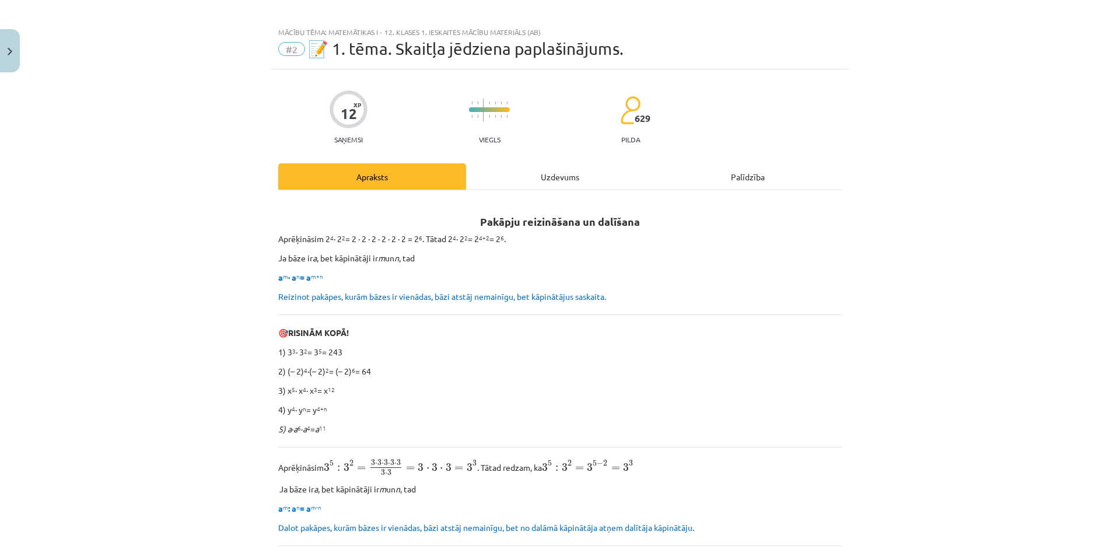
scroll to position [0, 0]
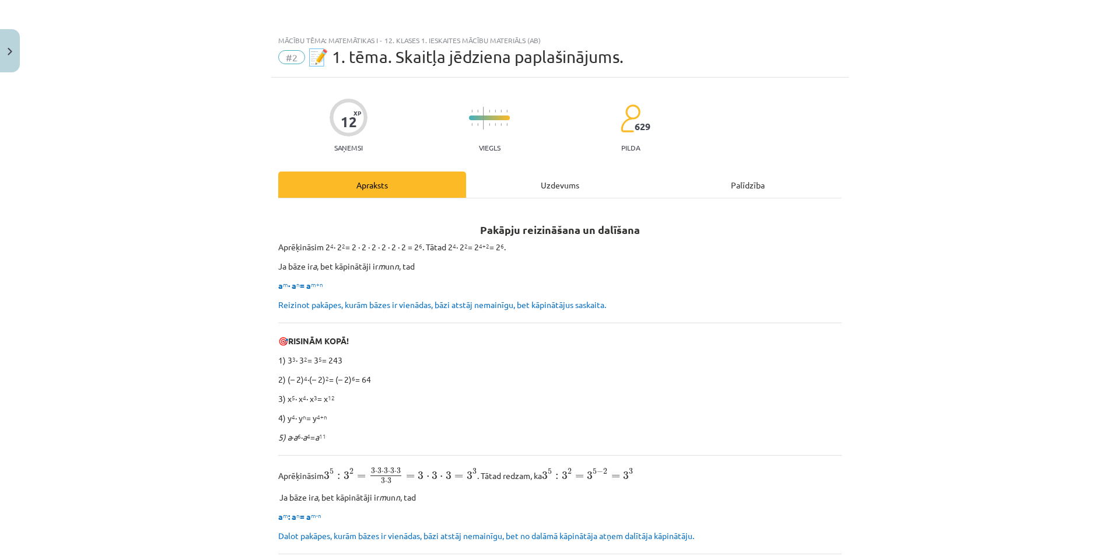
drag, startPoint x: 487, startPoint y: 362, endPoint x: 496, endPoint y: 329, distance: 34.5
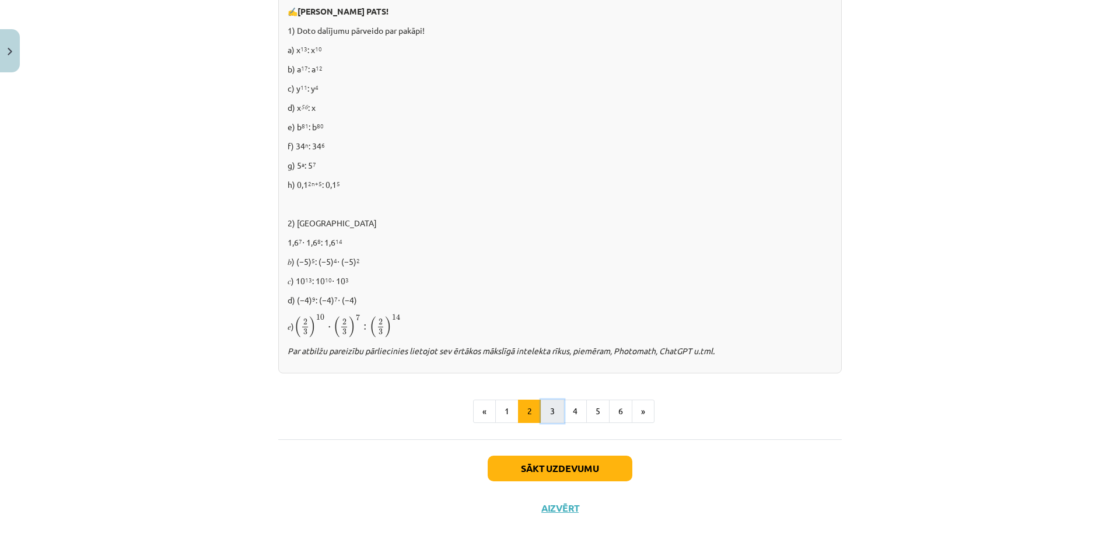
click at [545, 406] on button "3" at bounding box center [552, 410] width 23 height 23
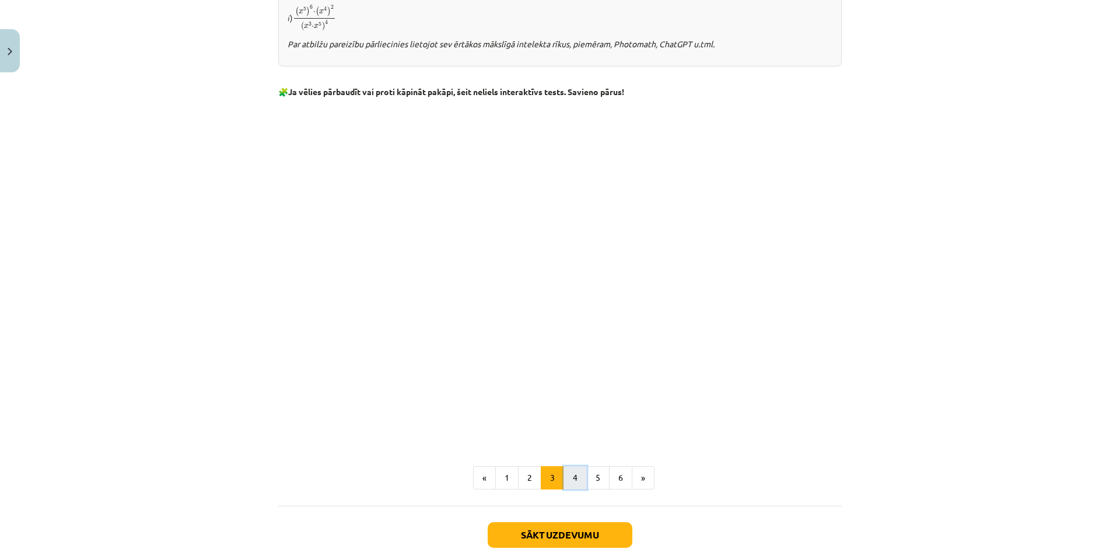
click at [577, 479] on button "4" at bounding box center [574, 477] width 23 height 23
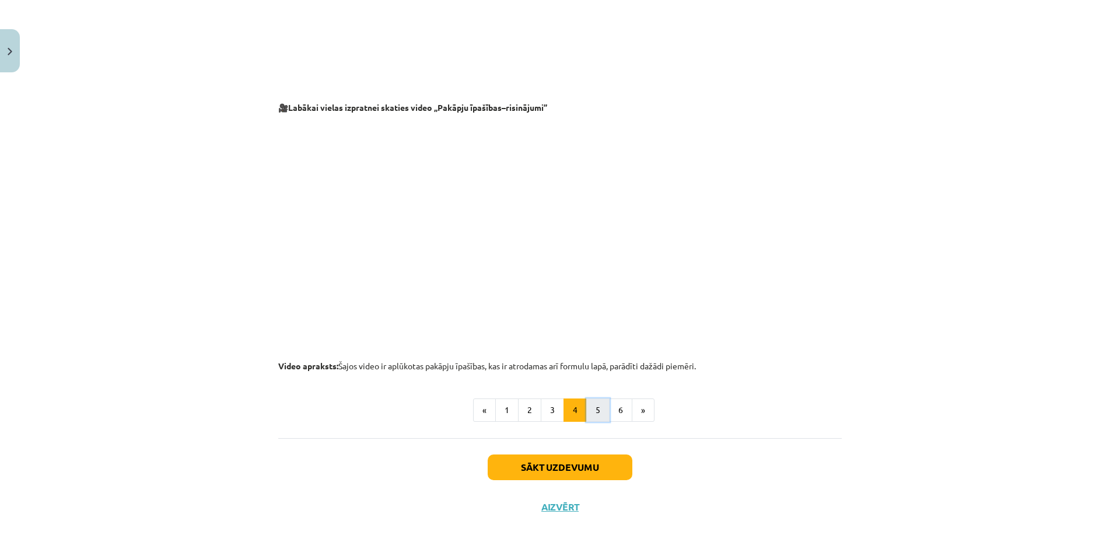
click at [589, 400] on button "5" at bounding box center [597, 409] width 23 height 23
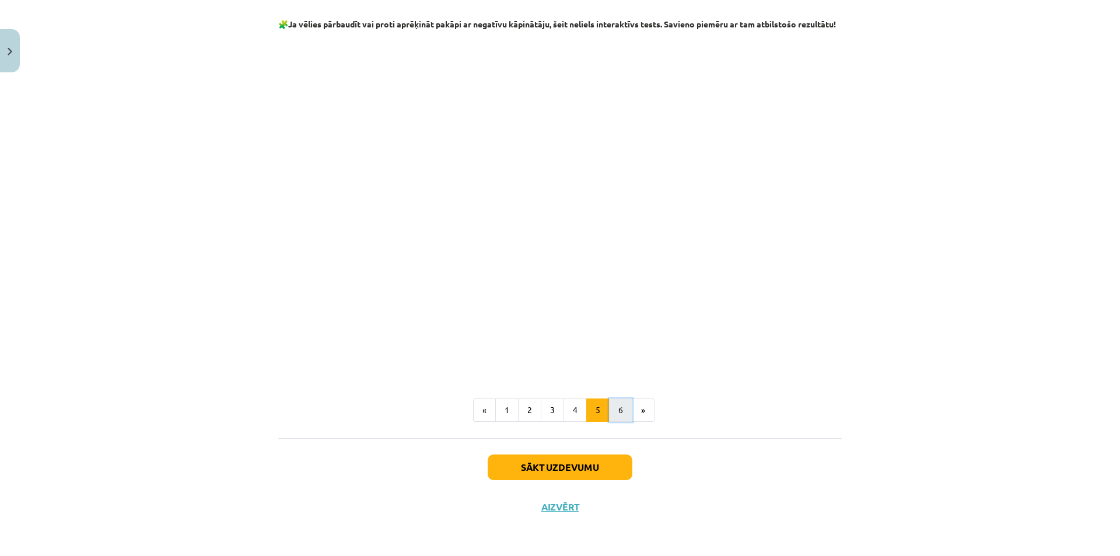
click at [616, 420] on button "6" at bounding box center [620, 409] width 23 height 23
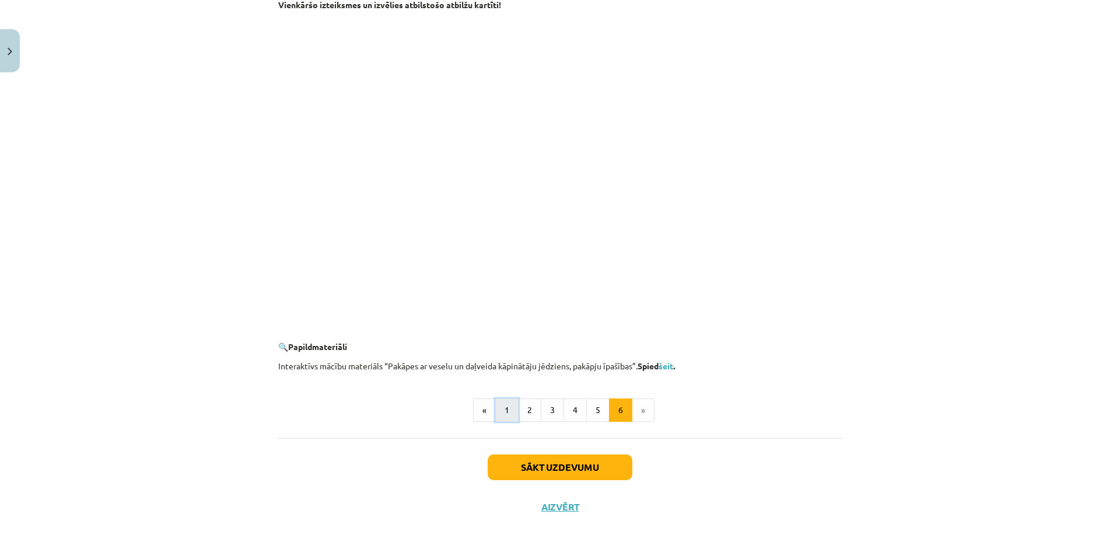
click at [505, 408] on button "1" at bounding box center [506, 409] width 23 height 23
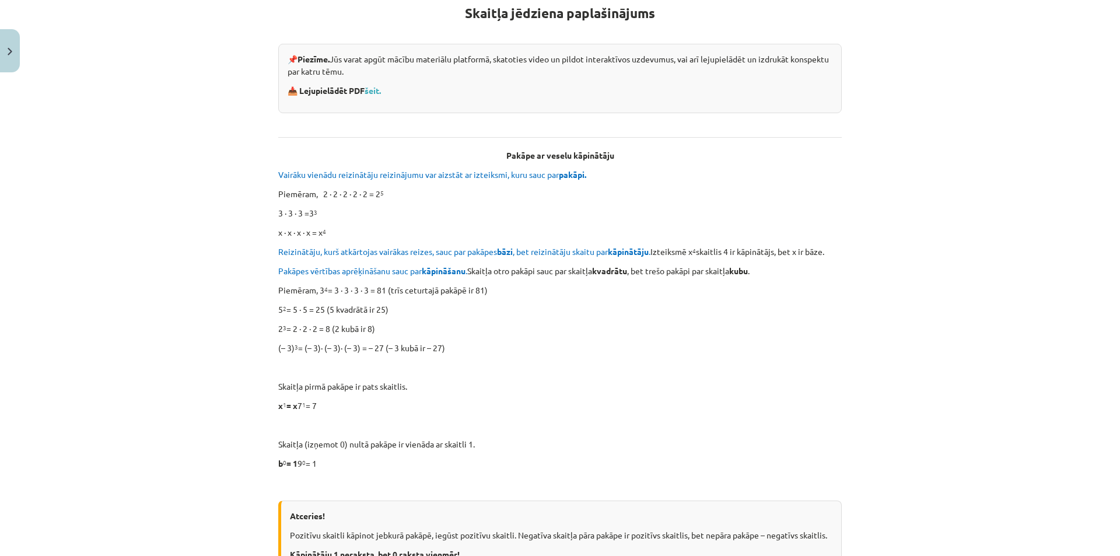
scroll to position [209, 0]
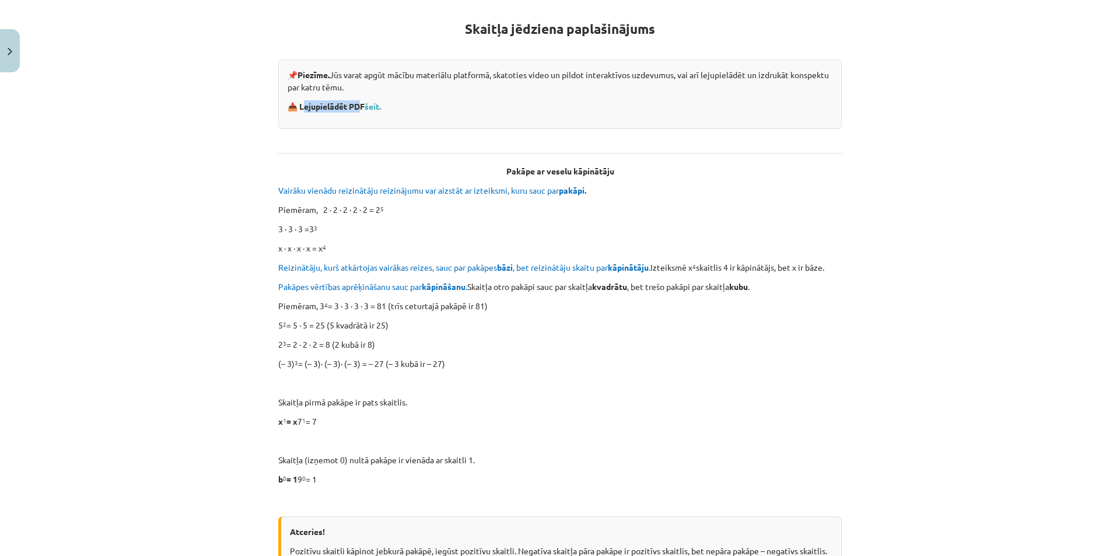
drag, startPoint x: 300, startPoint y: 108, endPoint x: 358, endPoint y: 110, distance: 57.7
click at [358, 110] on strong "📥 Lejupielādēt PDF šeit." at bounding box center [334, 106] width 95 height 10
click at [551, 132] on p at bounding box center [559, 135] width 563 height 12
